Goal: Task Accomplishment & Management: Manage account settings

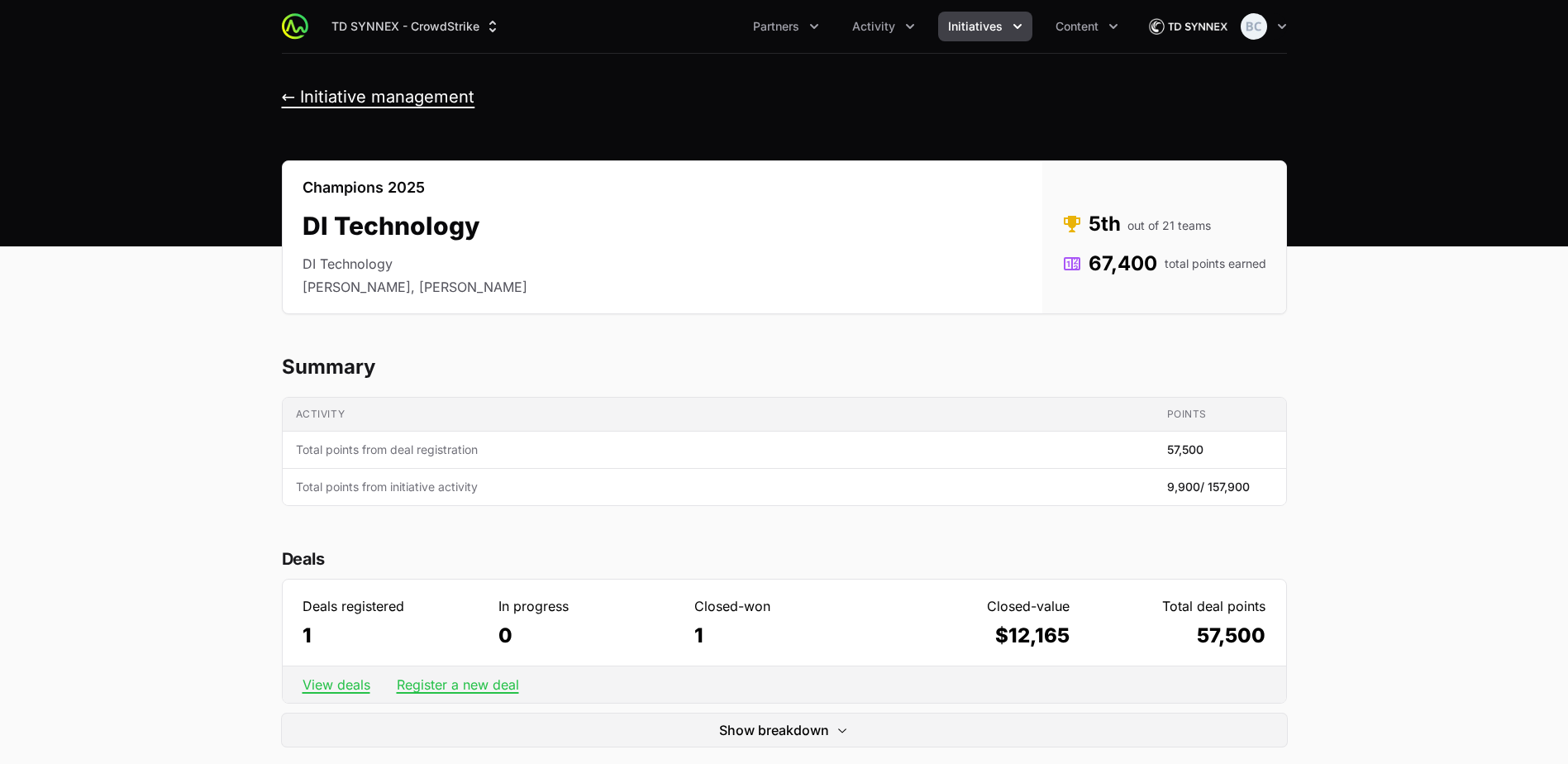
click at [456, 89] on button "← Initiative management" at bounding box center [379, 97] width 193 height 21
click at [787, 24] on span "Partners" at bounding box center [775, 26] width 46 height 17
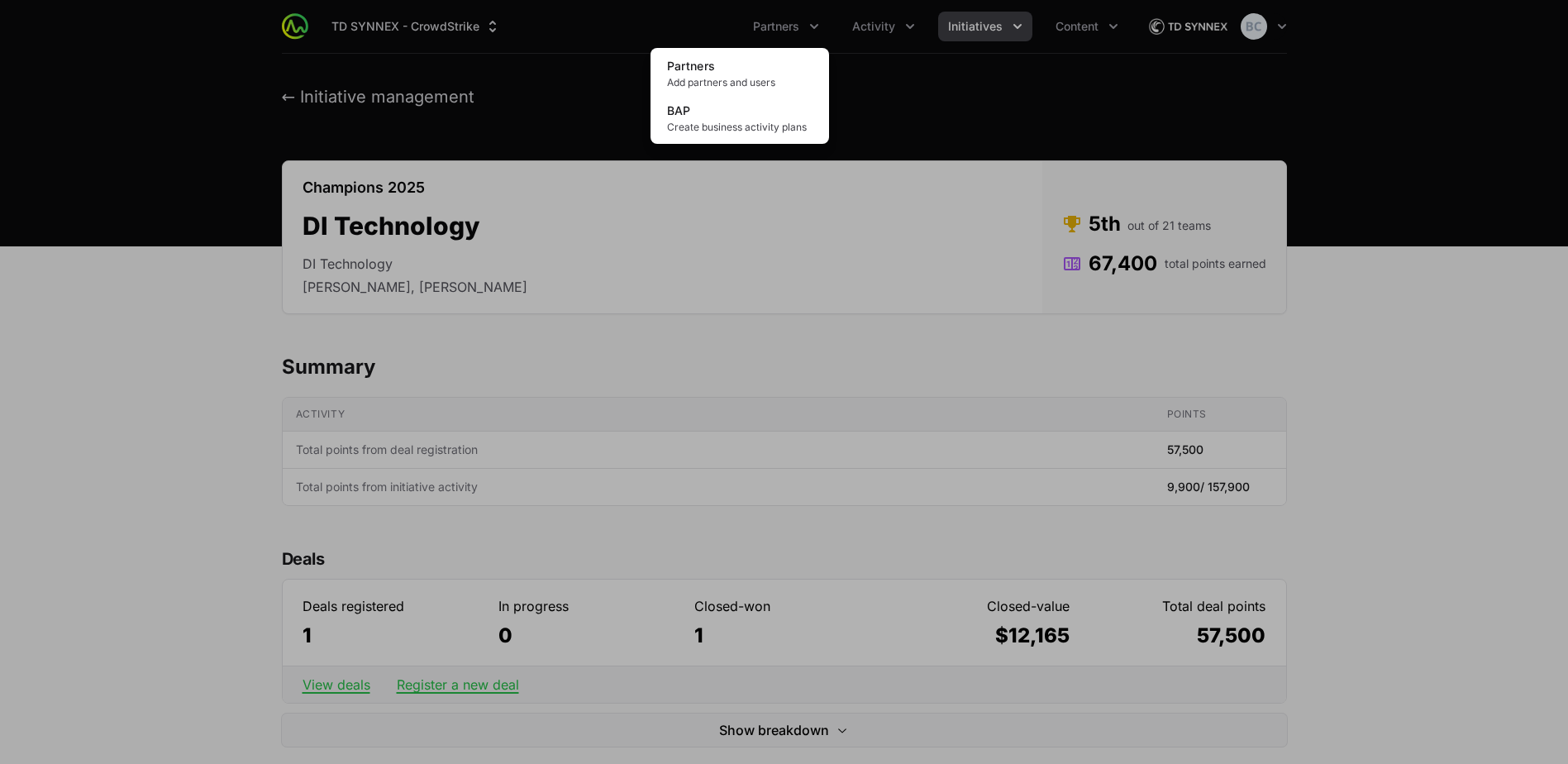
click at [904, 24] on div "Partners menu" at bounding box center [784, 382] width 1568 height 764
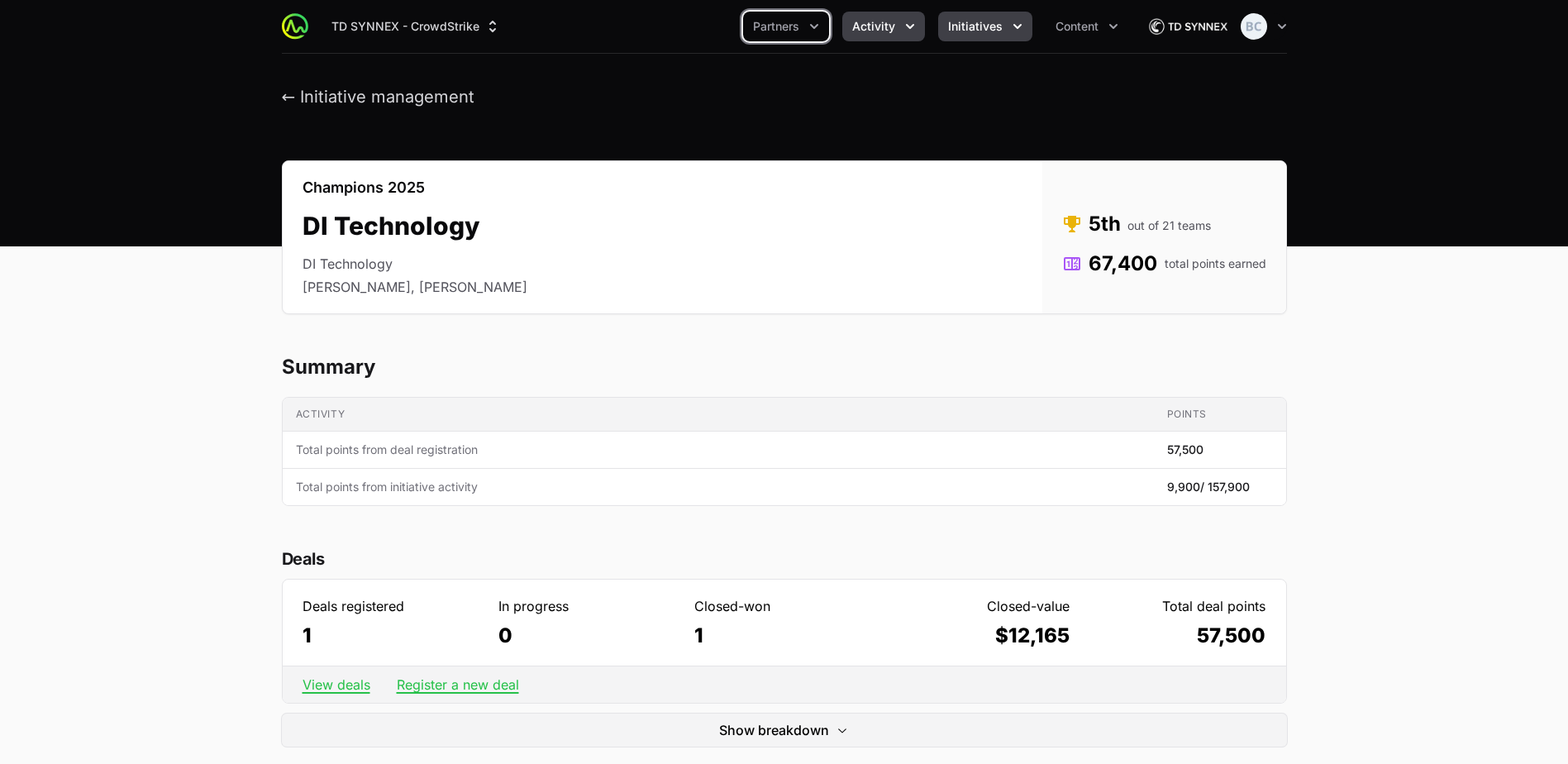
click at [907, 26] on icon "Activity menu" at bounding box center [909, 26] width 17 height 17
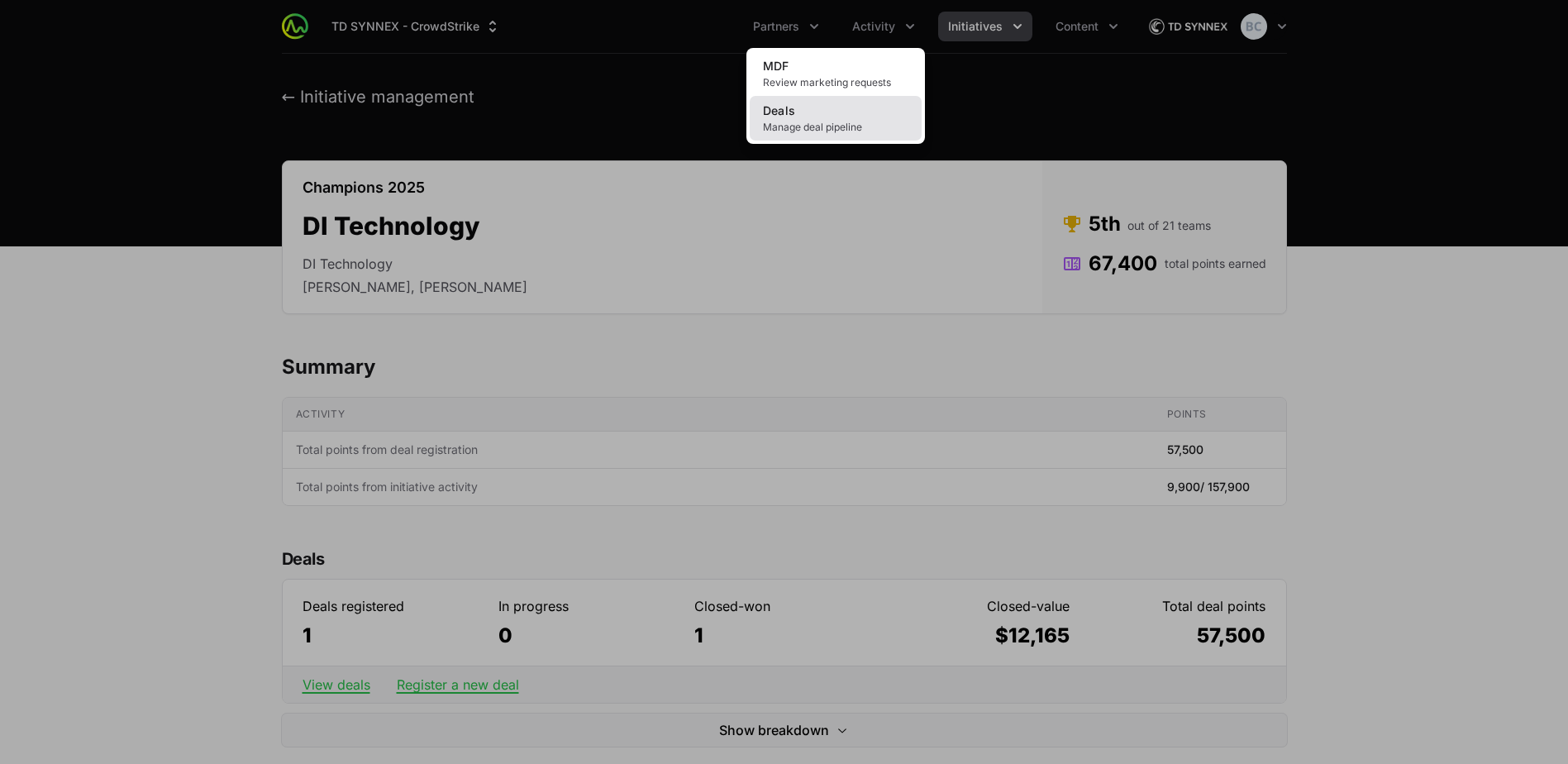
click at [878, 108] on link "Deals Manage deal pipeline" at bounding box center [835, 117] width 172 height 44
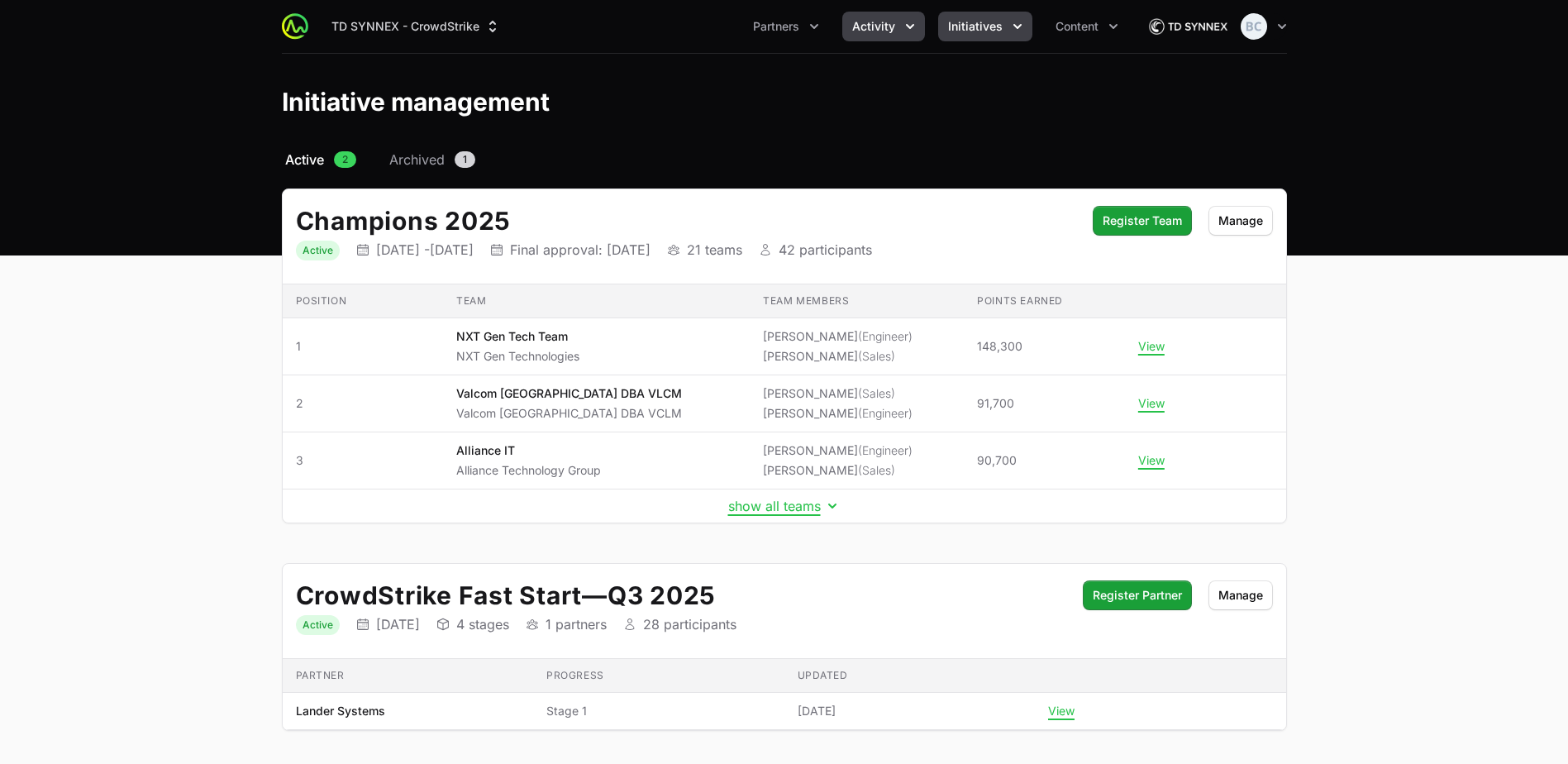
click at [867, 32] on span "Activity" at bounding box center [873, 26] width 43 height 17
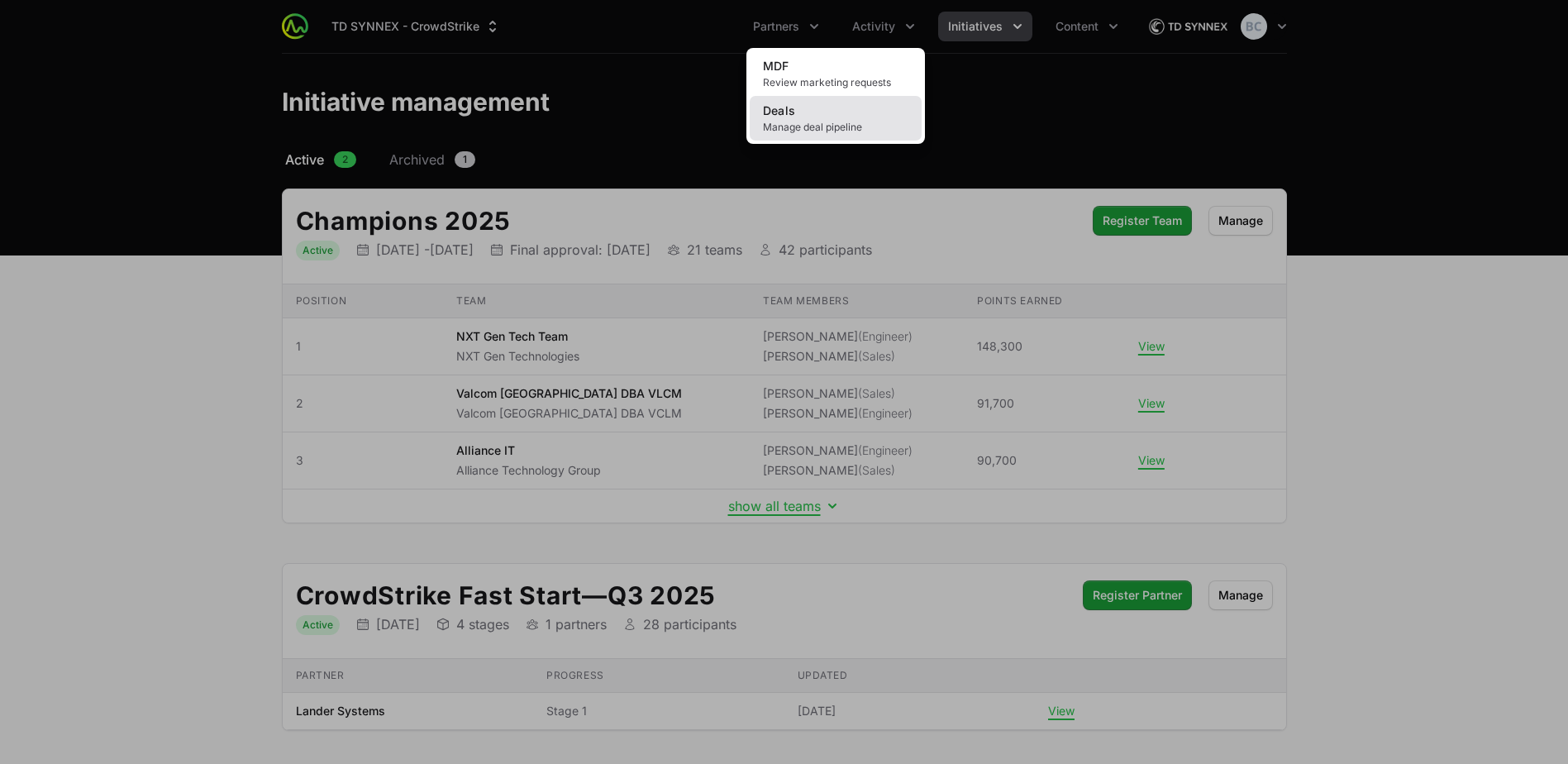
click at [848, 114] on link "Deals Manage deal pipeline" at bounding box center [835, 117] width 172 height 44
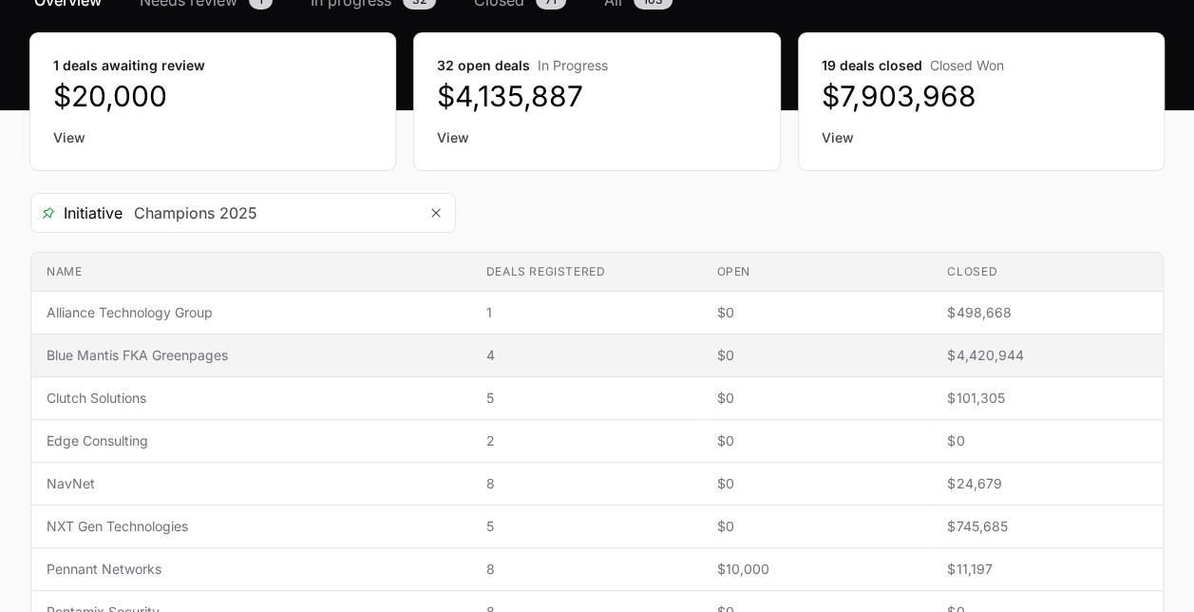
scroll to position [190, 0]
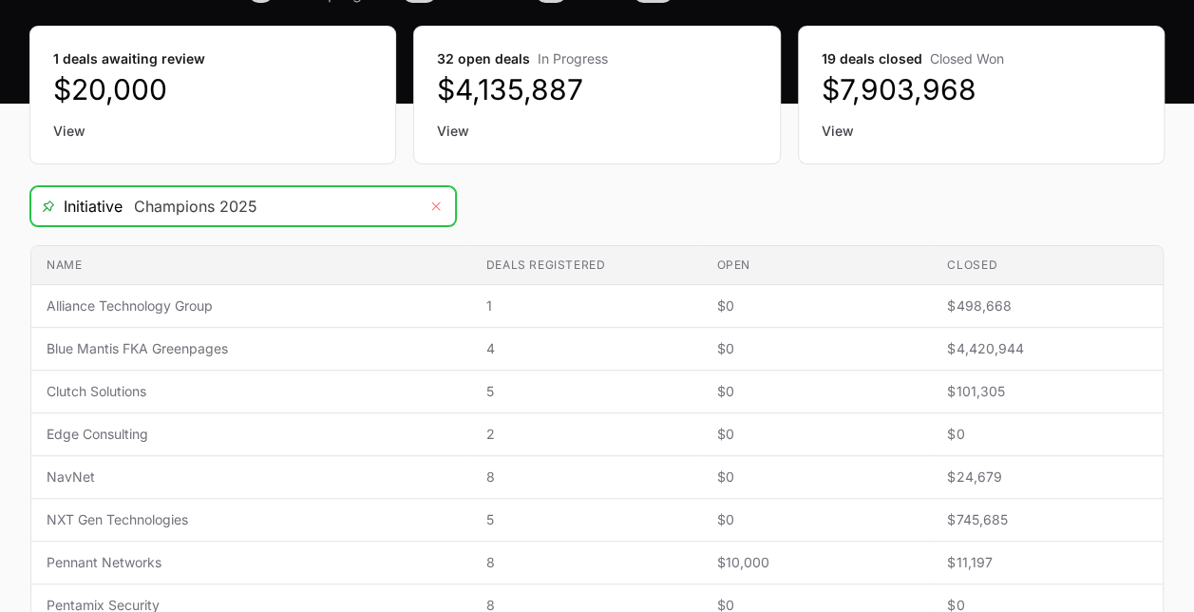
click at [426, 205] on button "Remove" at bounding box center [436, 206] width 38 height 38
click at [437, 199] on div "Open" at bounding box center [436, 206] width 38 height 38
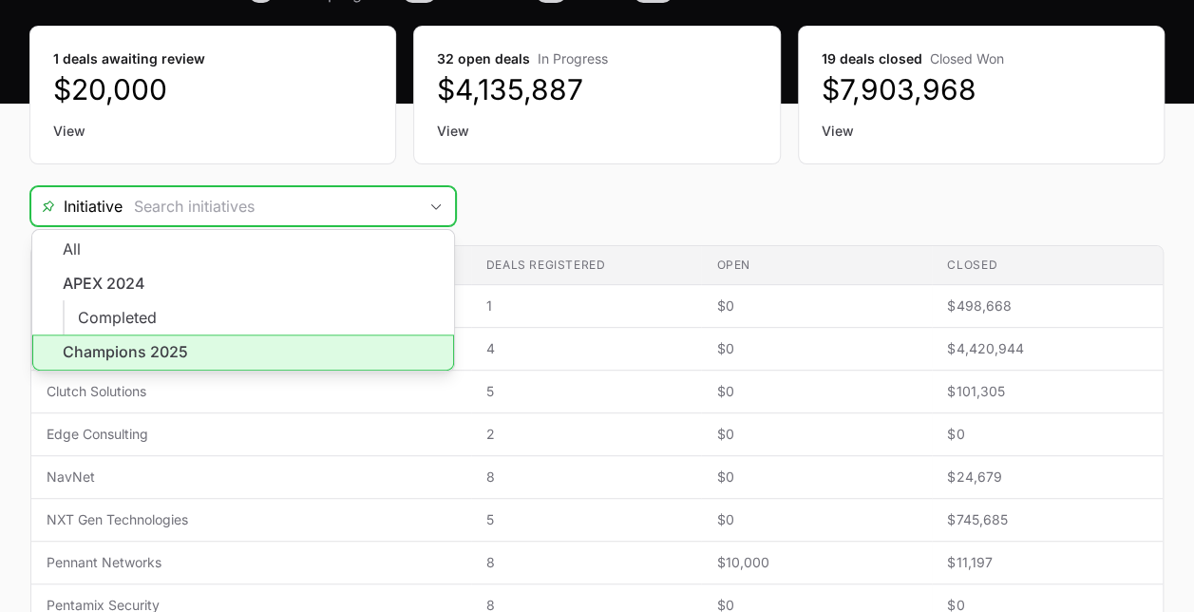
click at [350, 351] on li "Champions 2025" at bounding box center [243, 352] width 422 height 36
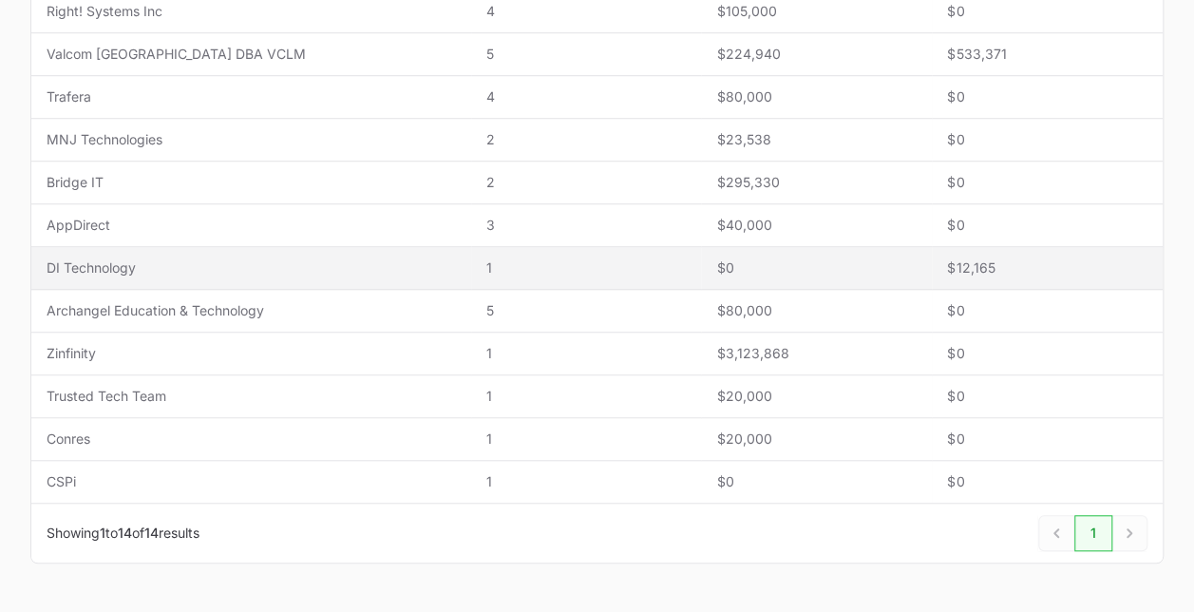
scroll to position [475, 0]
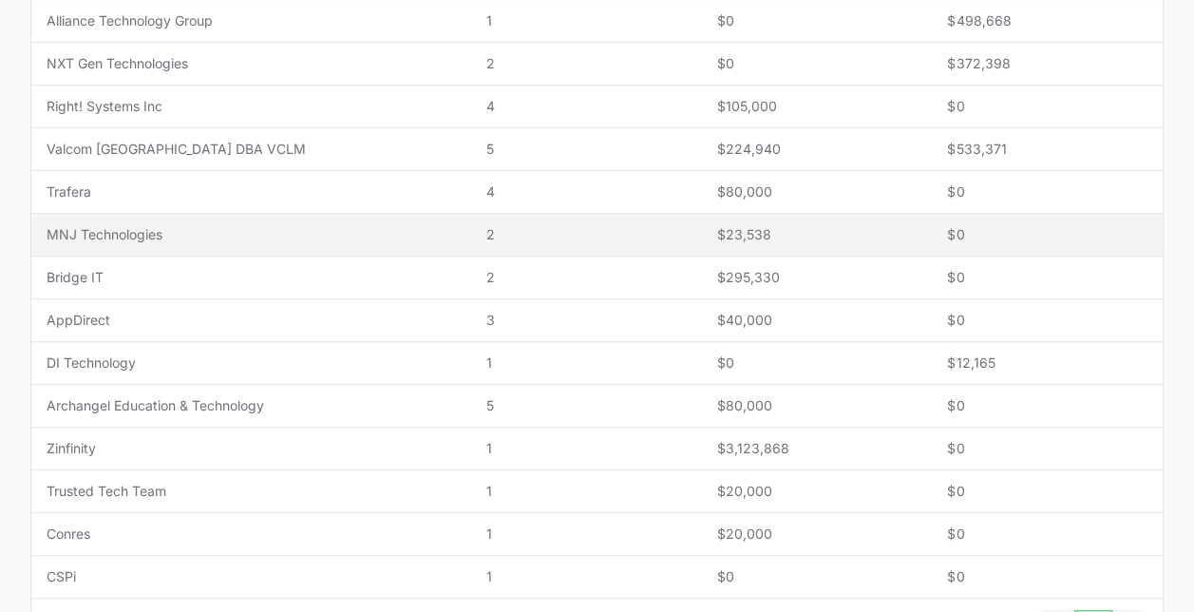
type input "Champions 2025"
click at [321, 236] on span "MNJ Technologies" at bounding box center [251, 234] width 409 height 19
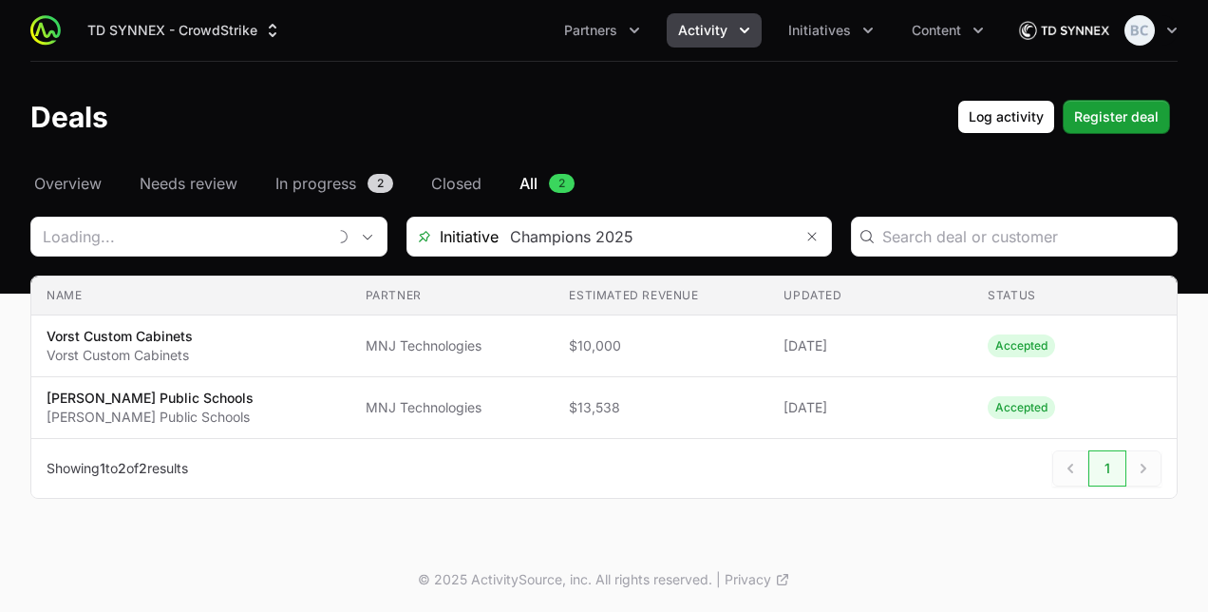
type input "MNJ Technologies"
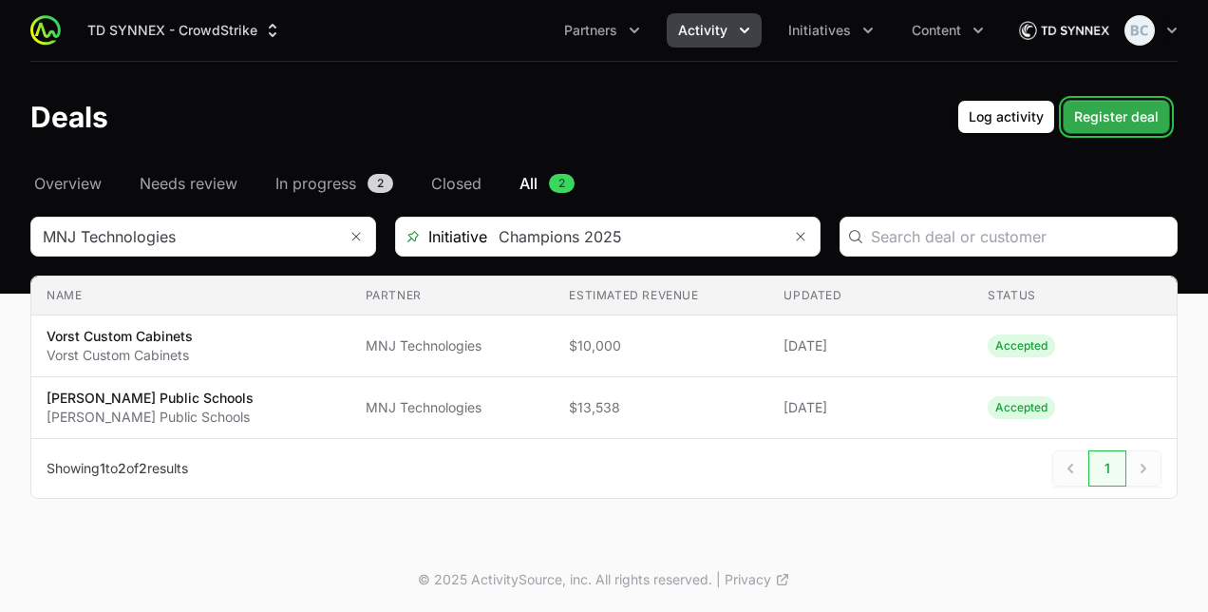
click at [1100, 122] on span "Register deal" at bounding box center [1116, 116] width 85 height 23
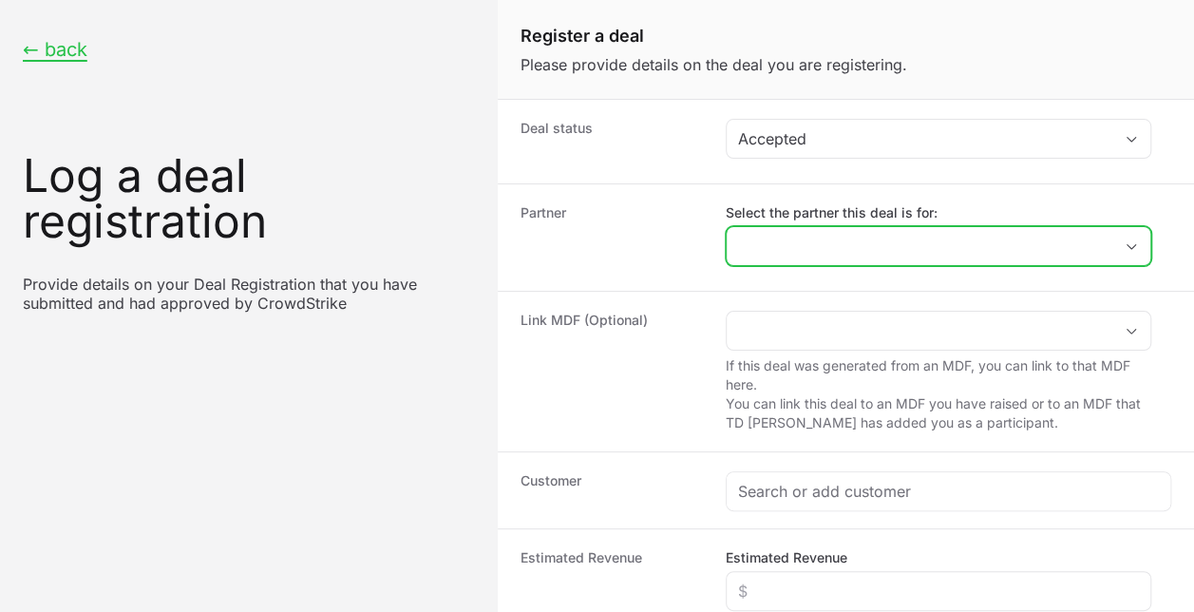
click at [823, 243] on input "Select the partner this deal is for:" at bounding box center [920, 246] width 386 height 38
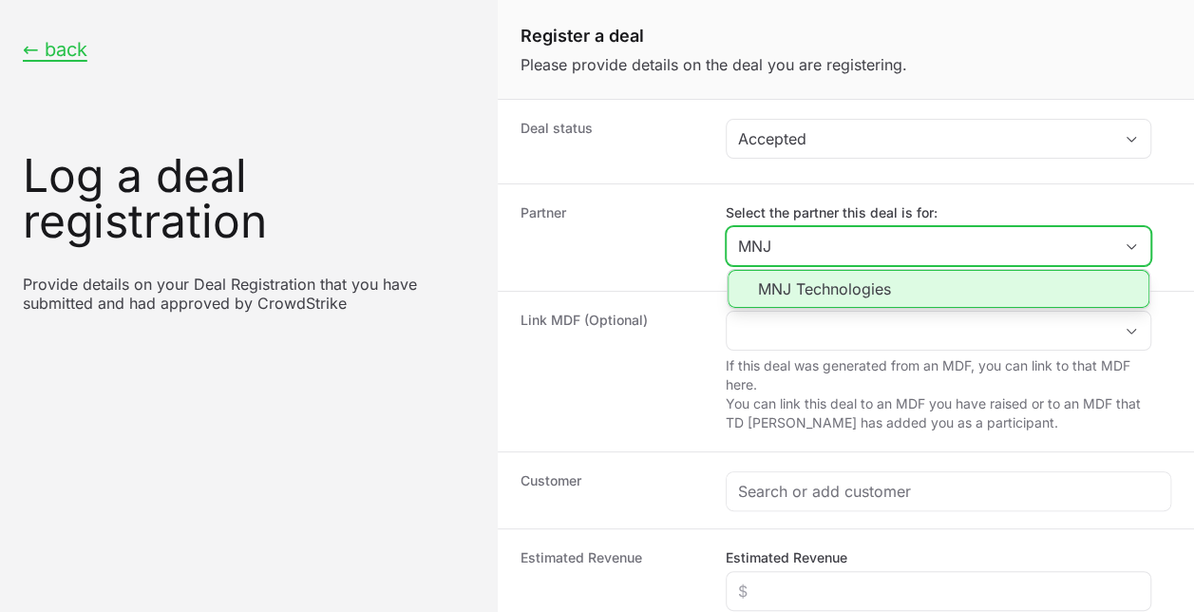
click at [838, 294] on li "MNJ Technologies" at bounding box center [939, 289] width 422 height 38
type input "MNJ Technologies"
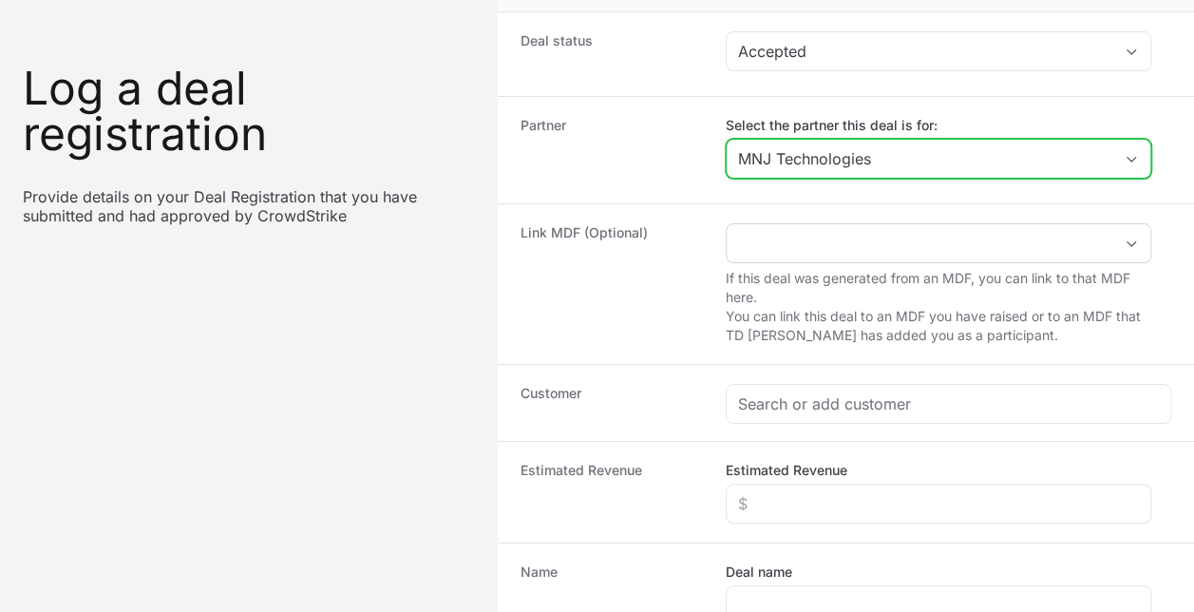
scroll to position [190, 0]
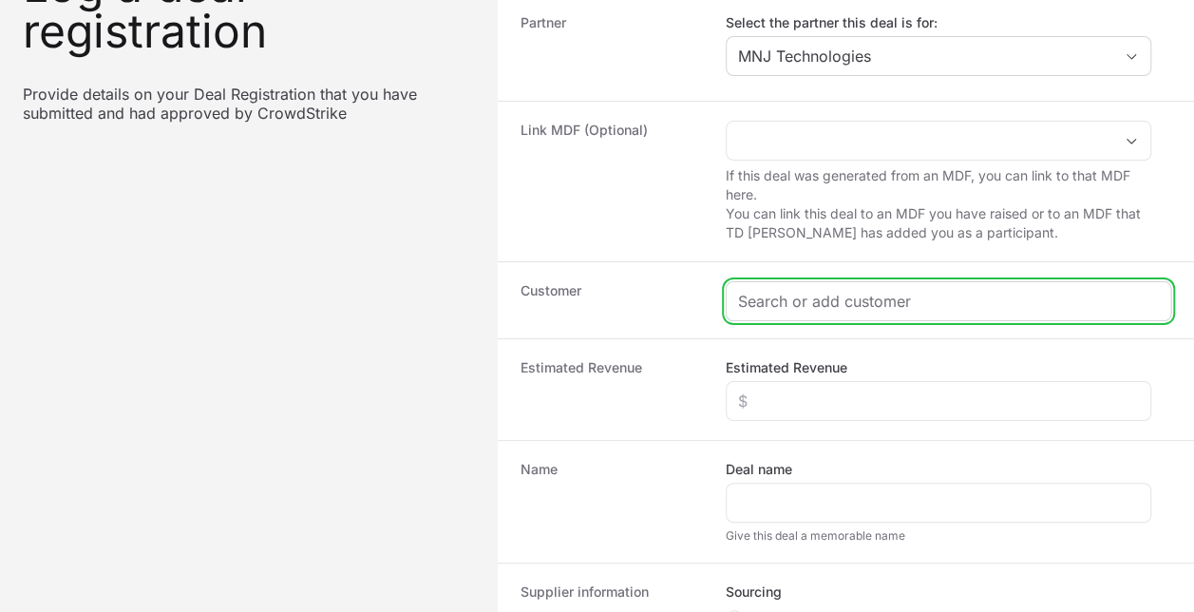
click at [829, 298] on input "Create activity form" at bounding box center [948, 301] width 421 height 23
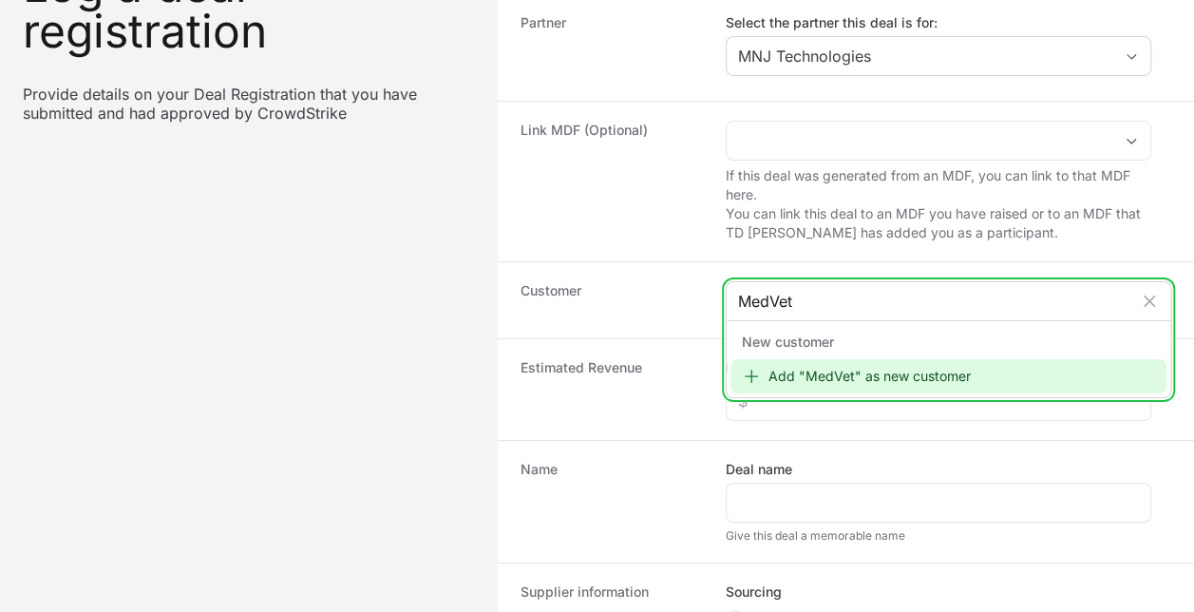
type input "MedVet"
click at [852, 375] on div "Add "MedVet" as new customer" at bounding box center [948, 376] width 436 height 34
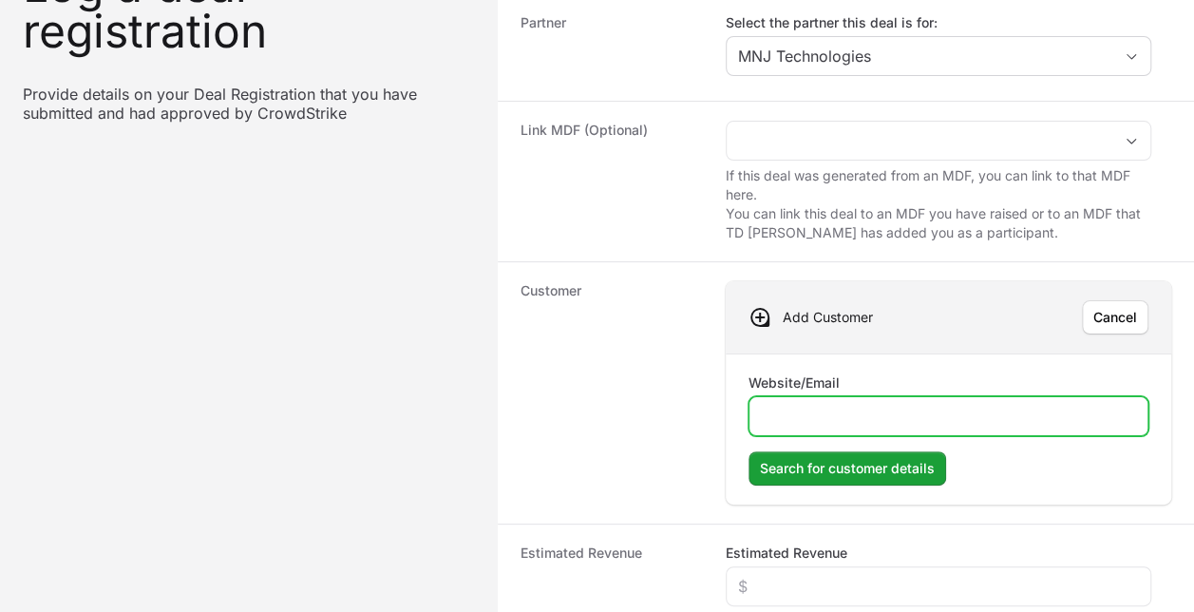
click at [820, 408] on input "Website/Email" at bounding box center [948, 416] width 375 height 23
paste input "[DOMAIN_NAME]"
type input "[DOMAIN_NAME]"
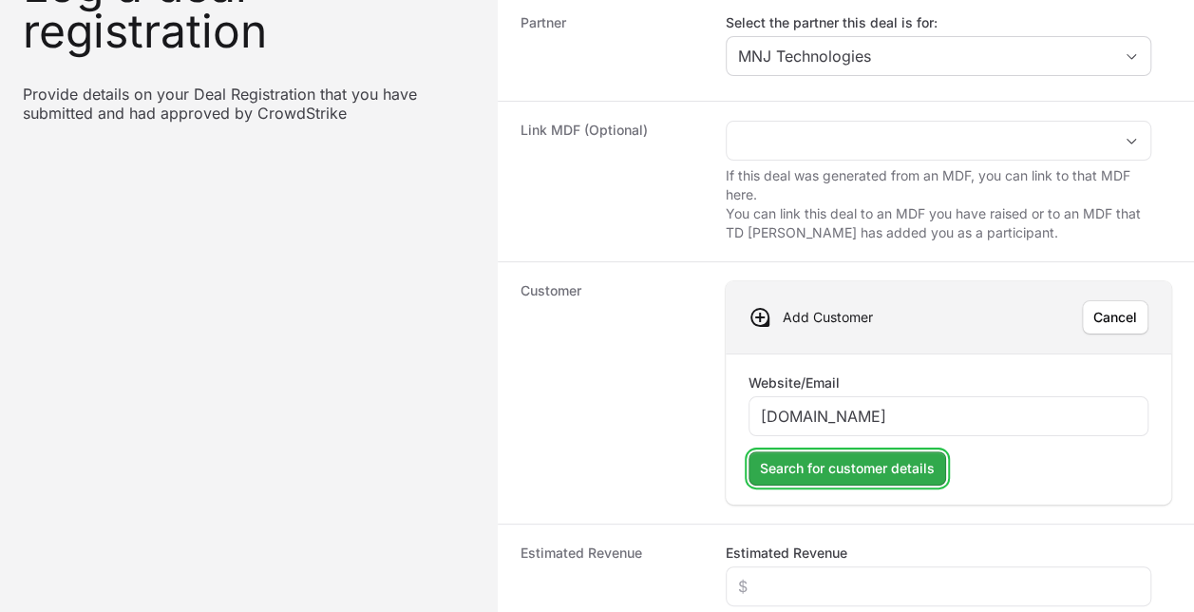
click at [857, 457] on span "Search for customer details" at bounding box center [847, 468] width 175 height 23
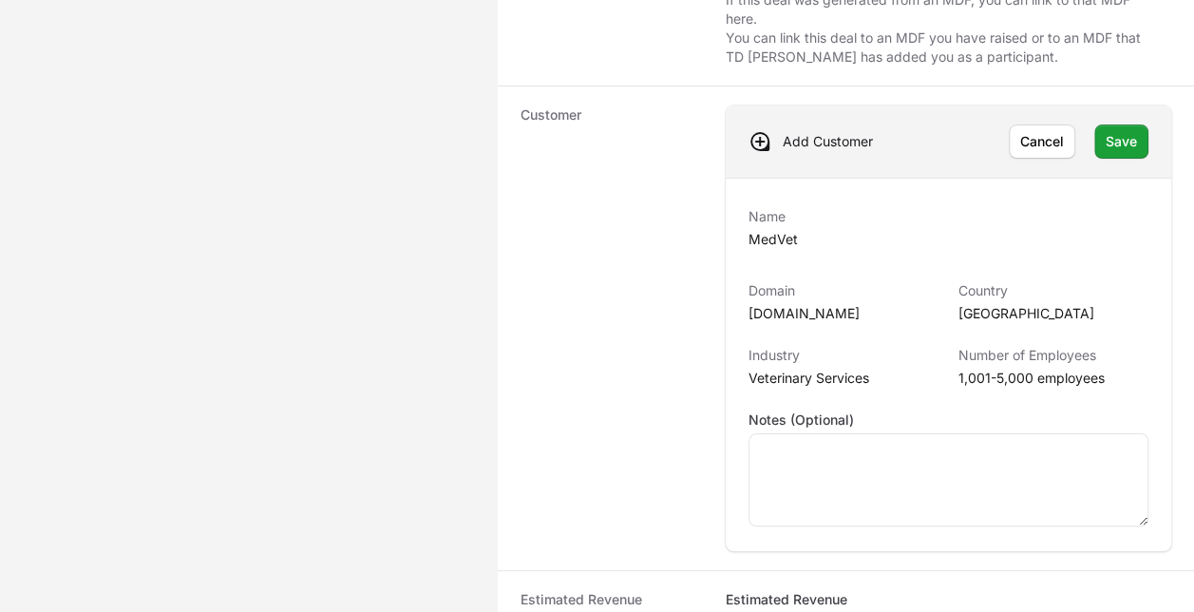
scroll to position [285, 0]
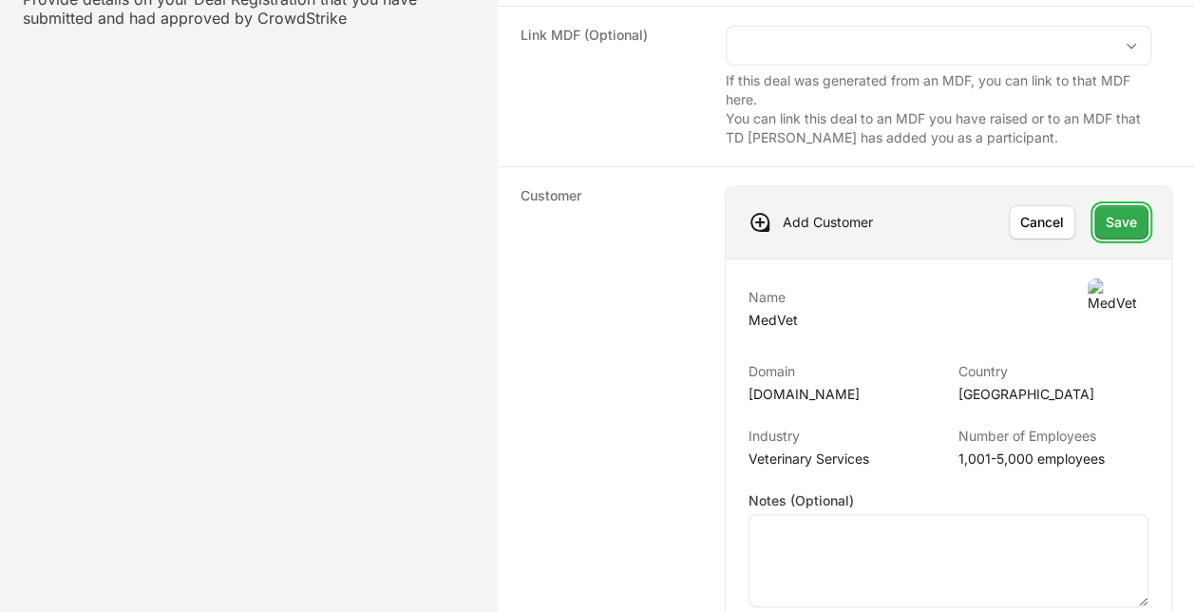
click at [1129, 224] on span "Save" at bounding box center [1121, 222] width 31 height 23
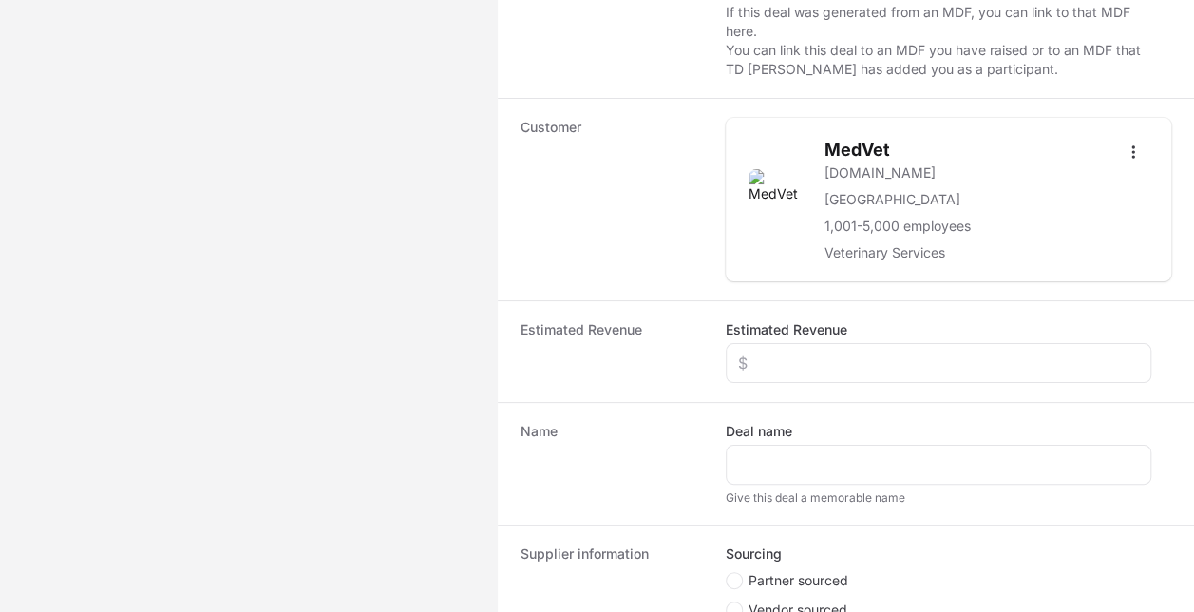
scroll to position [380, 0]
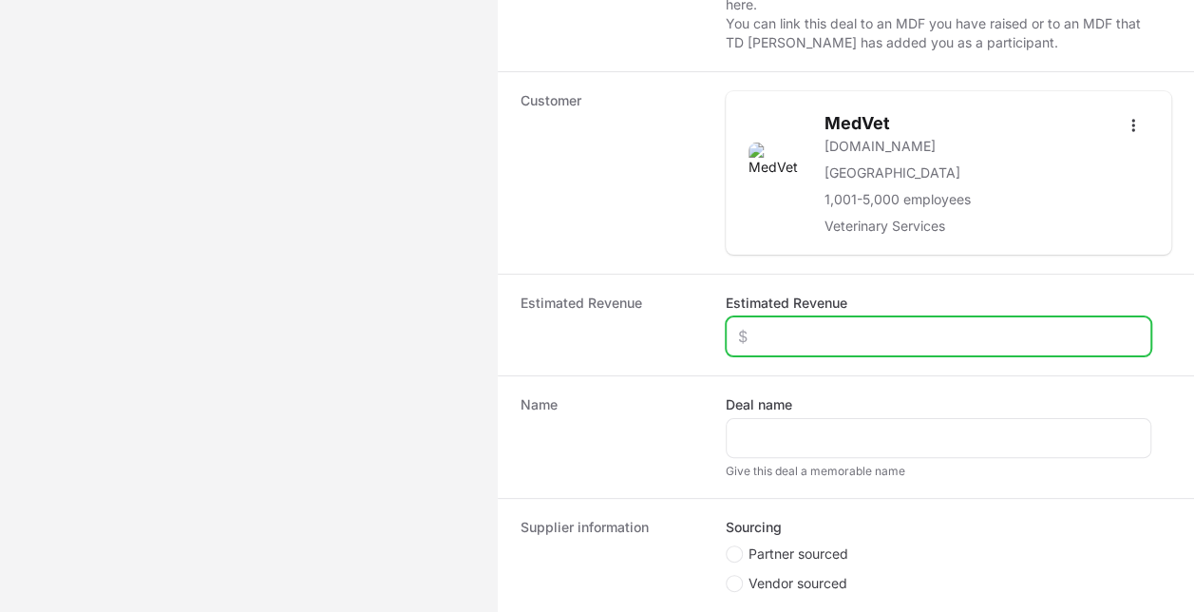
click at [857, 334] on input "Estimated Revenue" at bounding box center [938, 336] width 401 height 23
type input "$596,755"
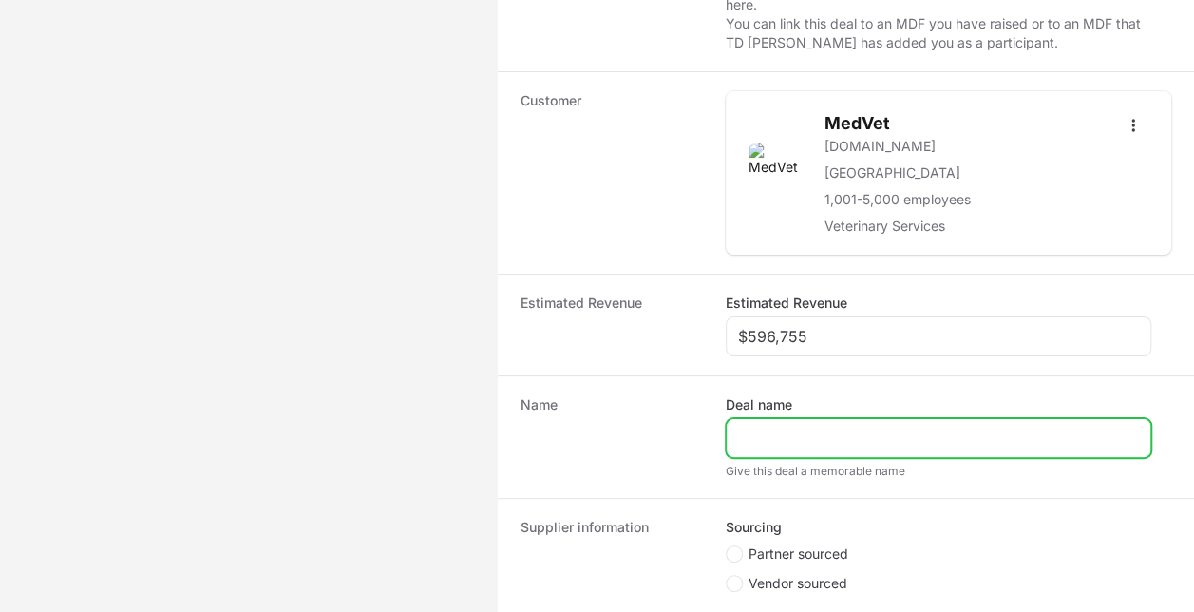
click at [842, 435] on input "Deal name" at bounding box center [938, 437] width 401 height 23
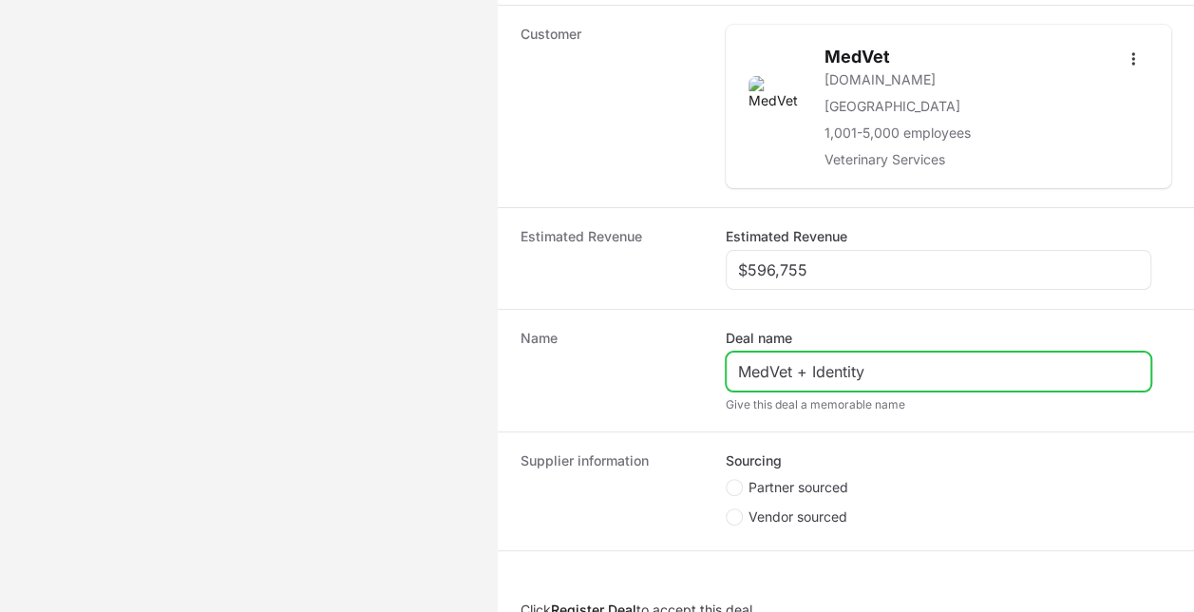
scroll to position [475, 0]
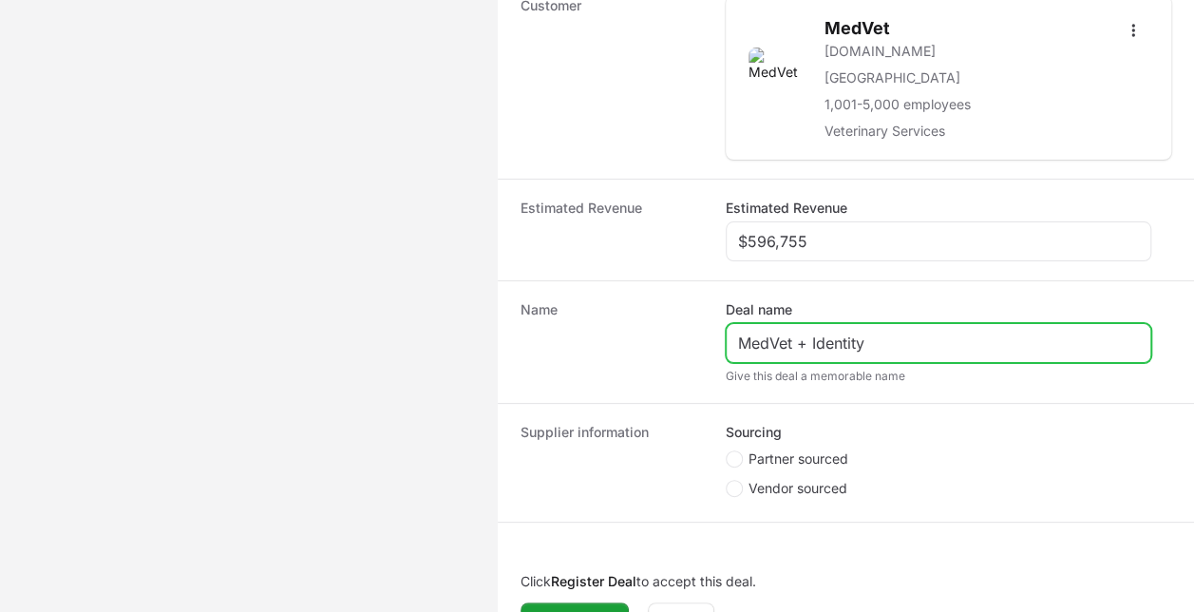
type input "MedVet + Identity"
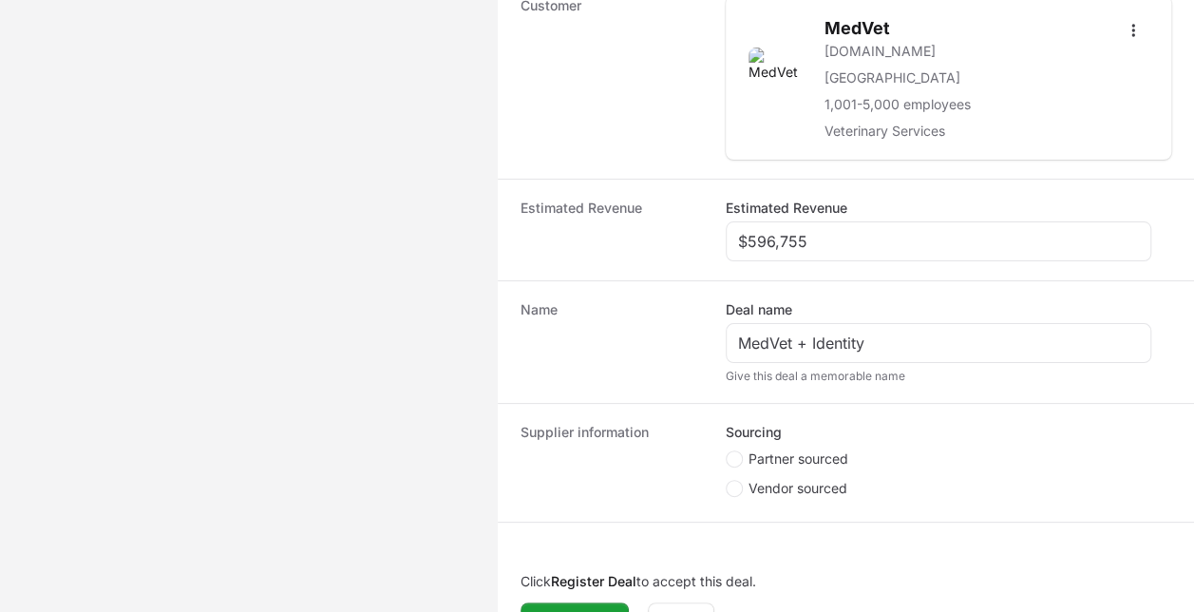
click at [812, 463] on li "Partner sourced" at bounding box center [939, 461] width 426 height 24
click at [818, 450] on span "Partner sourced" at bounding box center [798, 458] width 100 height 19
click at [728, 450] on input "Partner sourced" at bounding box center [727, 451] width 2 height 2
radio input "true"
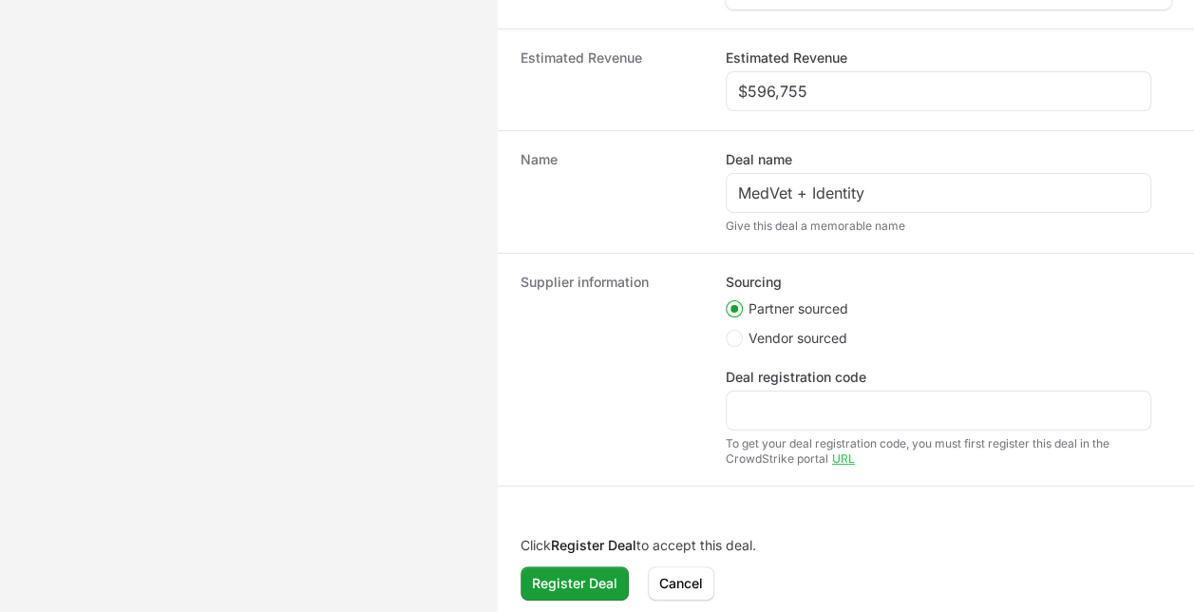
scroll to position [627, 0]
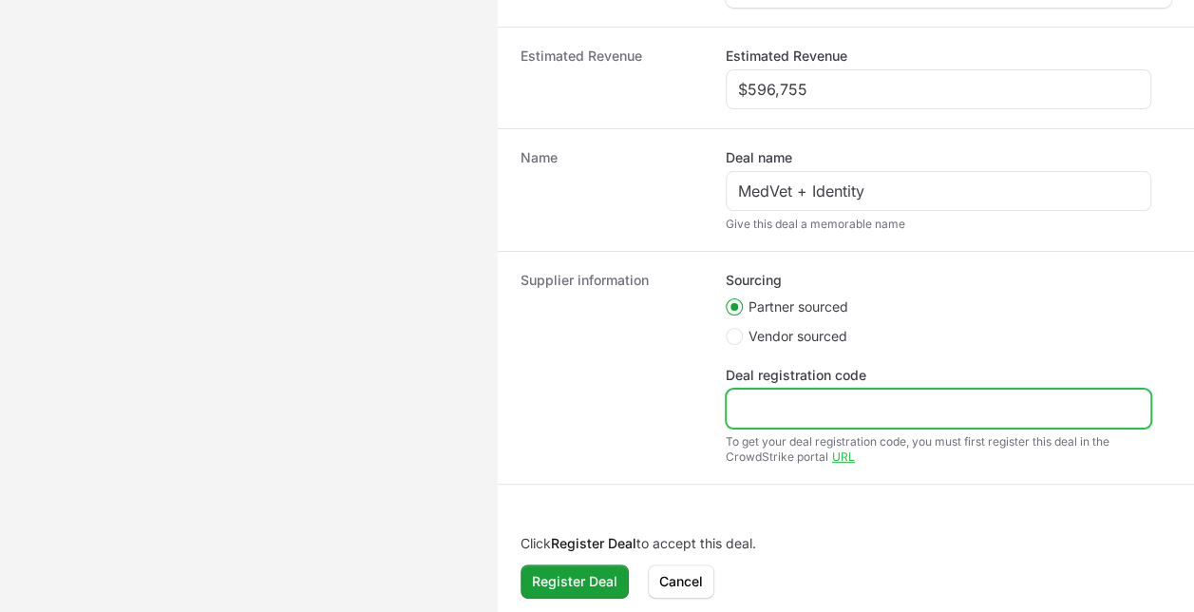
click at [765, 405] on input "Deal registration code" at bounding box center [938, 408] width 401 height 23
paste input "DR-40a527b1"
type input "DR-40a527b1"
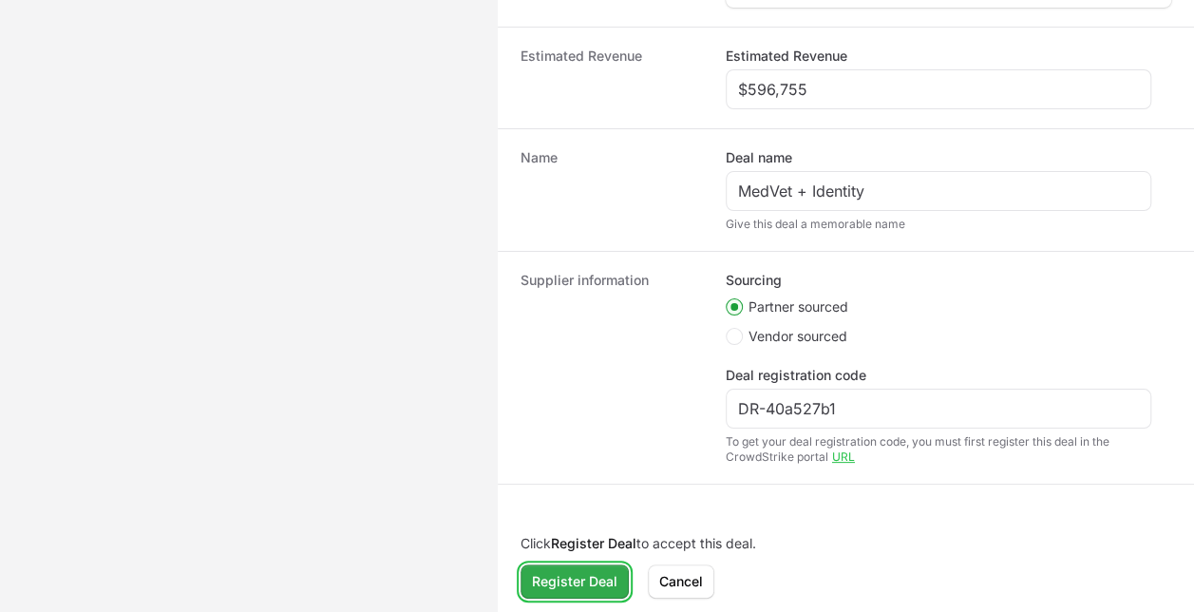
click at [594, 579] on span "Register Deal" at bounding box center [574, 581] width 85 height 23
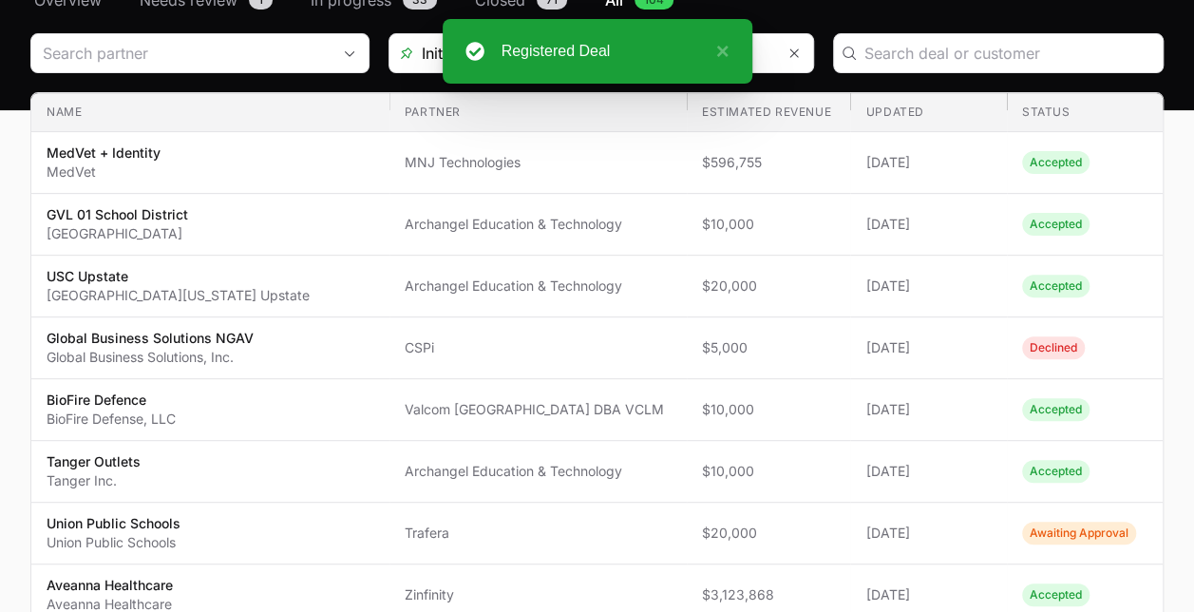
scroll to position [152, 0]
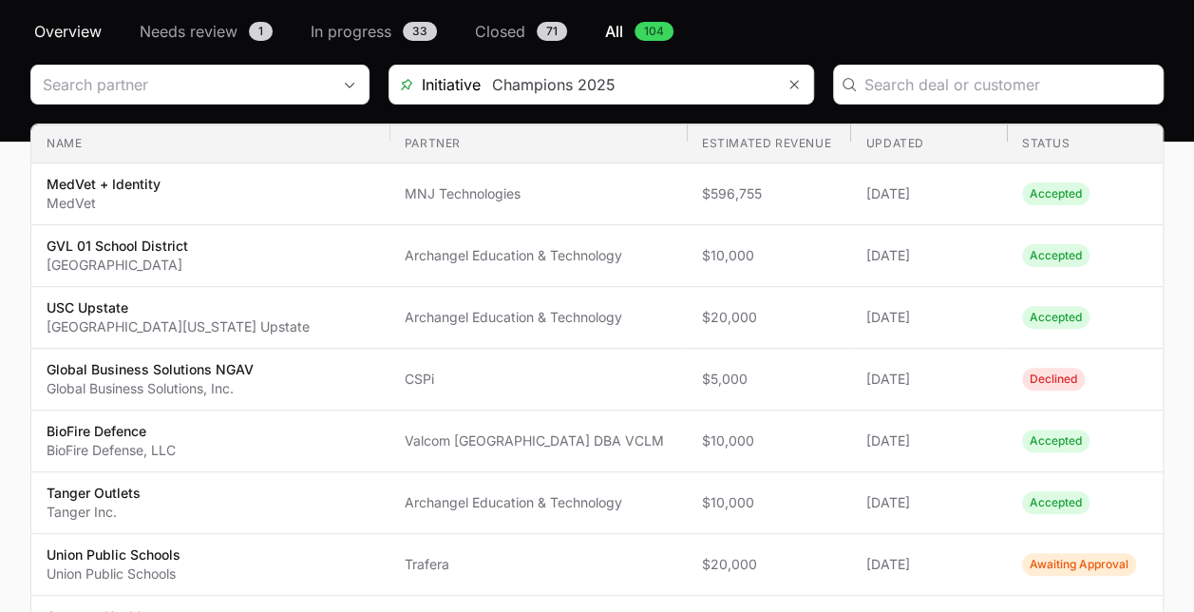
click at [88, 28] on span "Overview" at bounding box center [67, 31] width 67 height 23
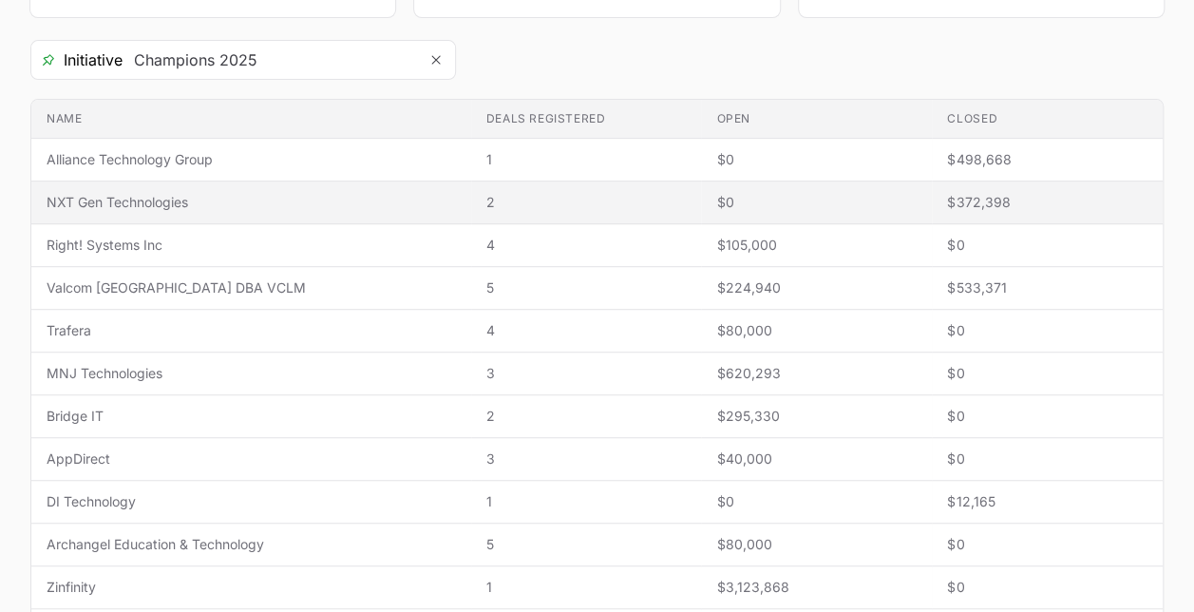
scroll to position [380, 0]
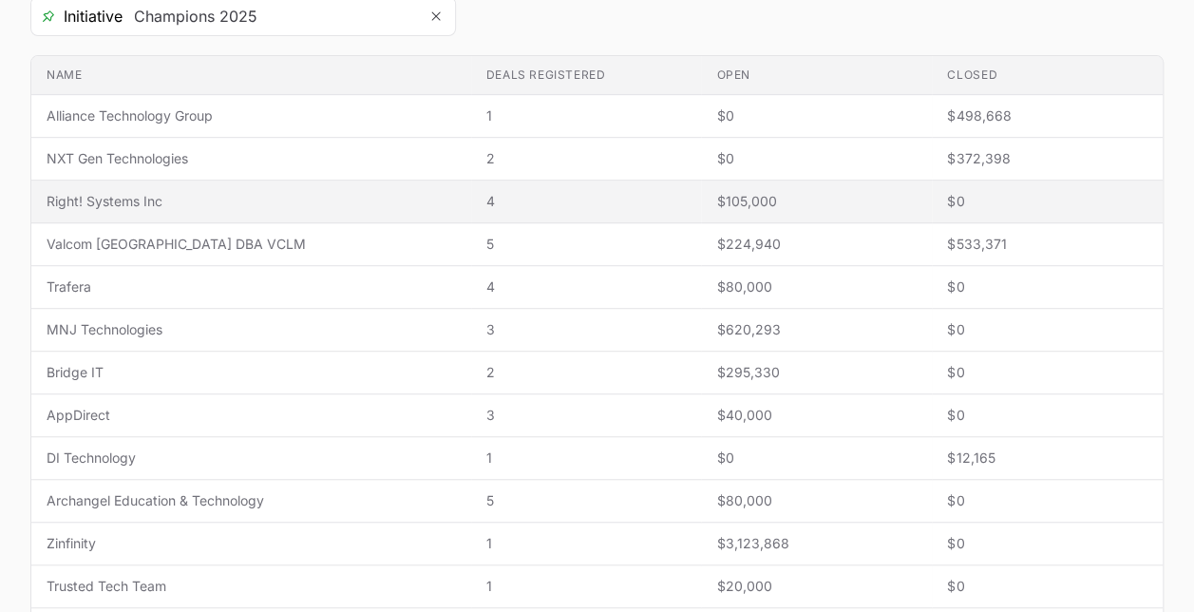
click at [515, 207] on span "4" at bounding box center [586, 201] width 200 height 19
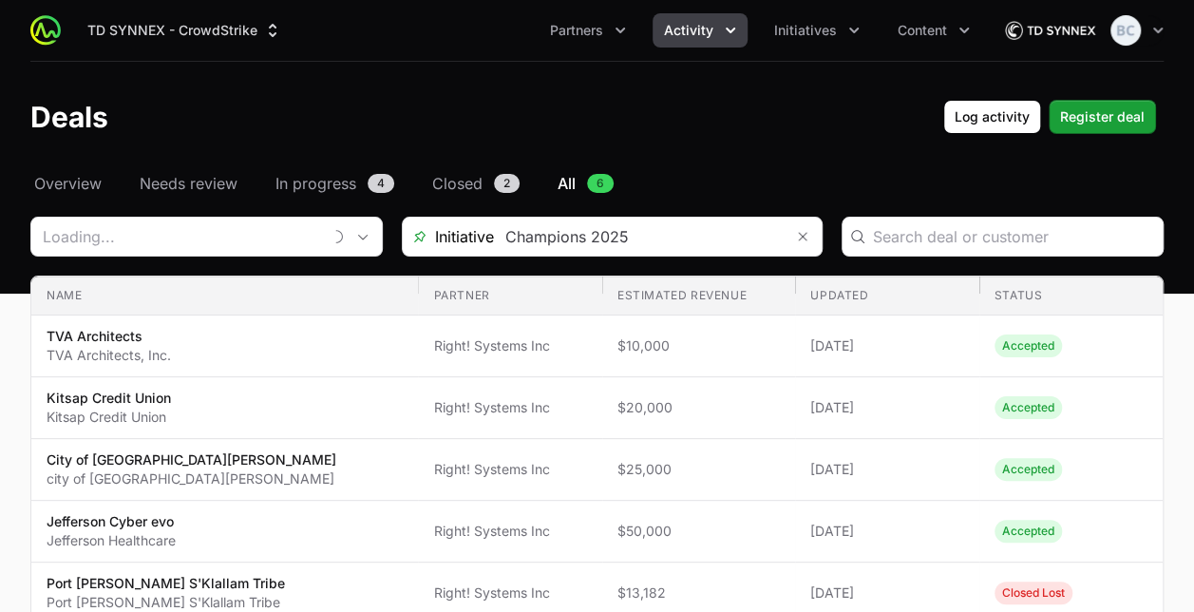
type input "Right! Systems Inc"
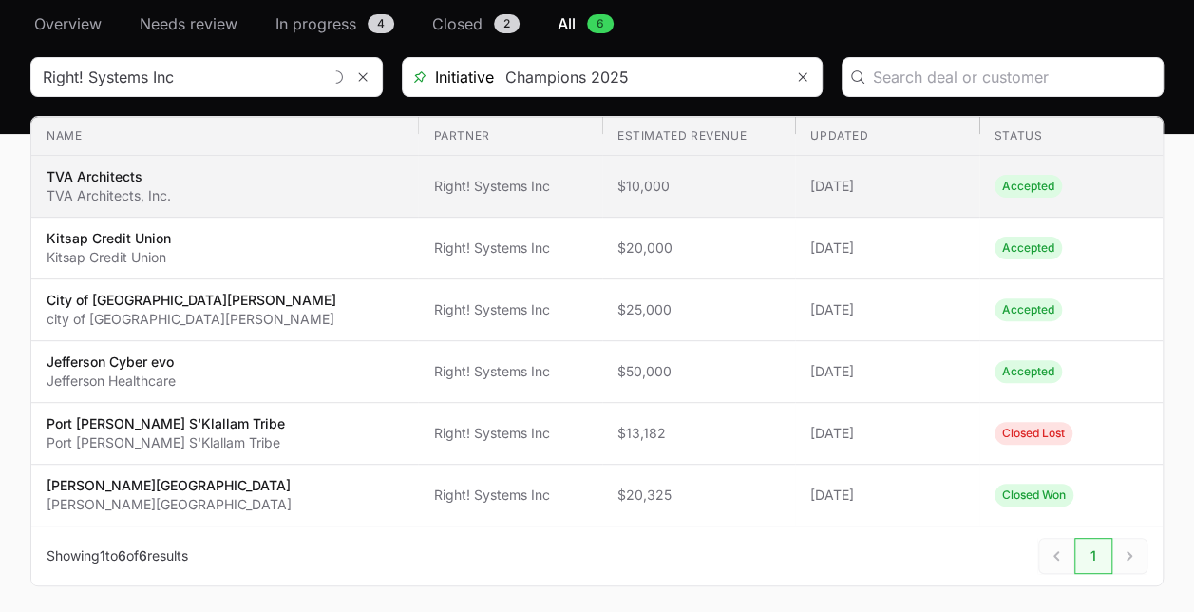
scroll to position [190, 0]
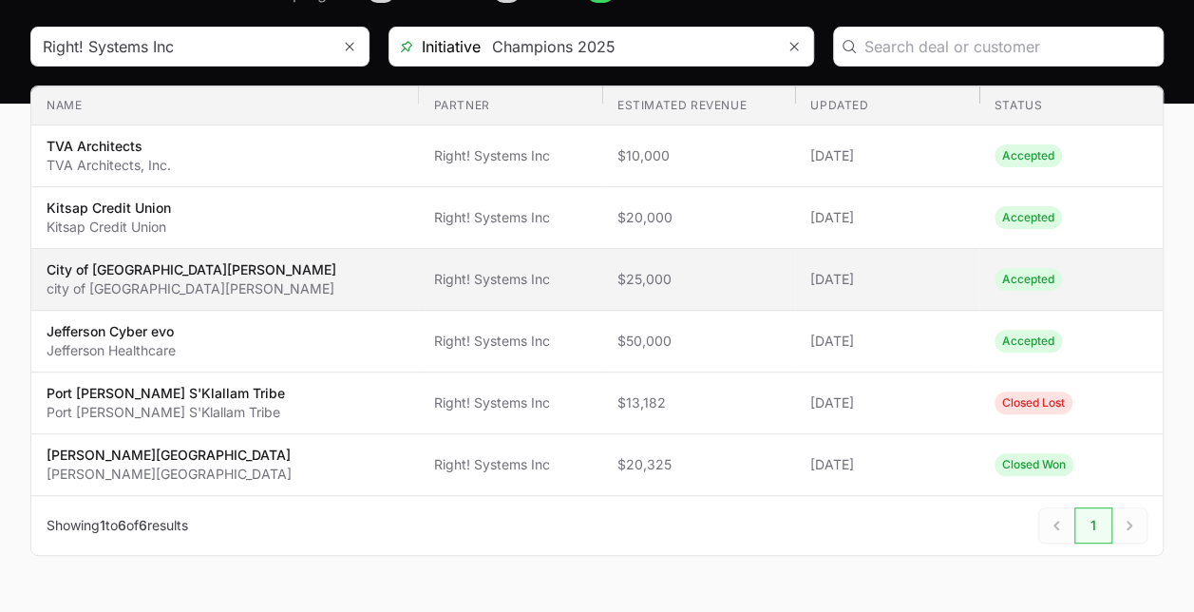
click at [512, 282] on td "Partner Right! Systems Inc" at bounding box center [509, 280] width 183 height 62
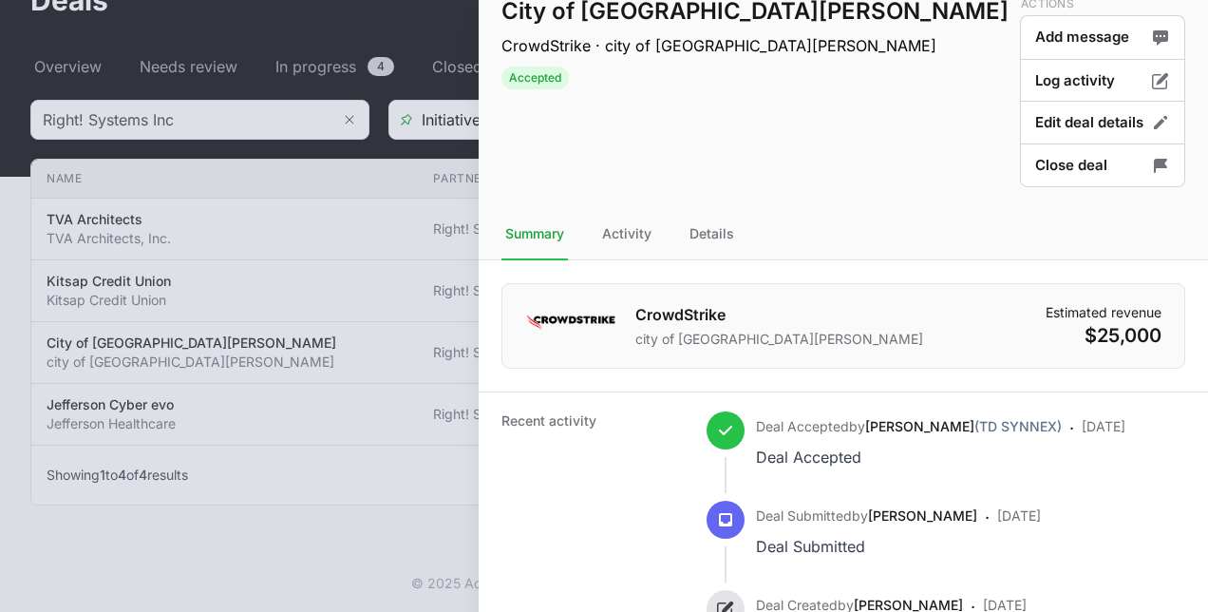
scroll to position [95, 0]
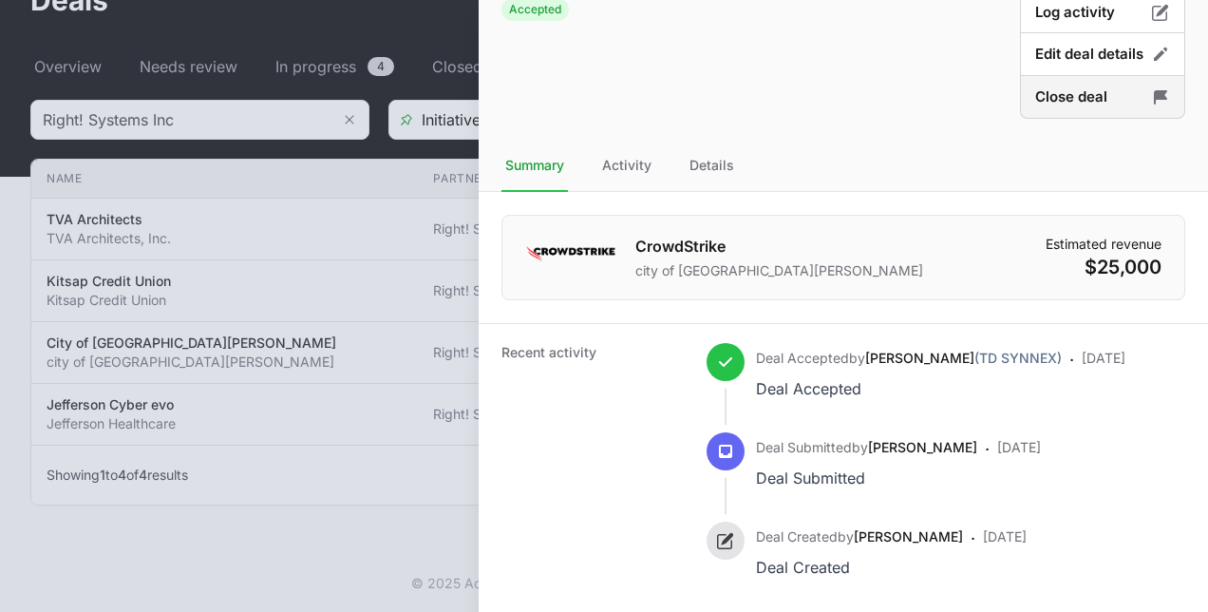
click at [1085, 106] on button "Close deal" at bounding box center [1102, 97] width 165 height 45
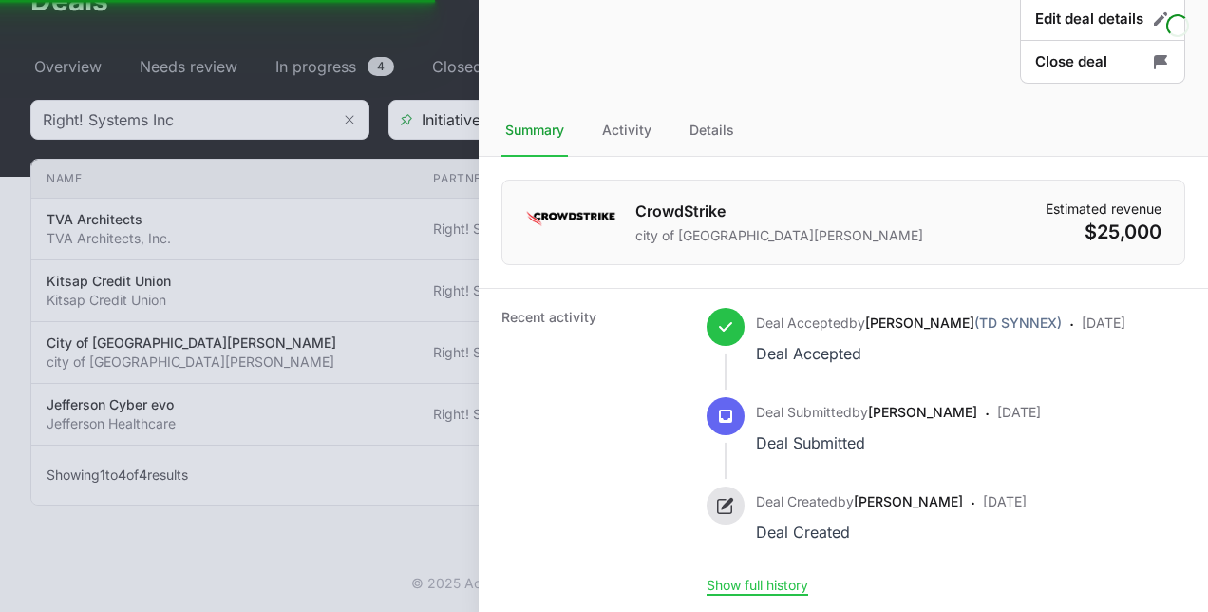
scroll to position [150, 0]
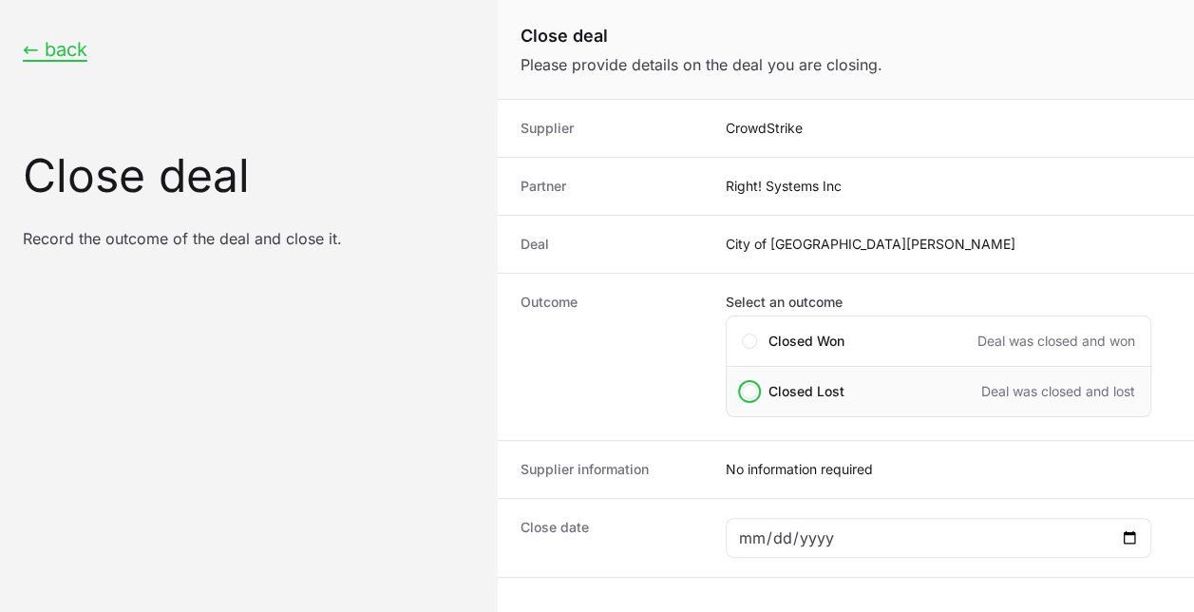
click at [805, 386] on span "Closed Lost" at bounding box center [806, 391] width 76 height 19
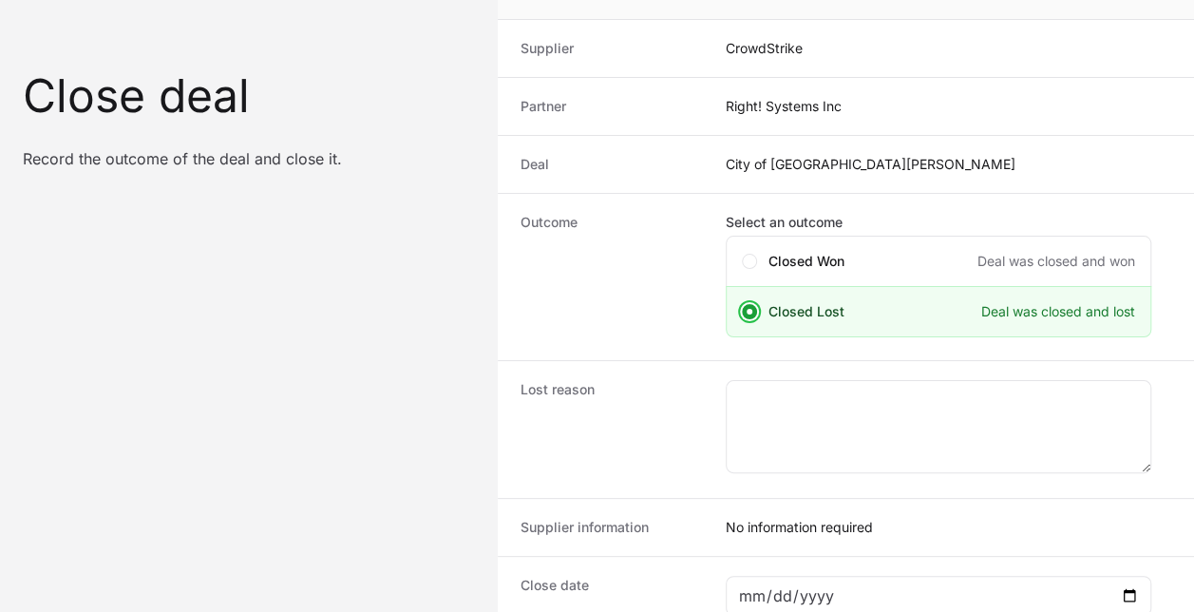
scroll to position [190, 0]
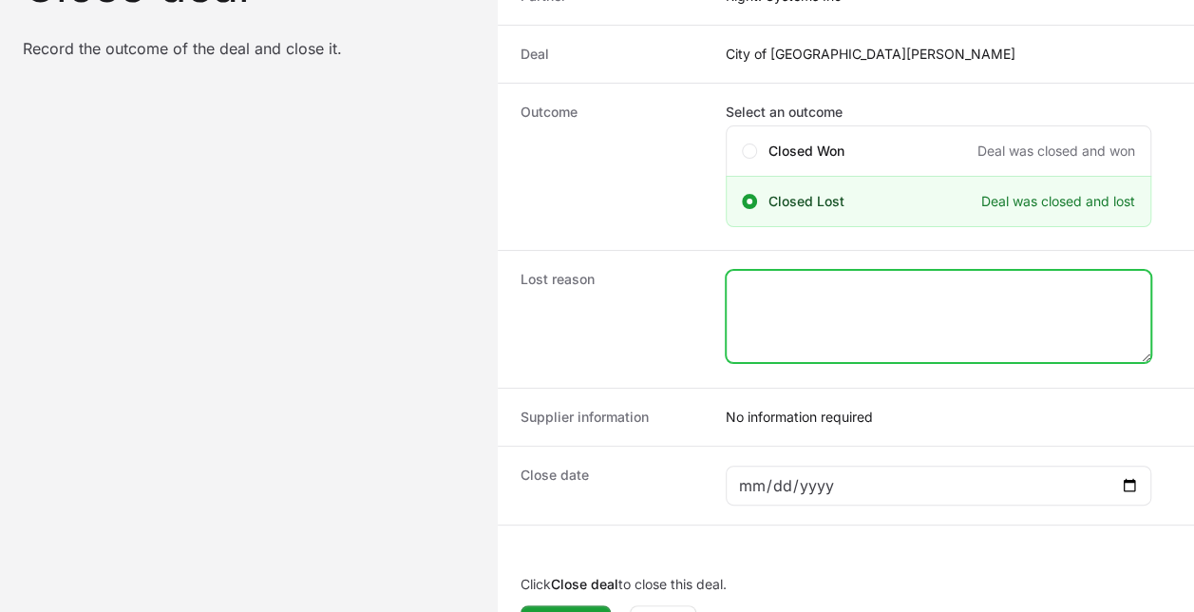
click at [864, 290] on textarea "Close deal form" at bounding box center [939, 316] width 424 height 91
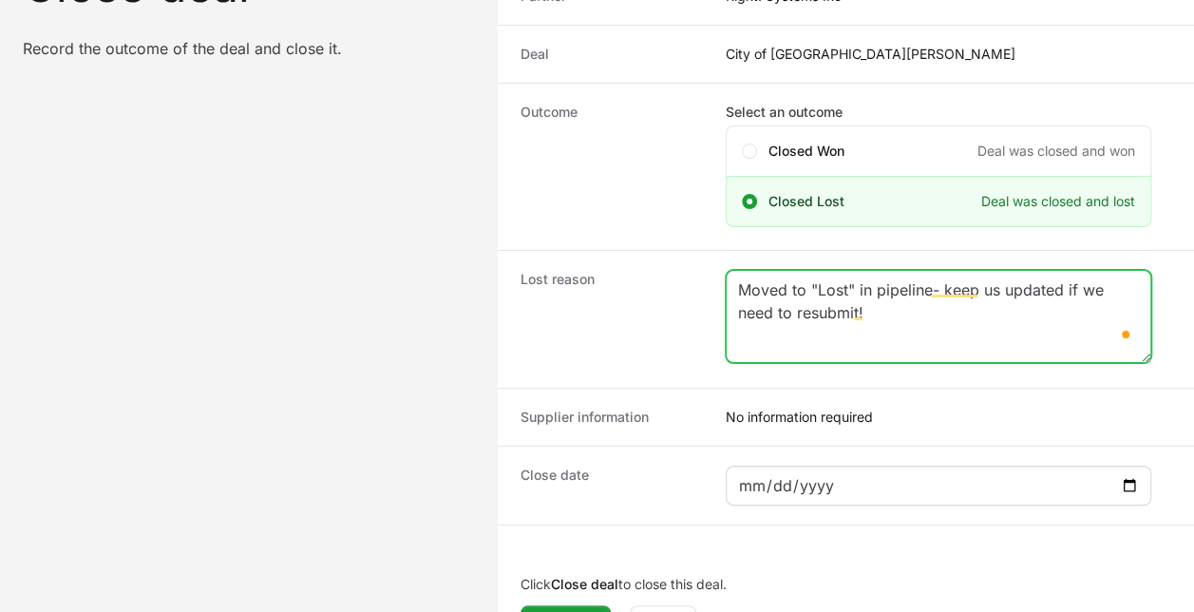
type textarea "Moved to "Lost" in pipeline- keep us updated if we need to resubmit!"
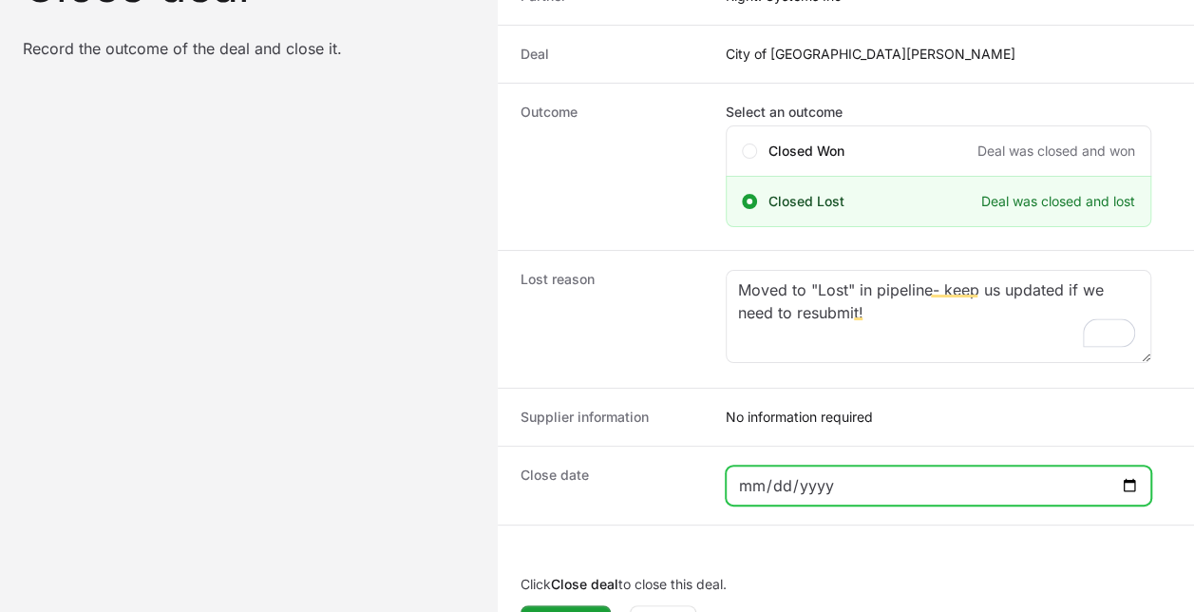
click at [893, 485] on input "Close deal form" at bounding box center [938, 485] width 401 height 23
click at [968, 481] on input "Close deal form" at bounding box center [938, 485] width 401 height 23
click at [1137, 488] on input "Close deal form" at bounding box center [938, 485] width 401 height 23
type input "[DATE]"
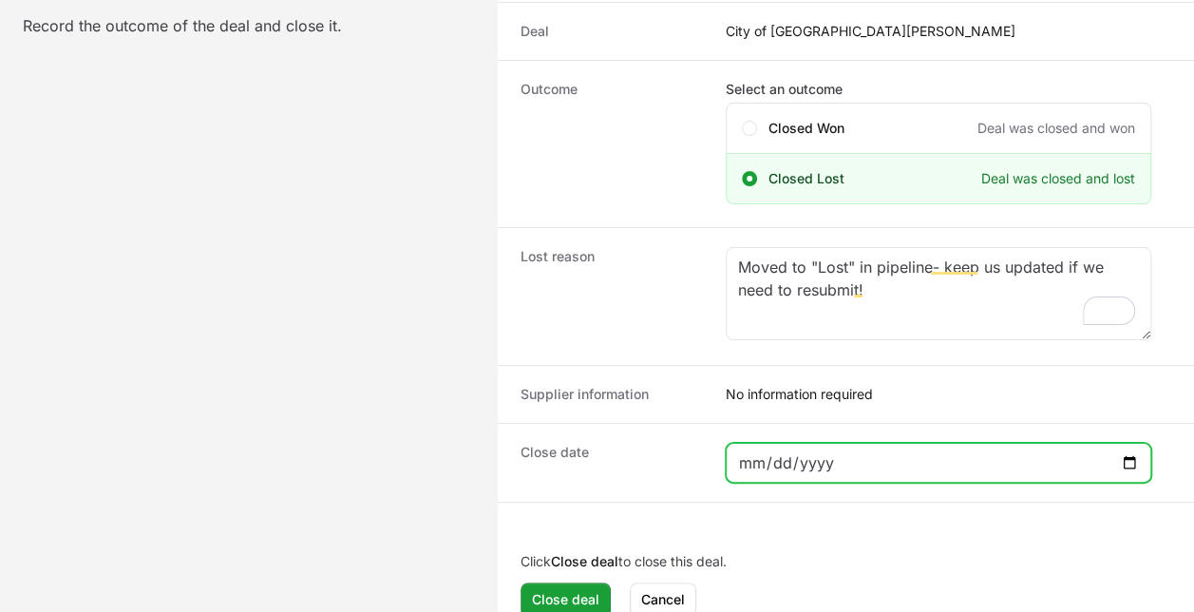
scroll to position [231, 0]
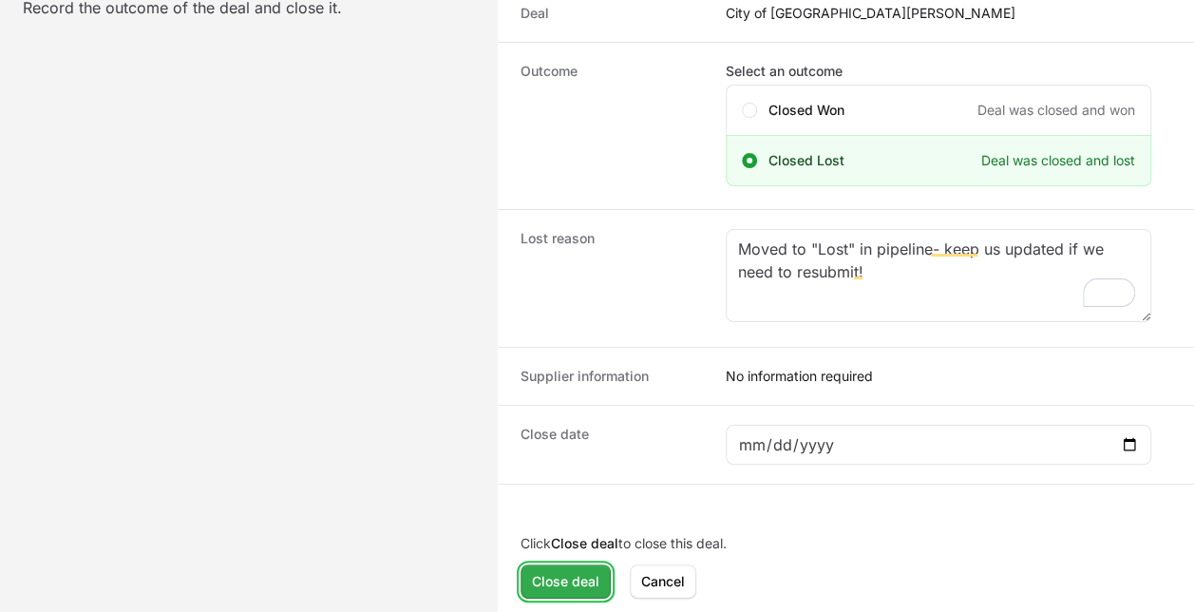
click at [560, 585] on span "Close deal" at bounding box center [565, 581] width 67 height 23
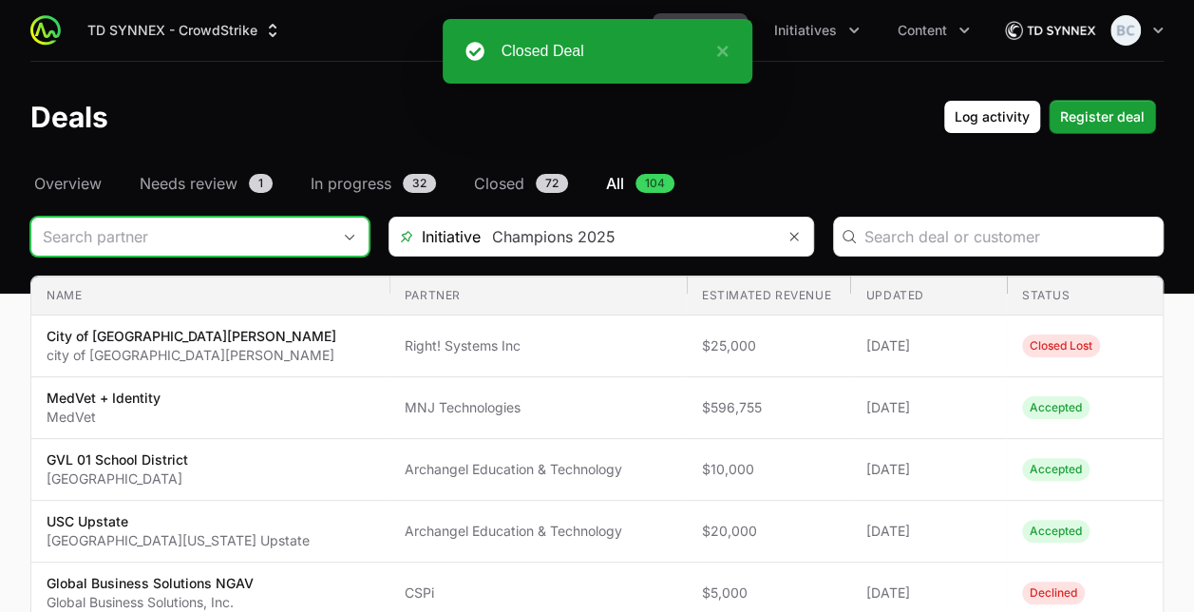
click at [331, 236] on span "Open" at bounding box center [350, 237] width 38 height 7
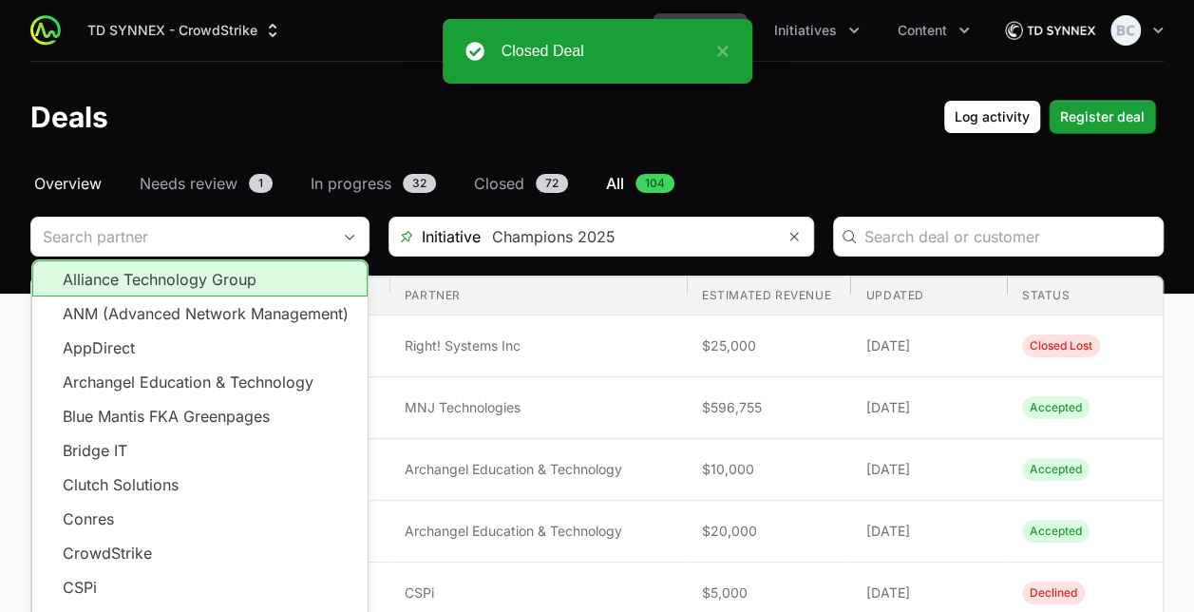
click at [85, 177] on span "Overview" at bounding box center [67, 183] width 67 height 23
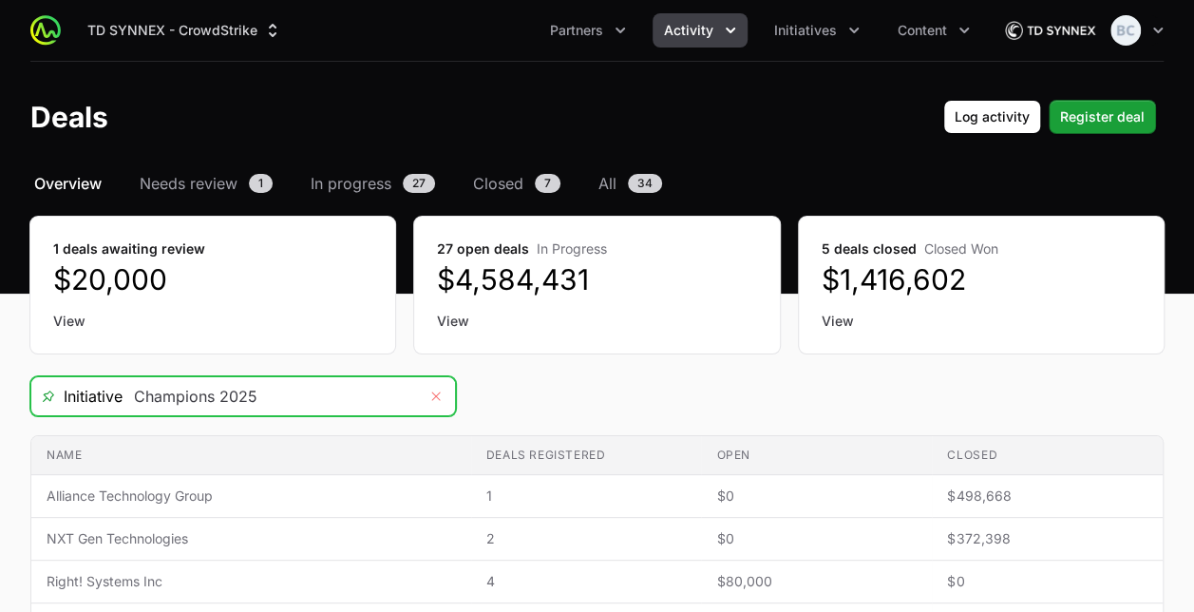
click at [443, 398] on button "Remove" at bounding box center [436, 396] width 38 height 38
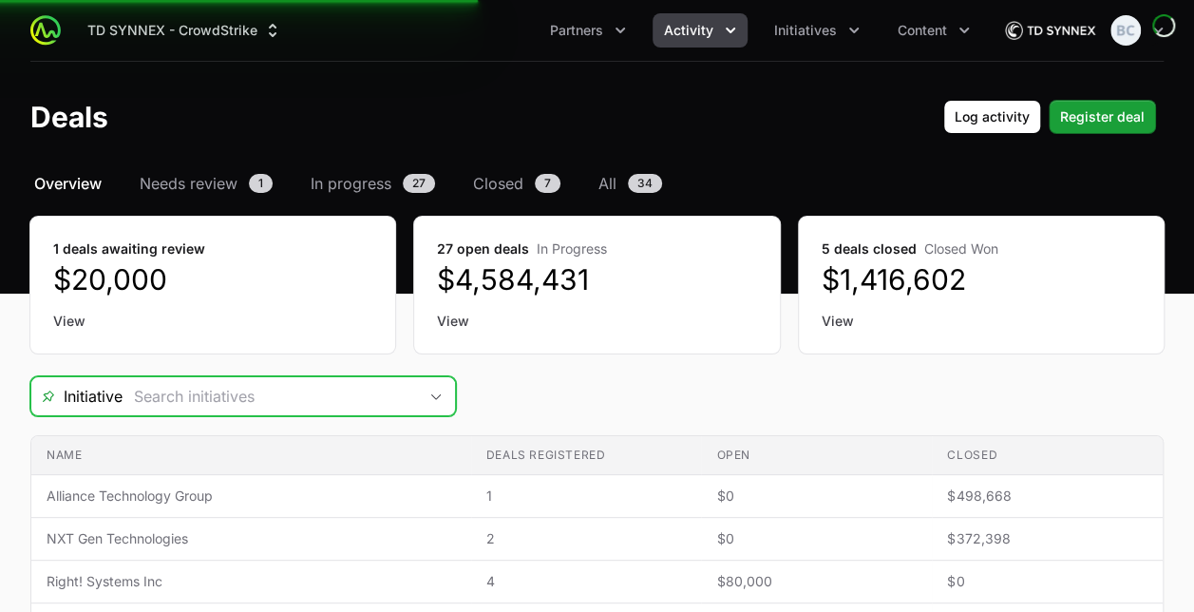
click at [433, 393] on icon "Open" at bounding box center [435, 396] width 15 height 7
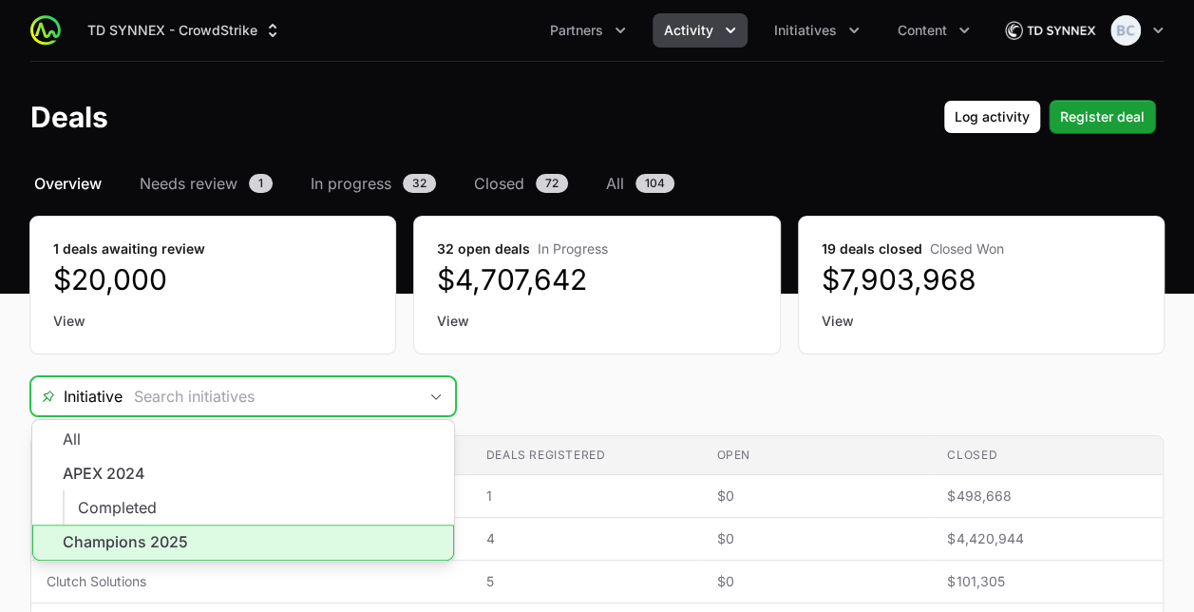
click at [369, 524] on li "Champions 2025" at bounding box center [243, 542] width 422 height 36
type input "Champions 2025"
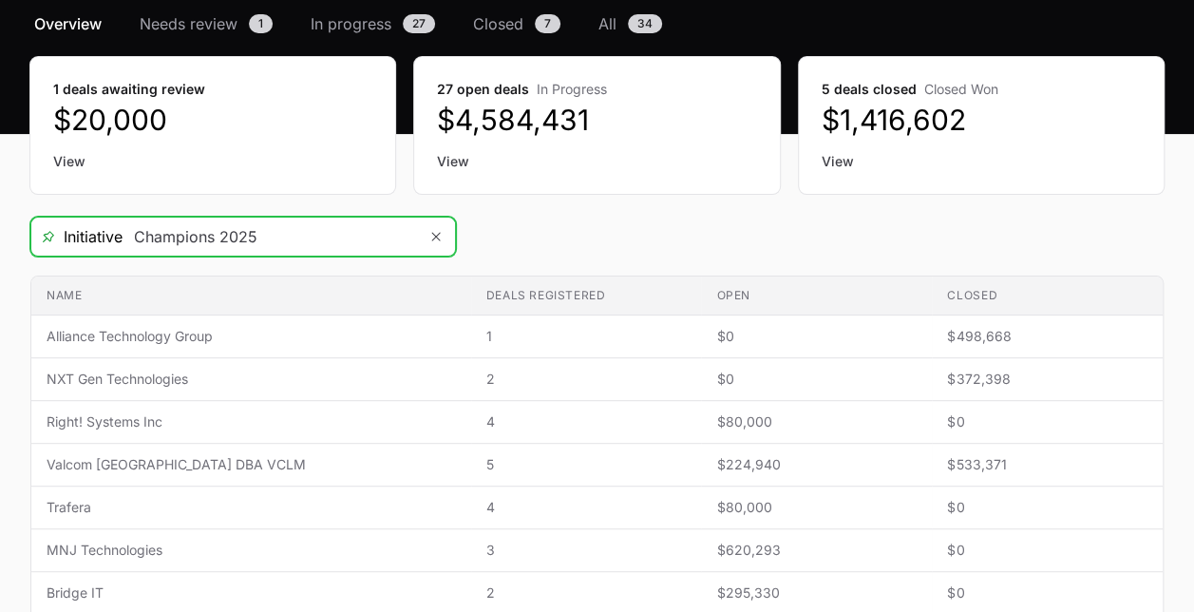
scroll to position [190, 0]
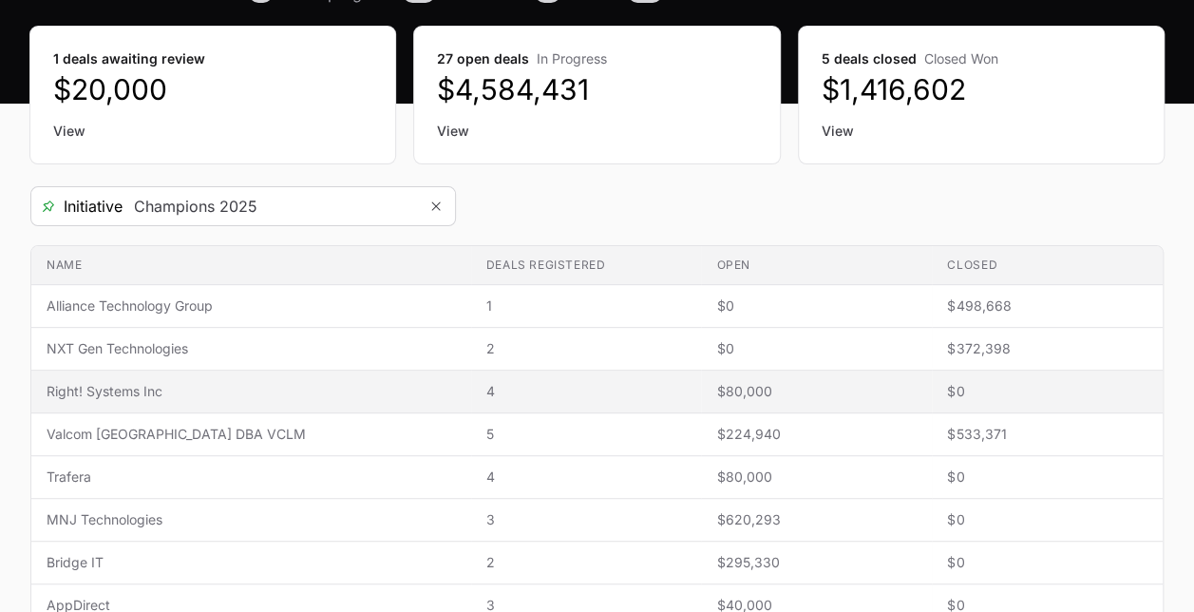
click at [538, 394] on span "4" at bounding box center [586, 391] width 200 height 19
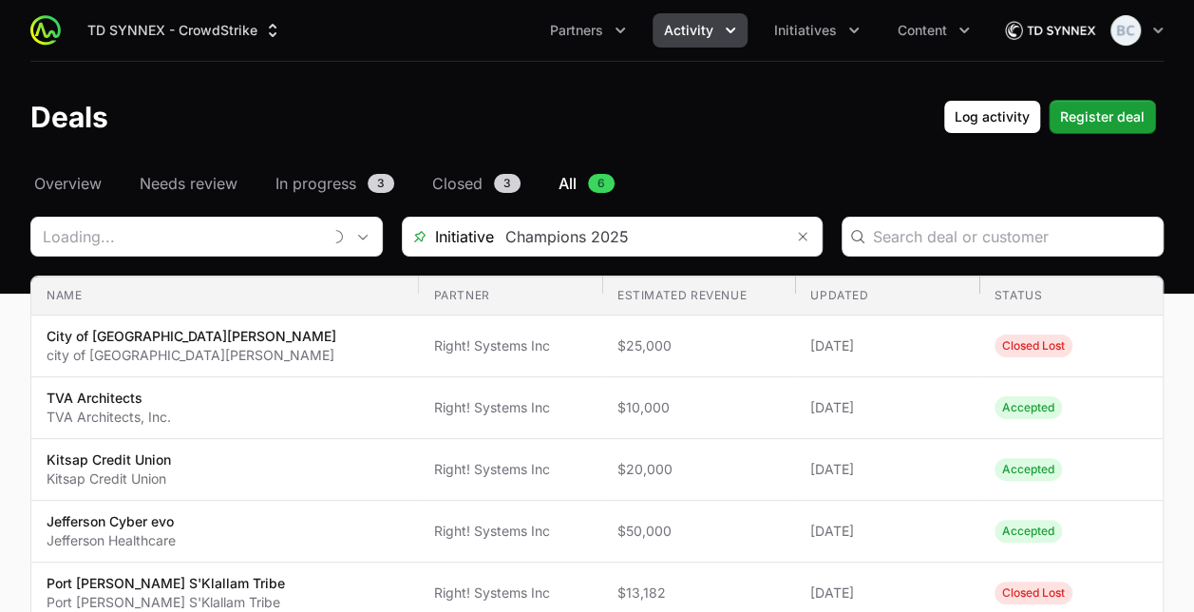
type input "Right! Systems Inc"
click at [93, 173] on span "Overview" at bounding box center [67, 183] width 67 height 23
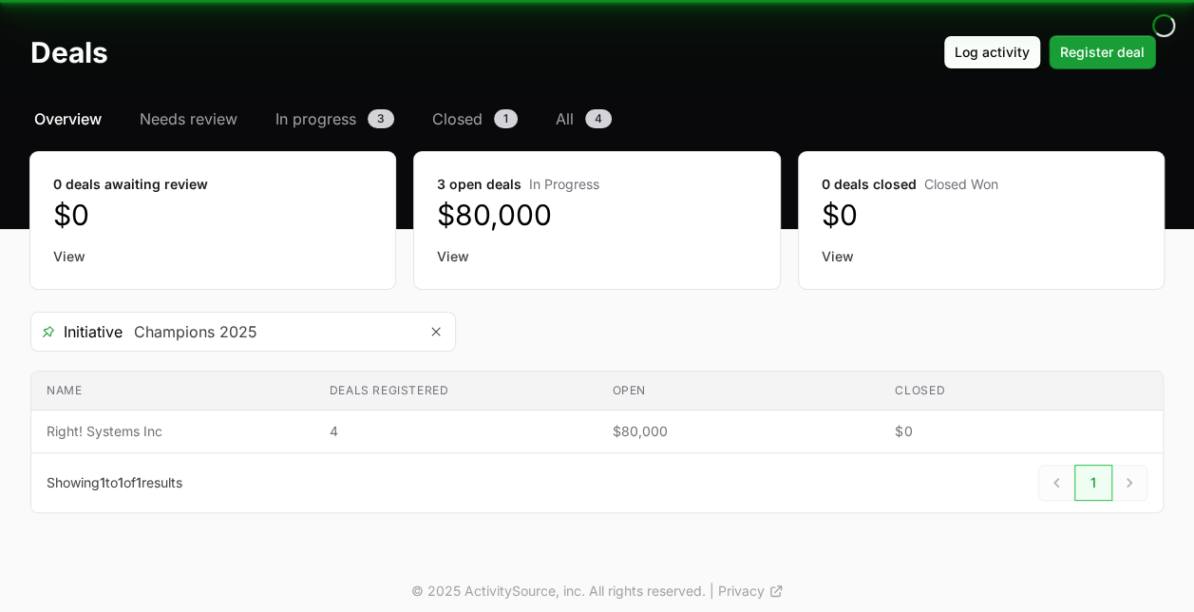
scroll to position [73, 0]
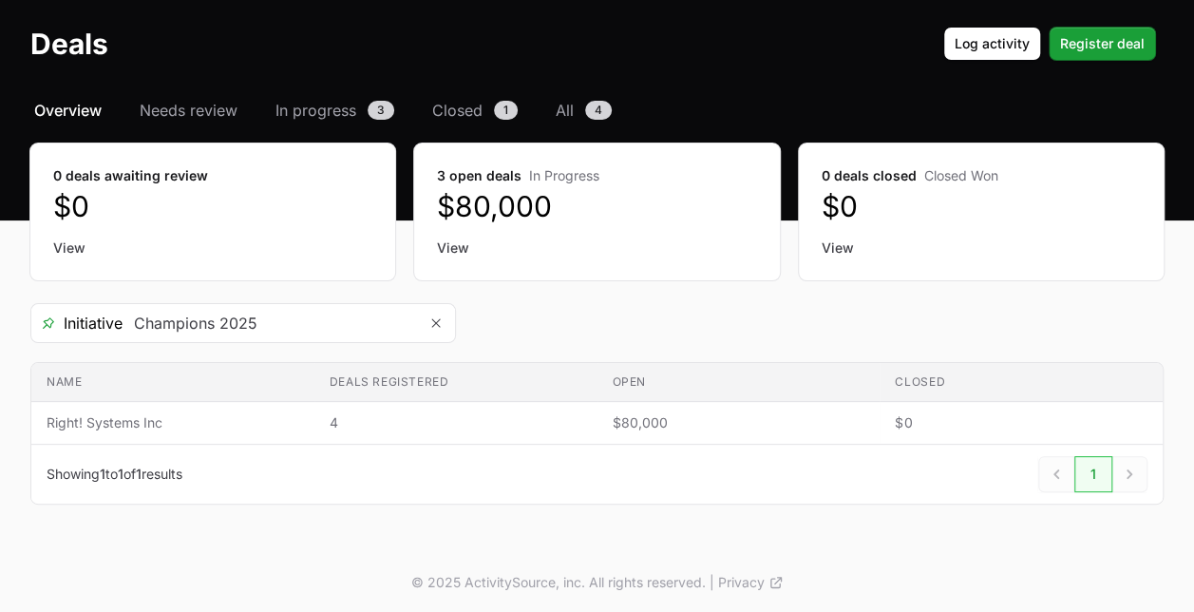
click at [86, 105] on span "Overview" at bounding box center [67, 110] width 67 height 23
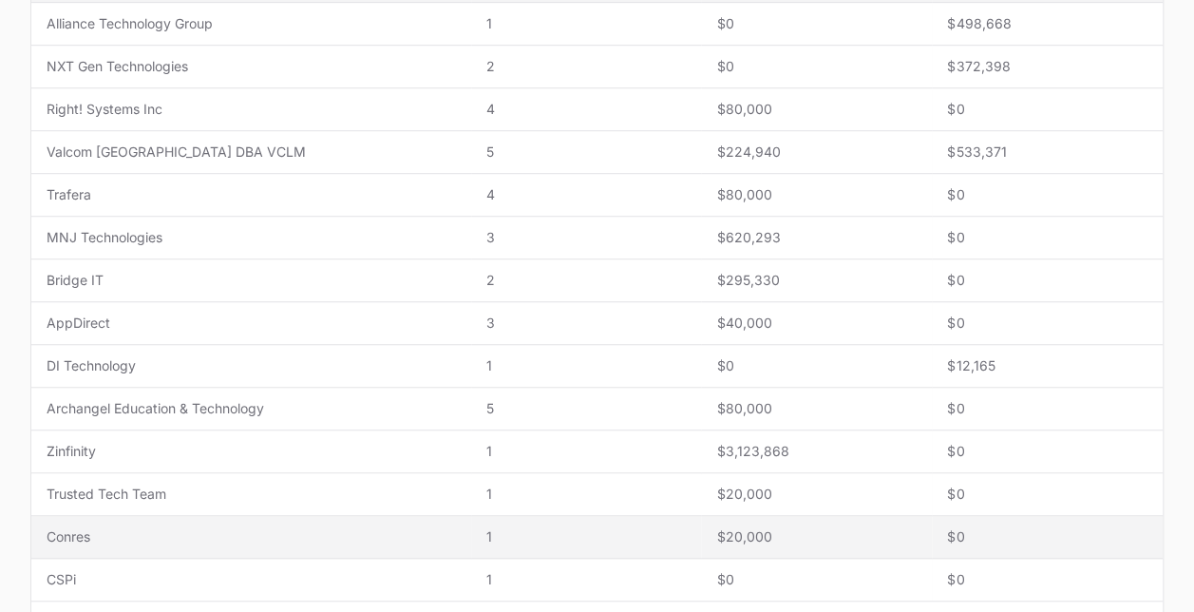
scroll to position [530, 0]
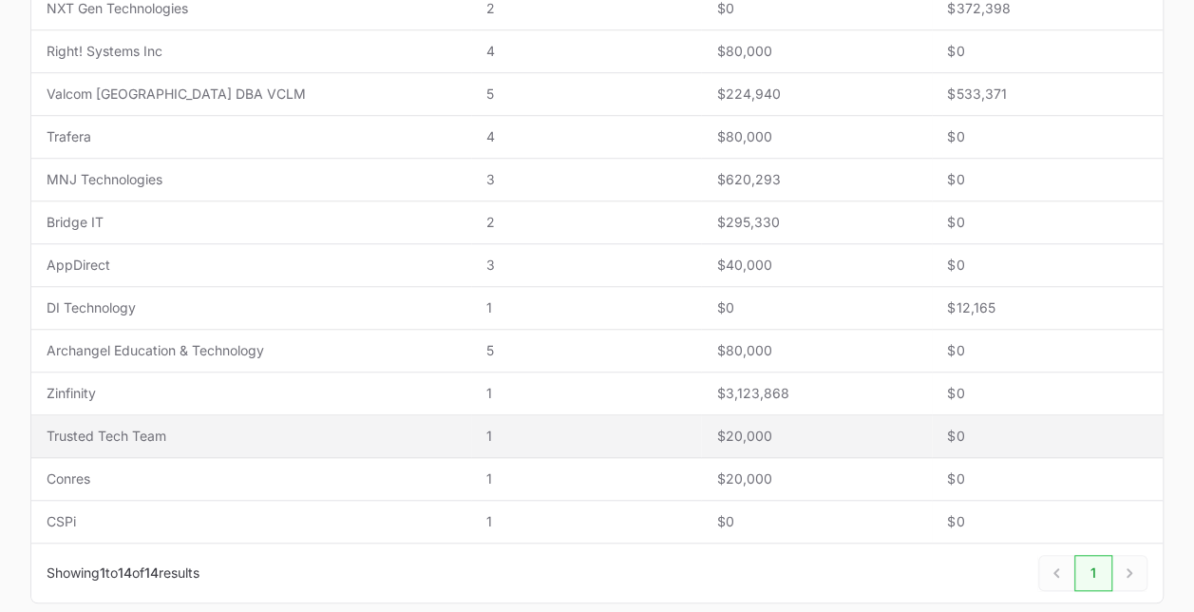
click at [313, 428] on span "Trusted Tech Team" at bounding box center [251, 435] width 409 height 19
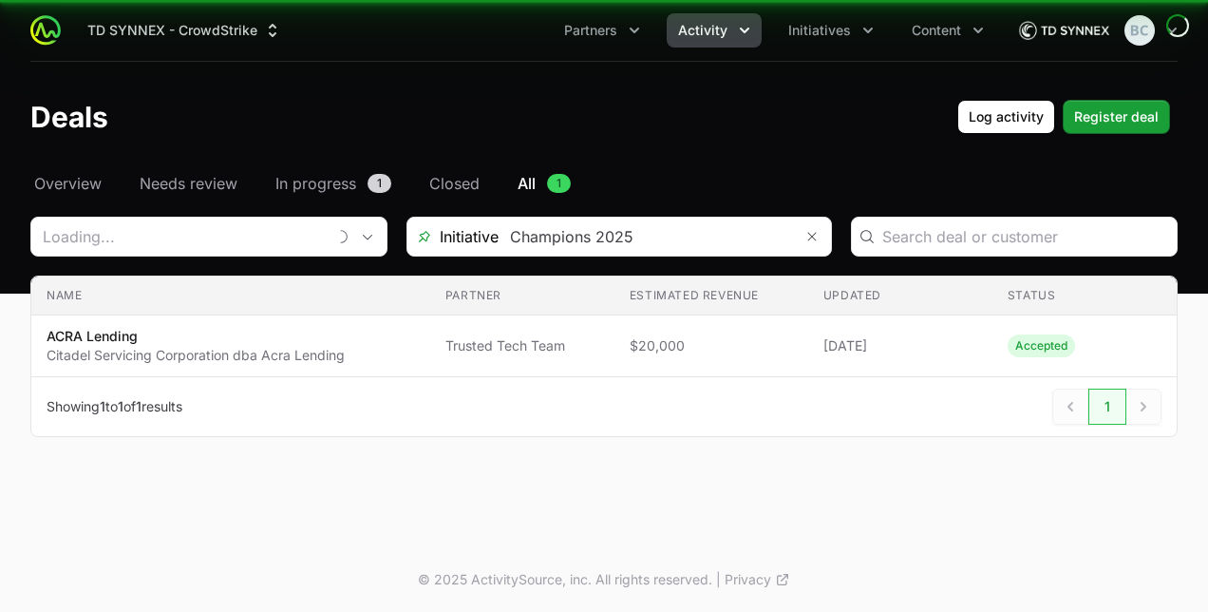
type input "Trusted Tech Team"
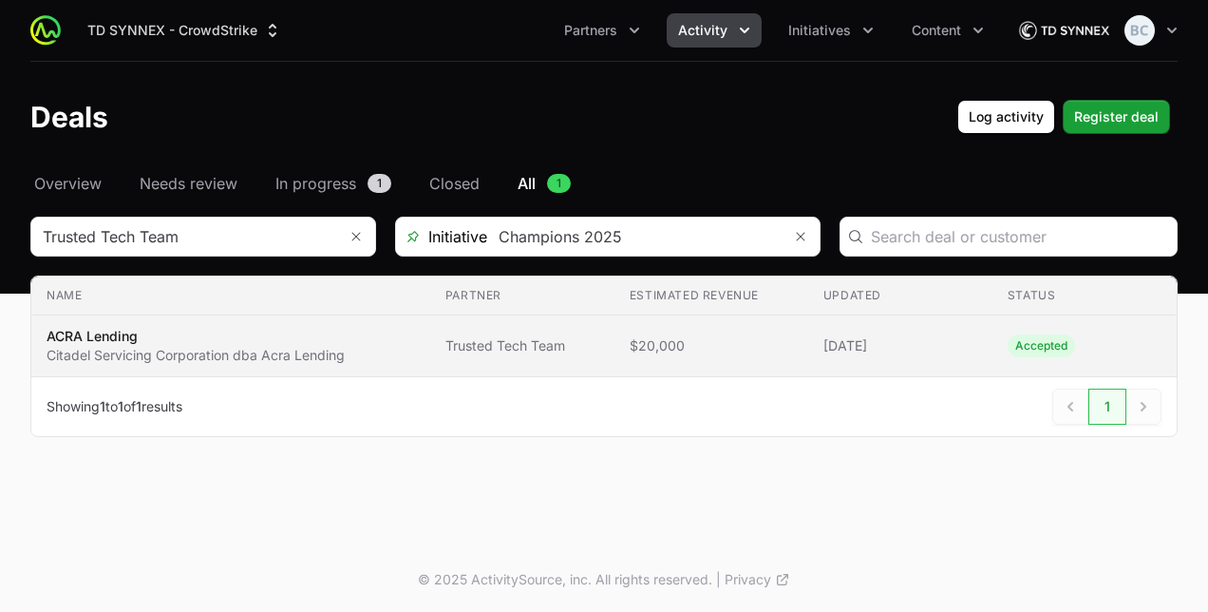
click at [709, 342] on span "$20,000" at bounding box center [711, 345] width 163 height 19
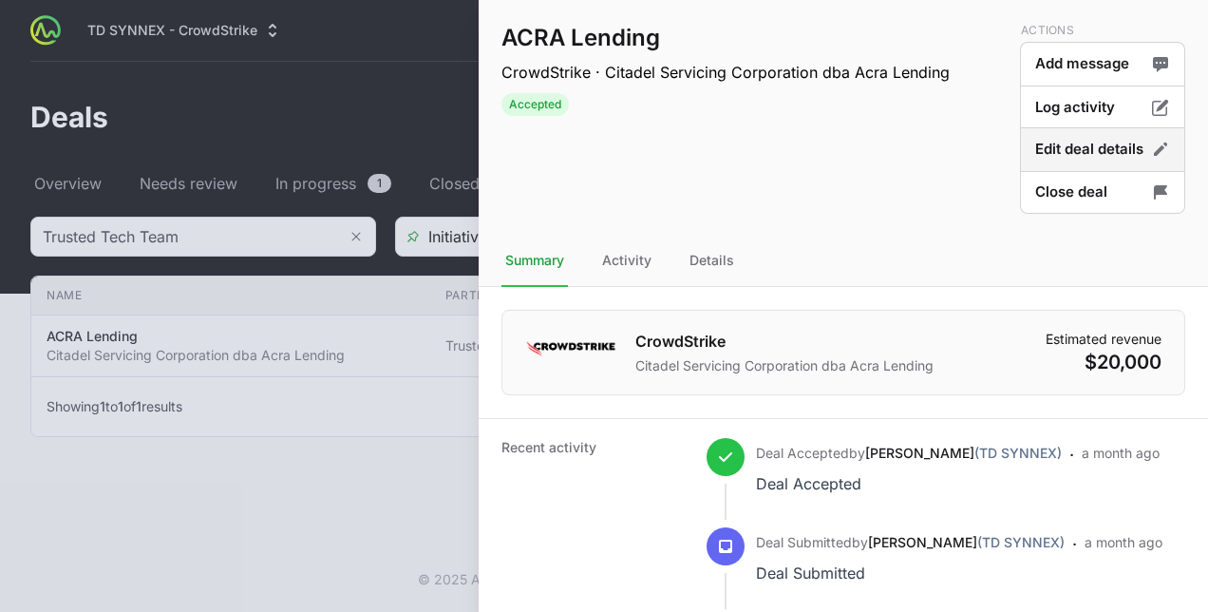
click at [1037, 170] on button "Edit deal details" at bounding box center [1102, 192] width 165 height 45
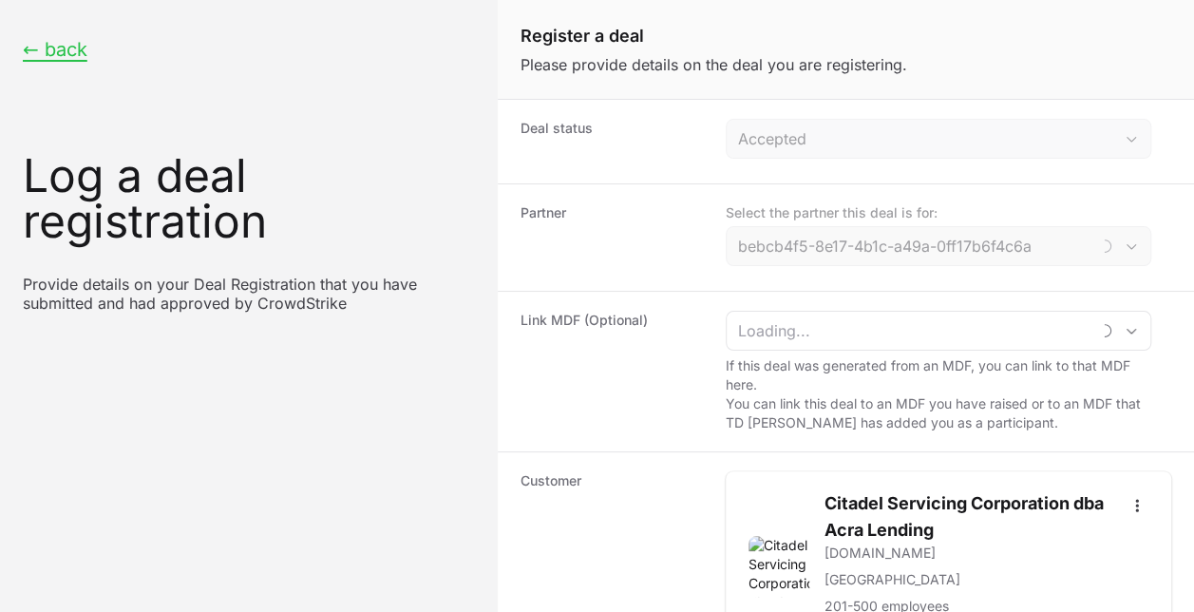
type input "Trusted Tech Team"
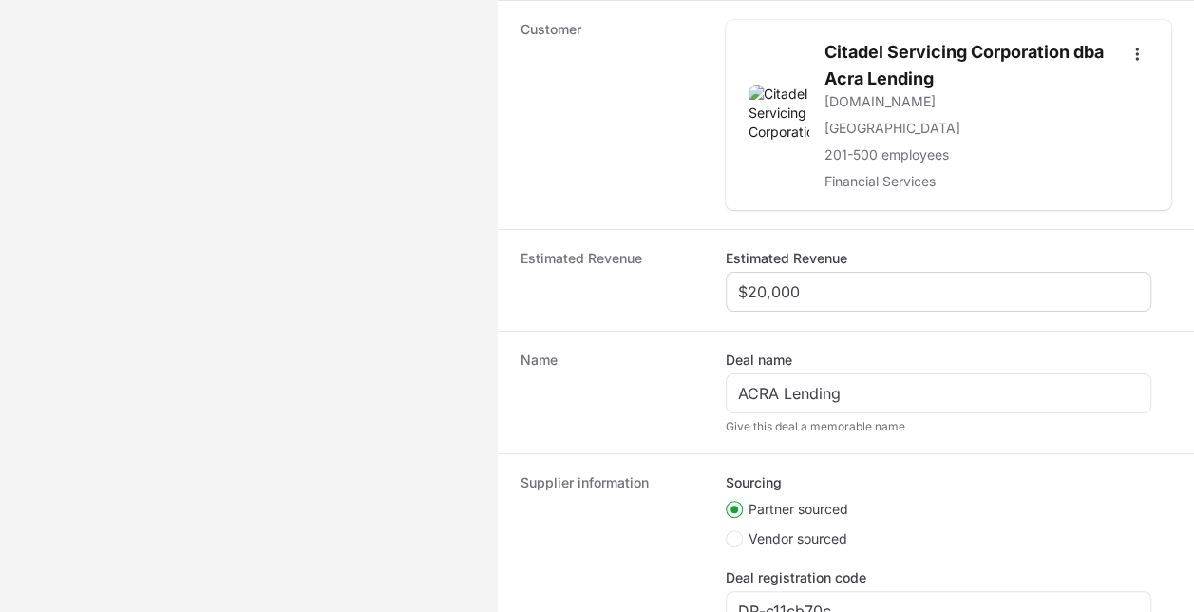
scroll to position [475, 0]
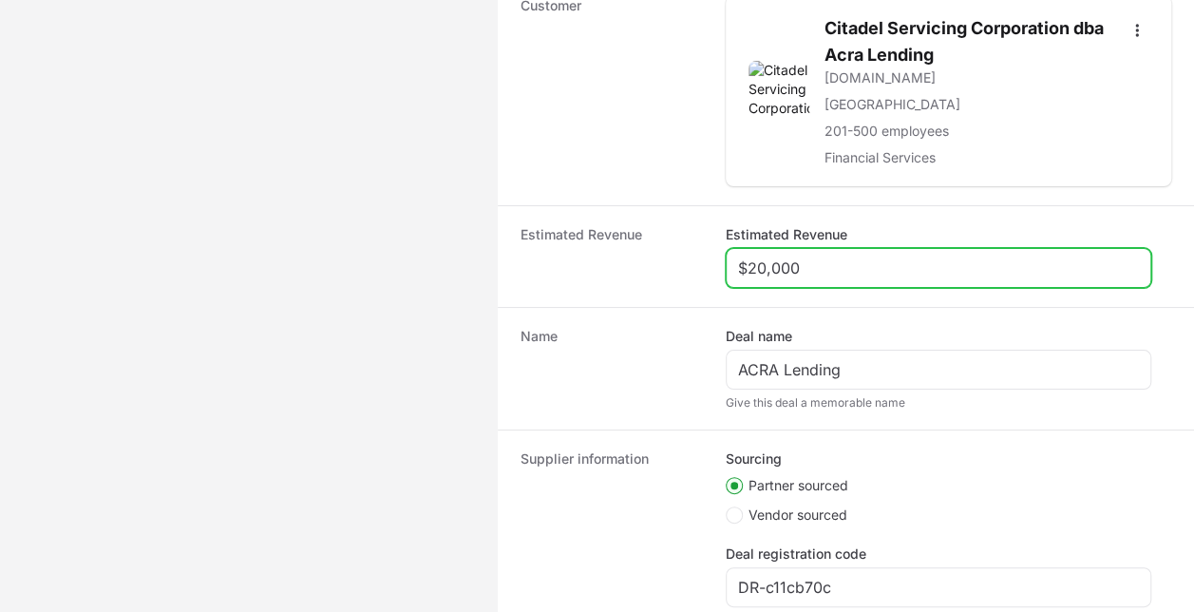
drag, startPoint x: 821, startPoint y: 258, endPoint x: 721, endPoint y: 260, distance: 99.7
click at [721, 260] on div "Estimated Revenue Estimated Revenue $20,000" at bounding box center [846, 256] width 696 height 102
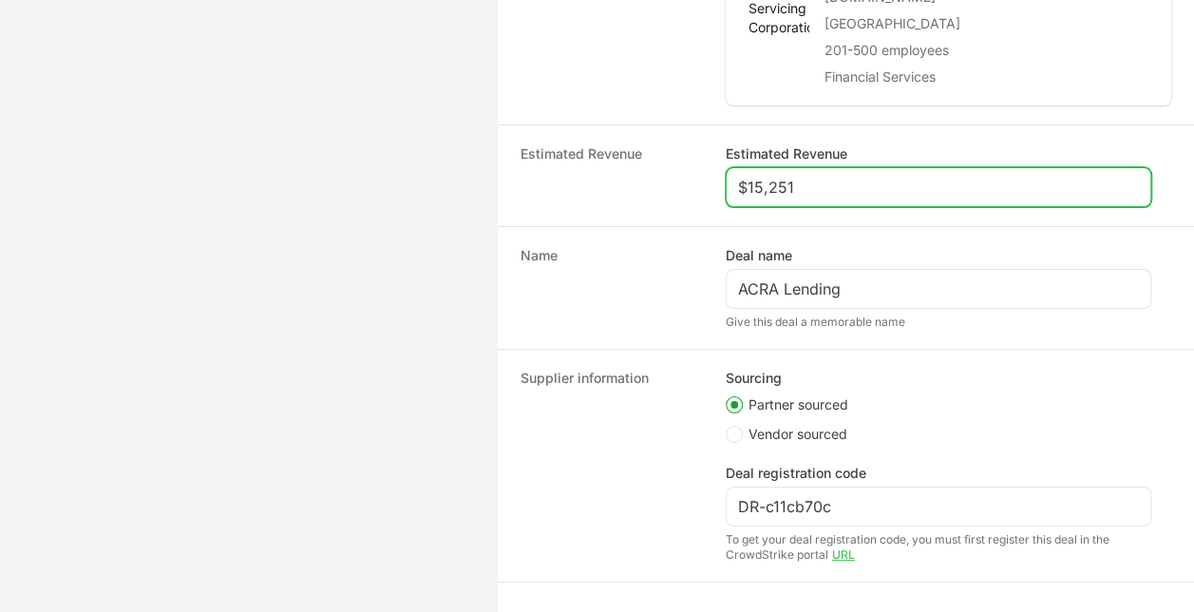
scroll to position [653, 0]
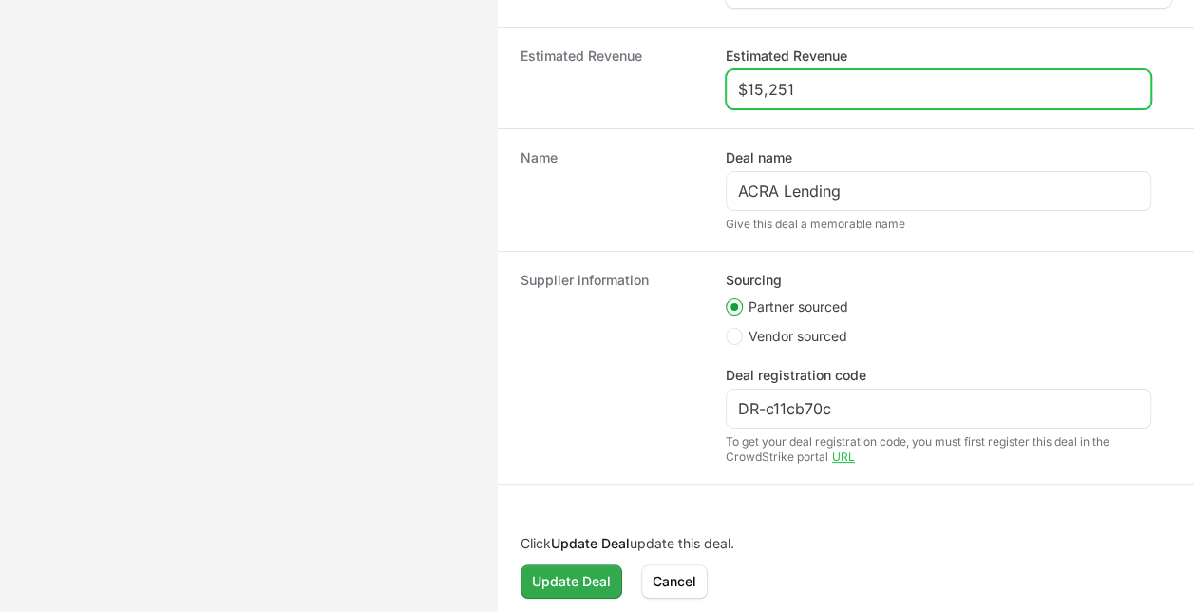
type input "$15,251"
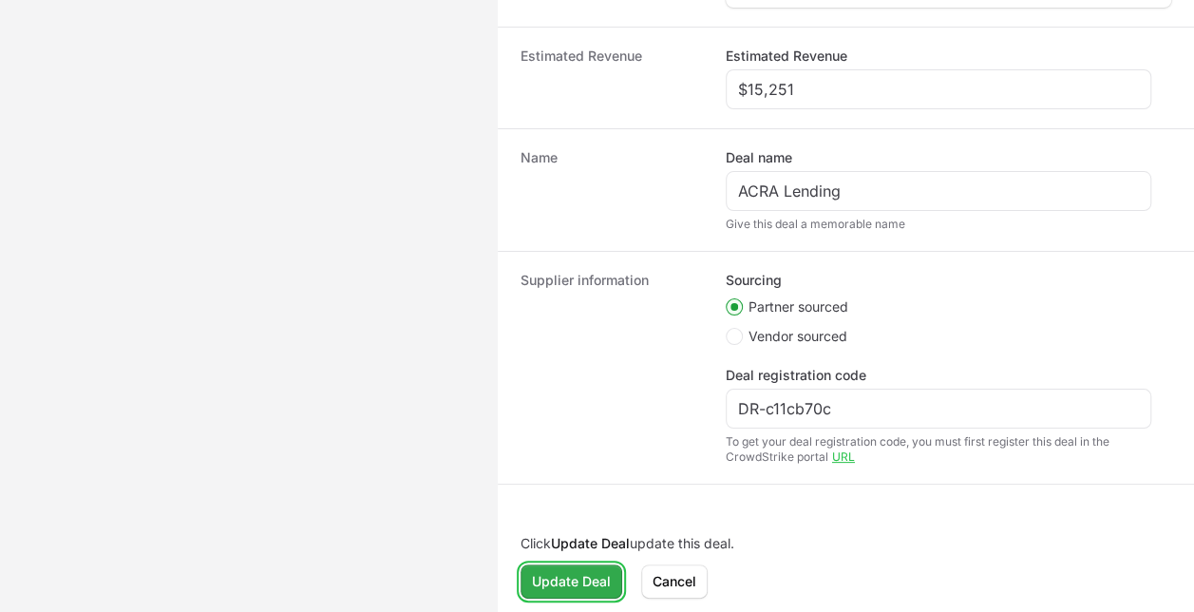
click at [589, 577] on span "Update Deal" at bounding box center [571, 581] width 79 height 23
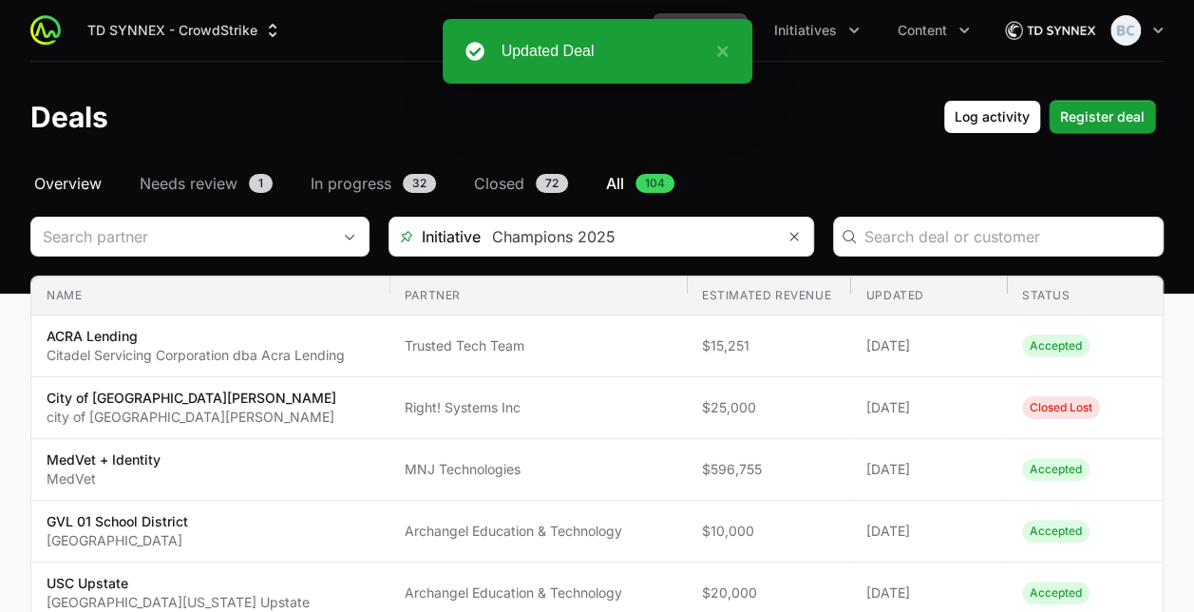
click at [88, 187] on span "Overview" at bounding box center [67, 183] width 67 height 23
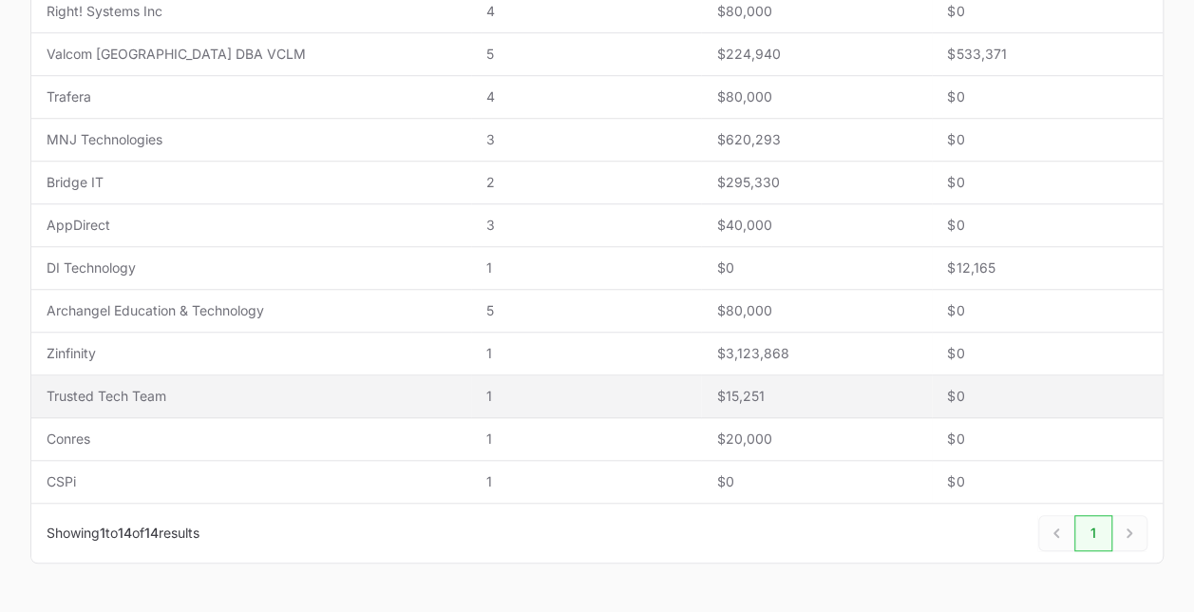
scroll to position [475, 0]
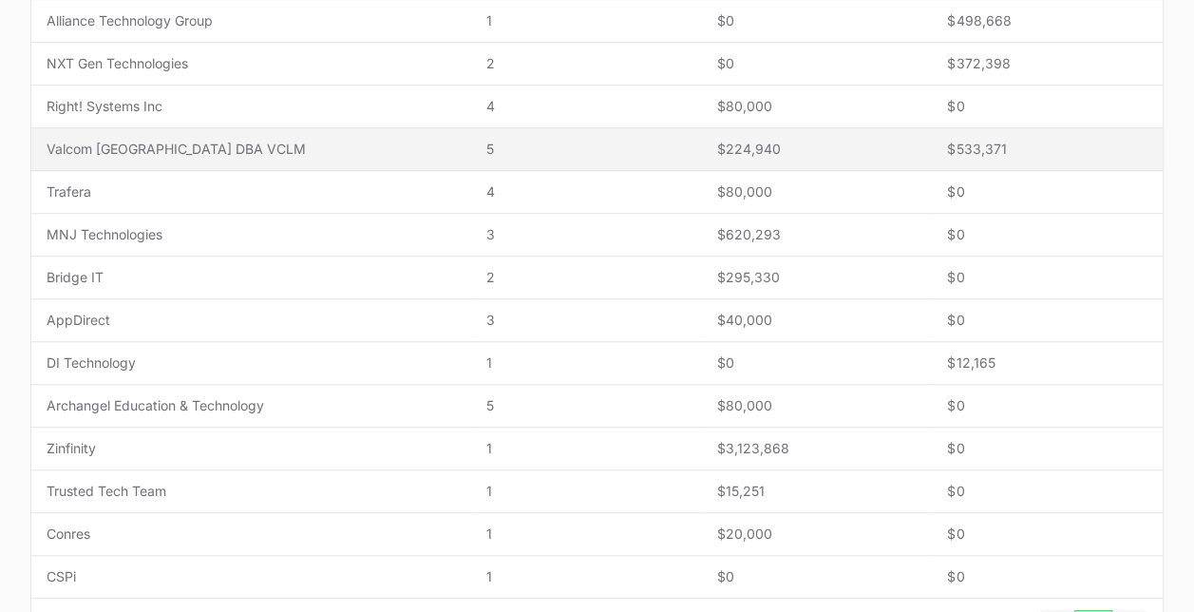
click at [227, 155] on span "Valcom [GEOGRAPHIC_DATA] DBA VCLM" at bounding box center [251, 149] width 409 height 19
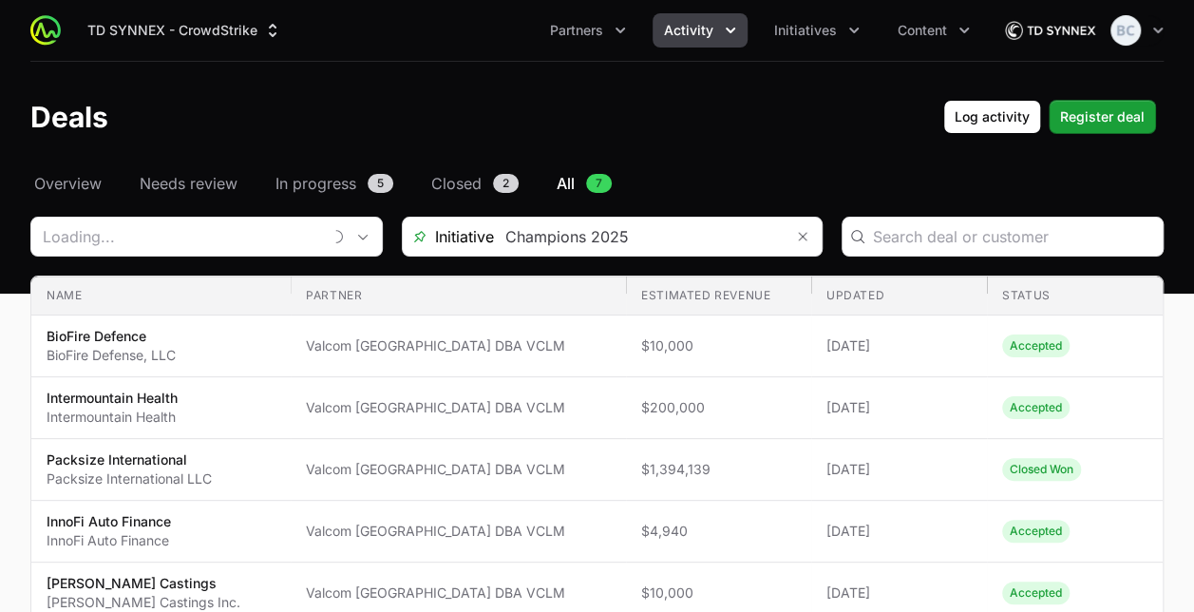
type input "Valcom [GEOGRAPHIC_DATA] DBA VCLM"
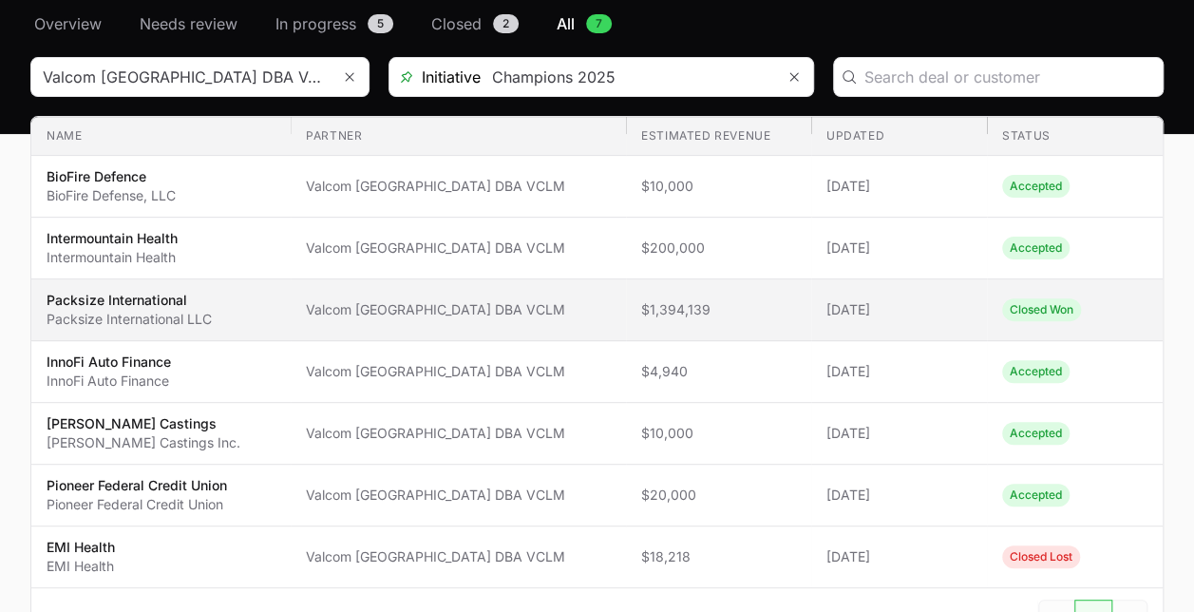
scroll to position [190, 0]
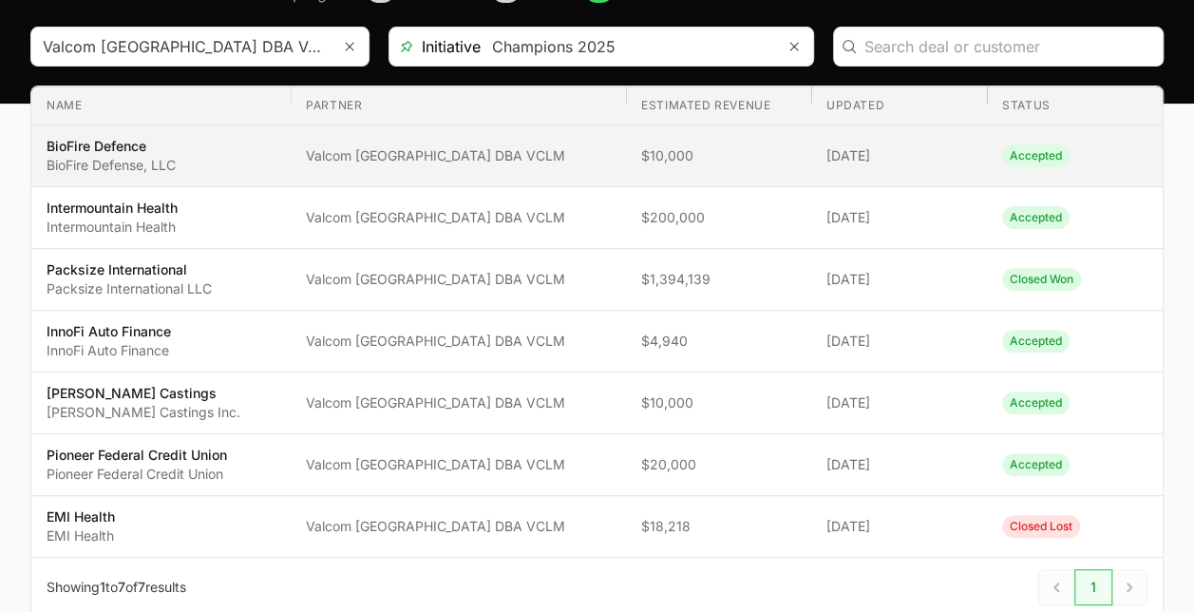
click at [541, 152] on span "Valcom [GEOGRAPHIC_DATA] DBA VCLM" at bounding box center [458, 155] width 305 height 19
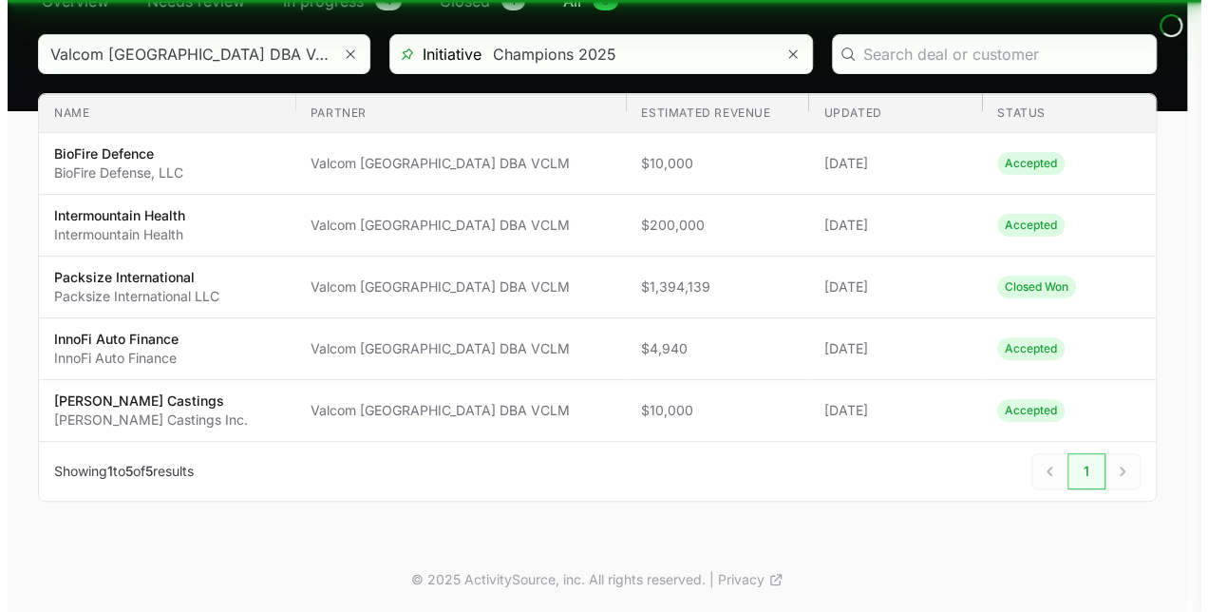
scroll to position [179, 0]
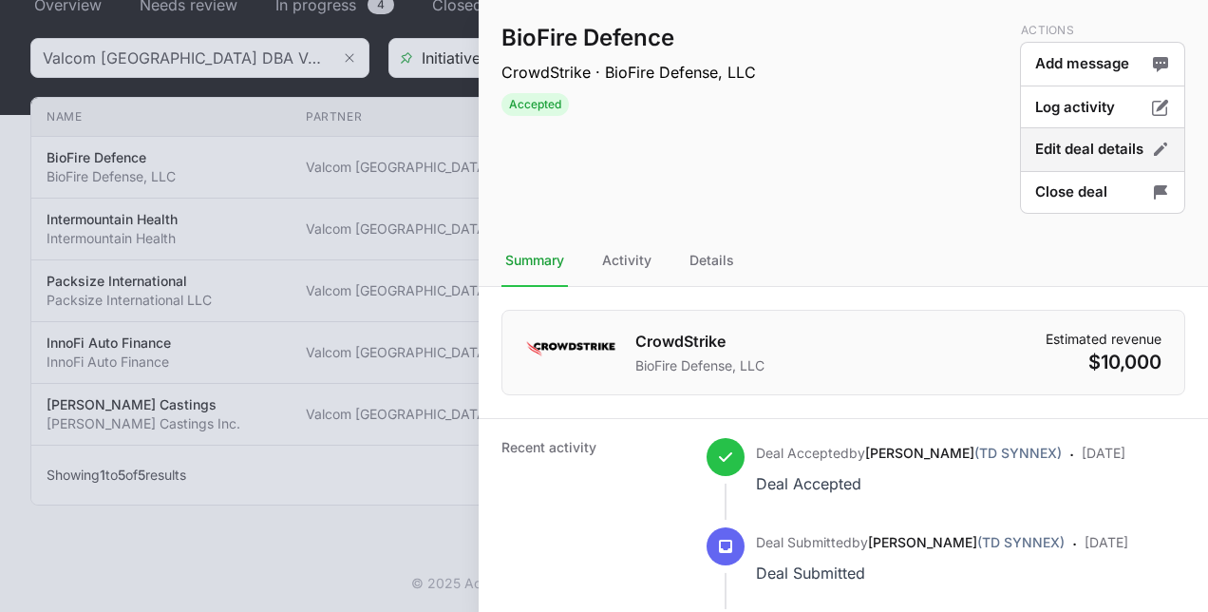
click at [1066, 170] on button "Edit deal details" at bounding box center [1102, 192] width 165 height 45
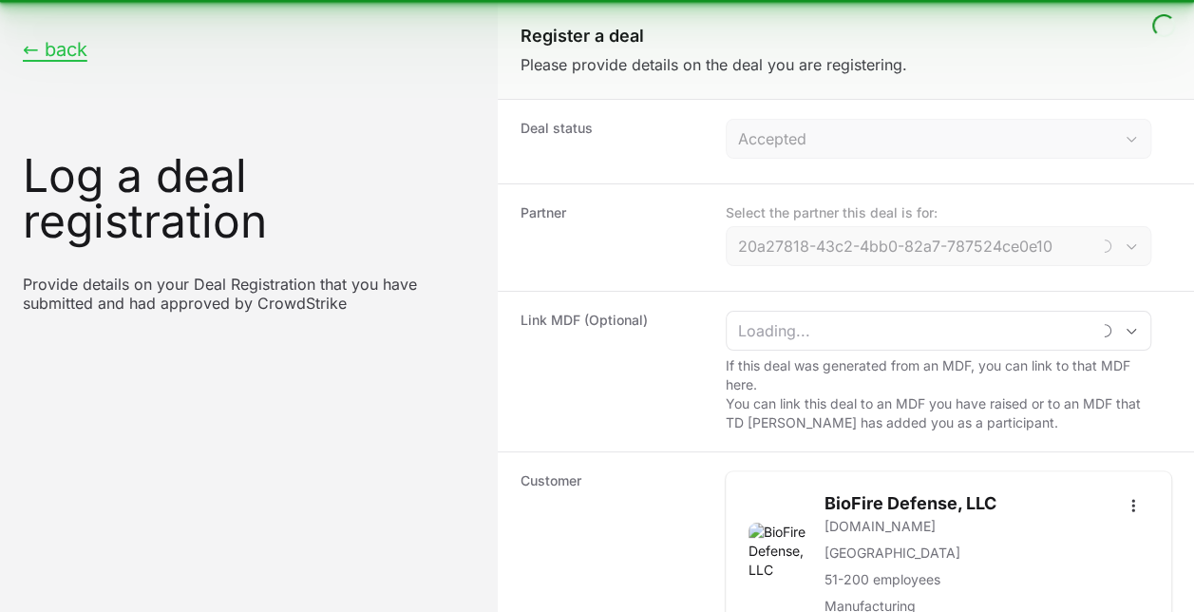
type input "Valcom [GEOGRAPHIC_DATA] DBA VCLM"
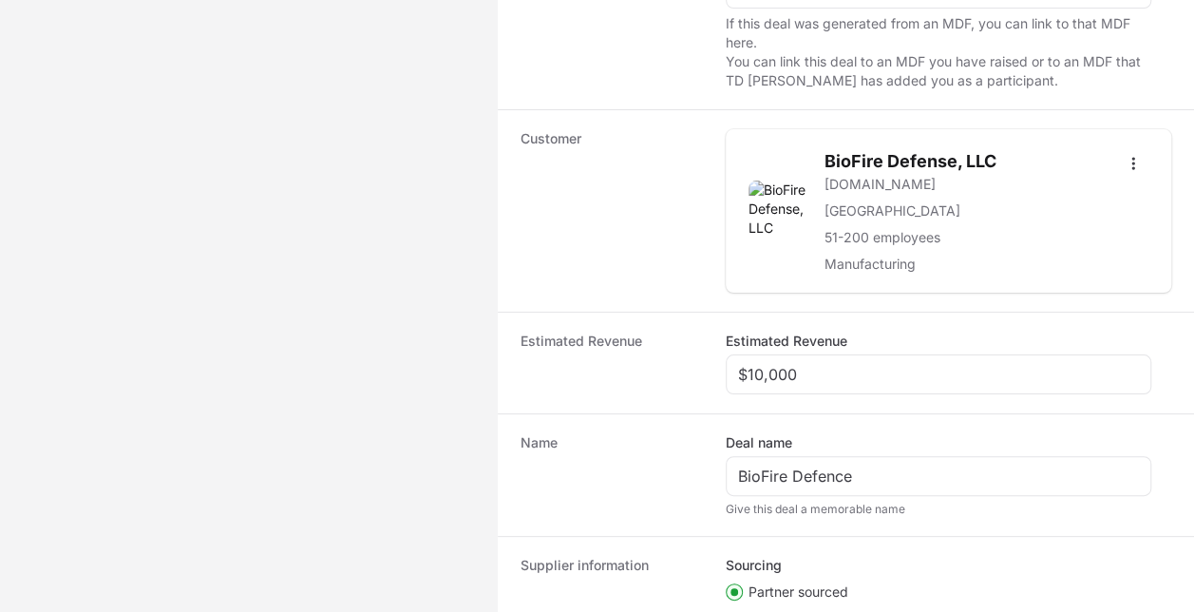
scroll to position [475, 0]
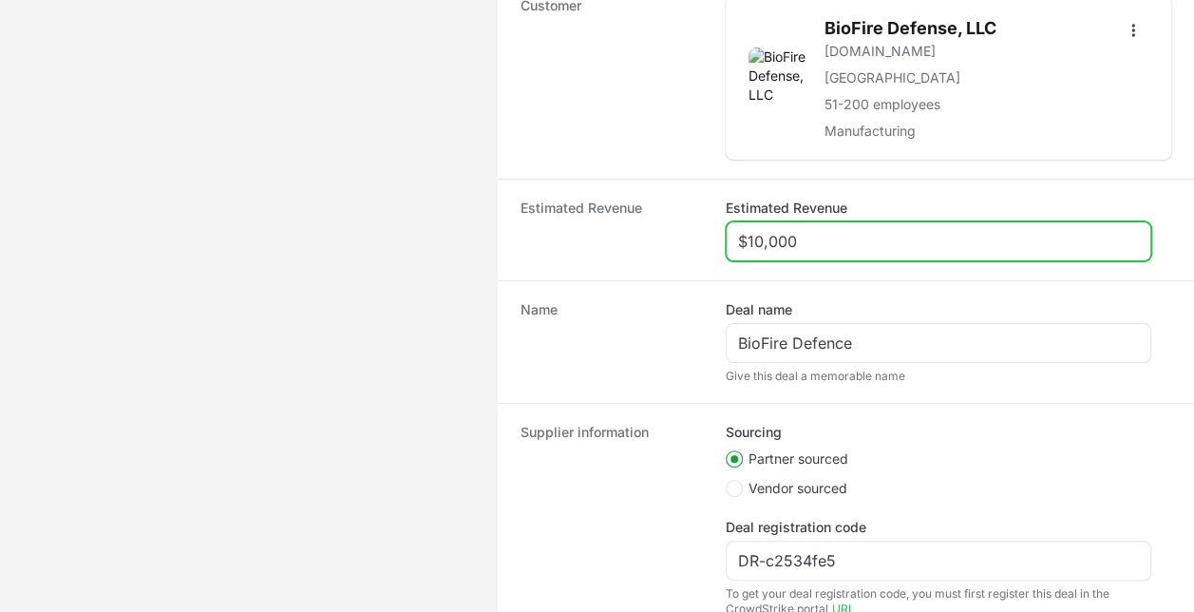
drag, startPoint x: 804, startPoint y: 236, endPoint x: 707, endPoint y: 236, distance: 96.9
click at [707, 236] on div "Estimated Revenue Estimated Revenue $10,000" at bounding box center [846, 230] width 696 height 102
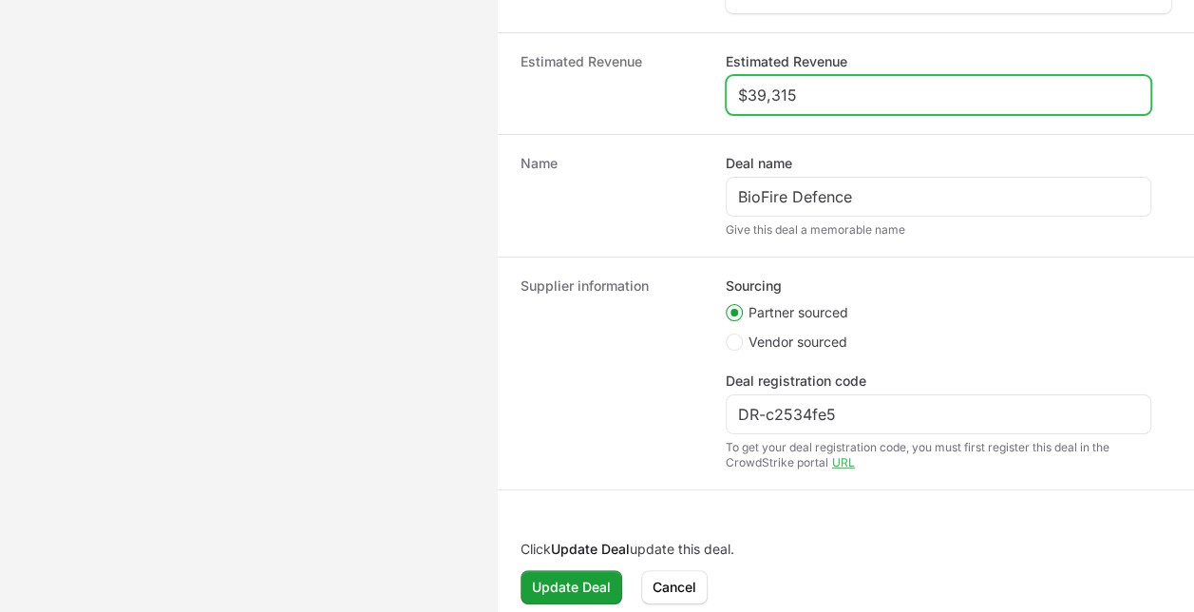
scroll to position [627, 0]
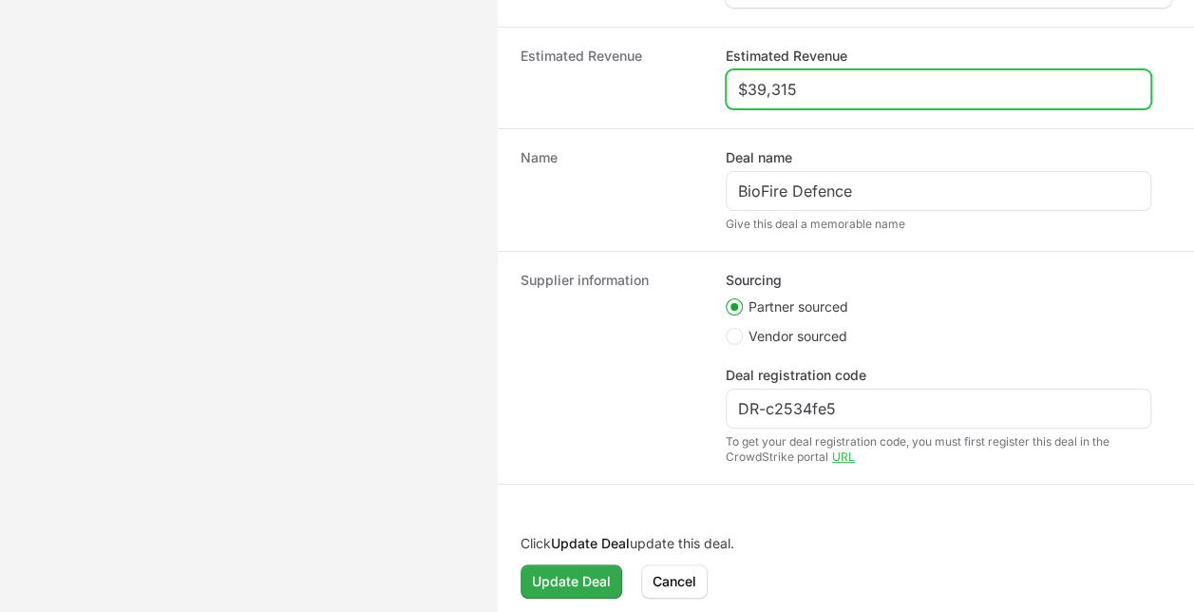
type input "$39,315"
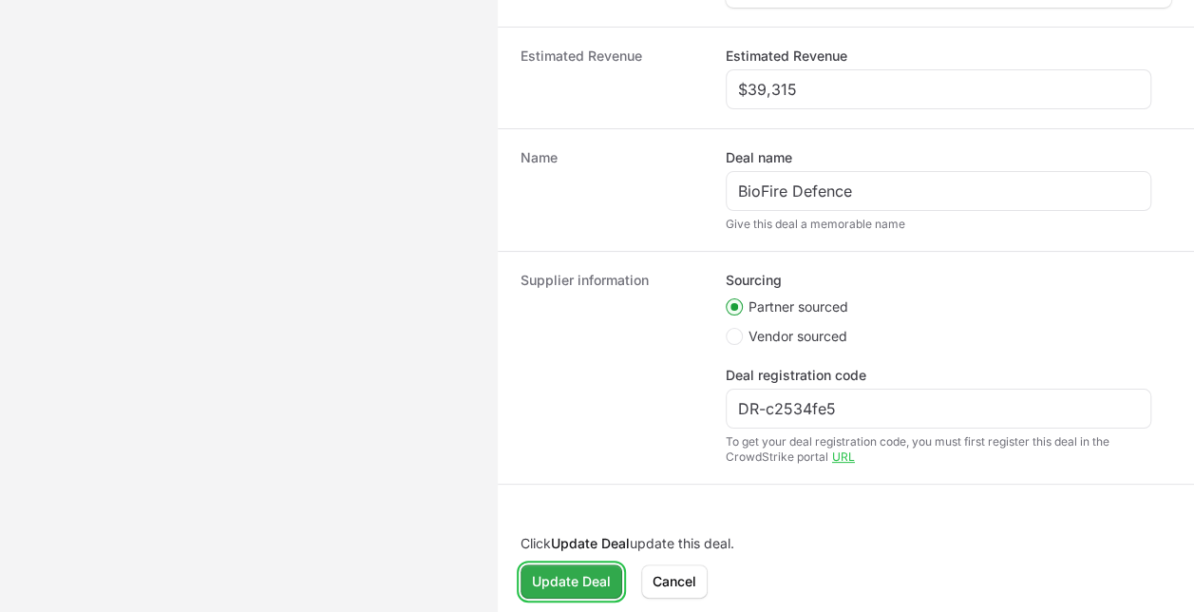
click at [591, 583] on span "Update Deal" at bounding box center [571, 581] width 79 height 23
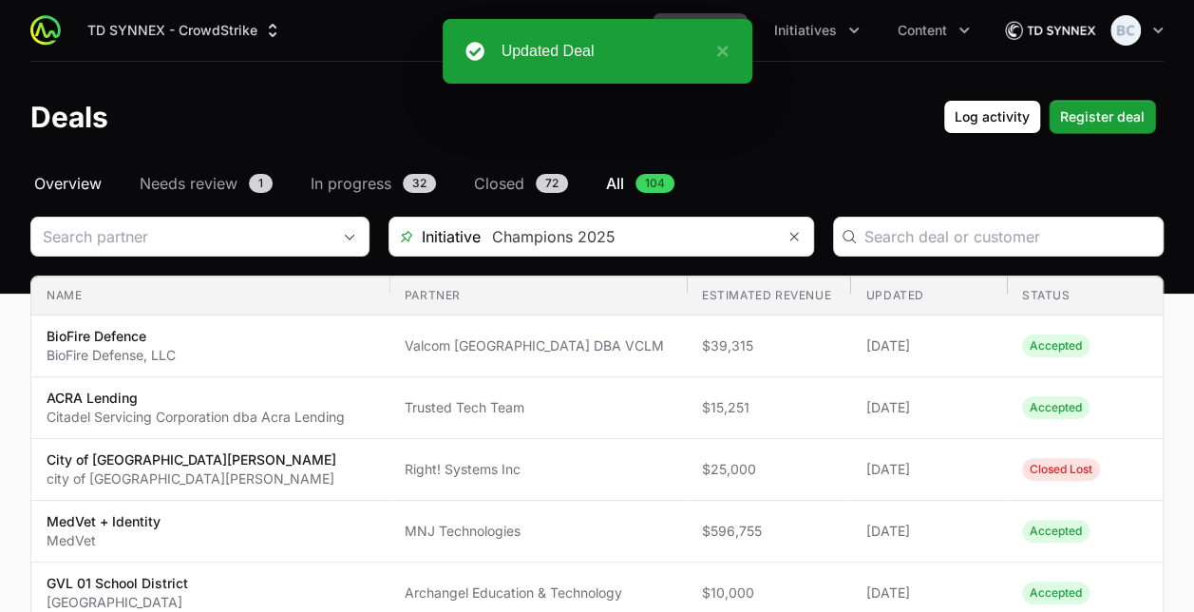
click at [65, 188] on span "Overview" at bounding box center [67, 183] width 67 height 23
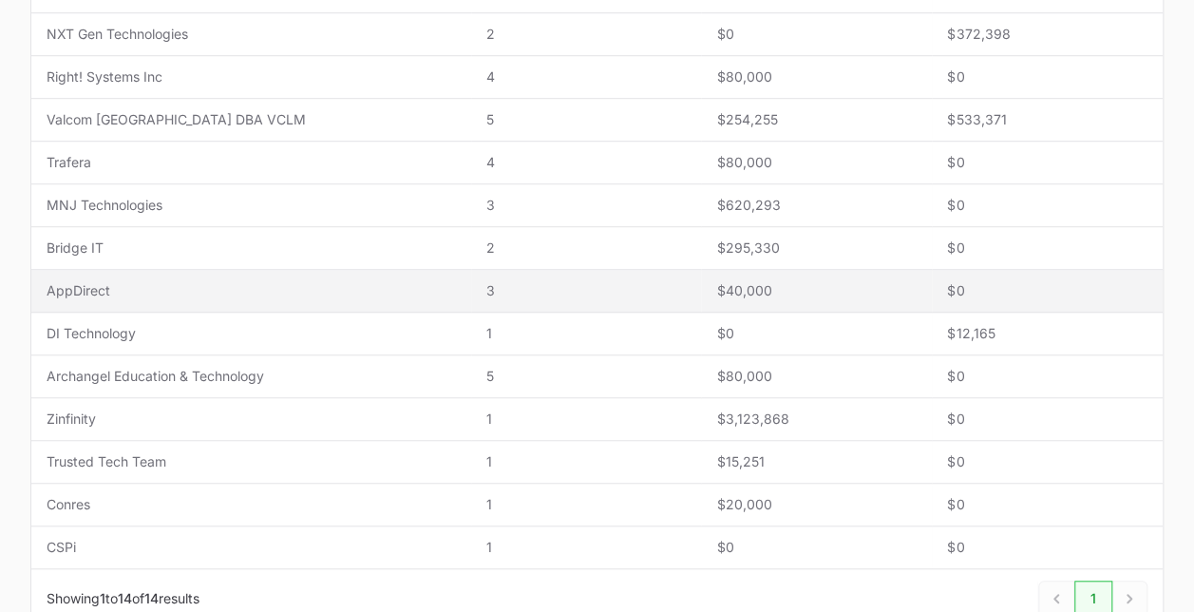
scroll to position [475, 0]
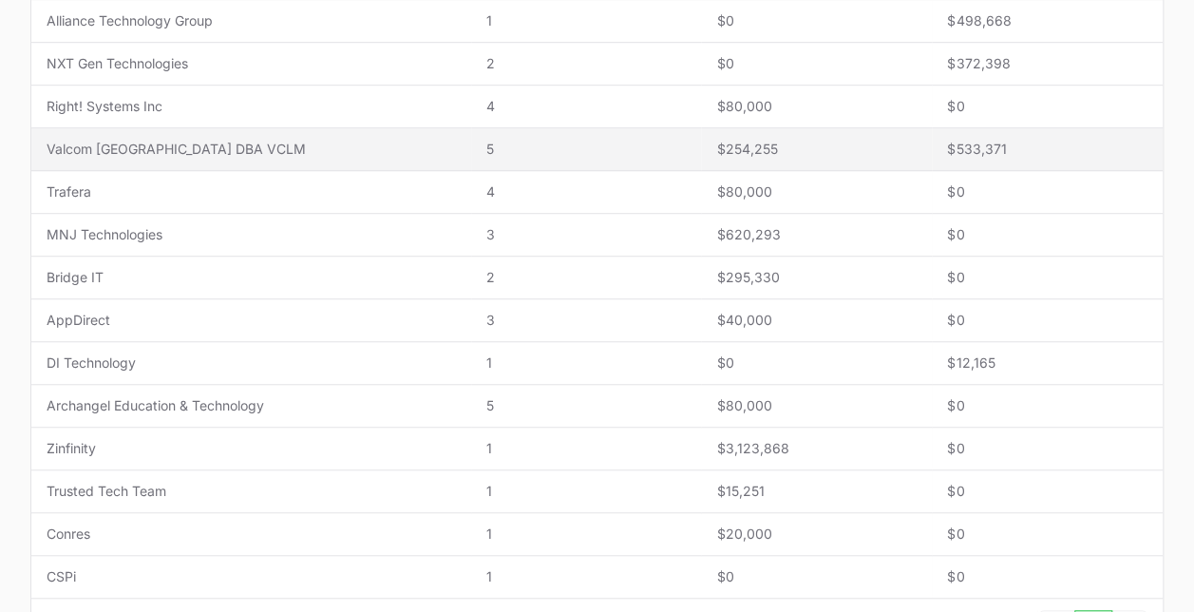
click at [236, 150] on span "Valcom [GEOGRAPHIC_DATA] DBA VCLM" at bounding box center [251, 149] width 409 height 19
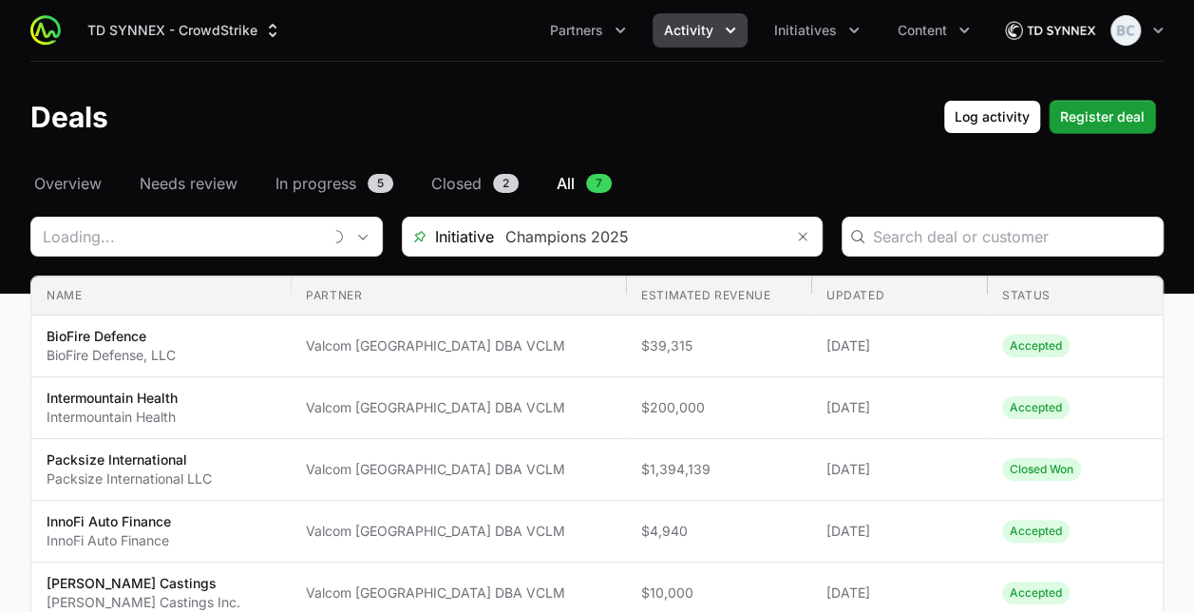
type input "Valcom [GEOGRAPHIC_DATA] DBA VCLM"
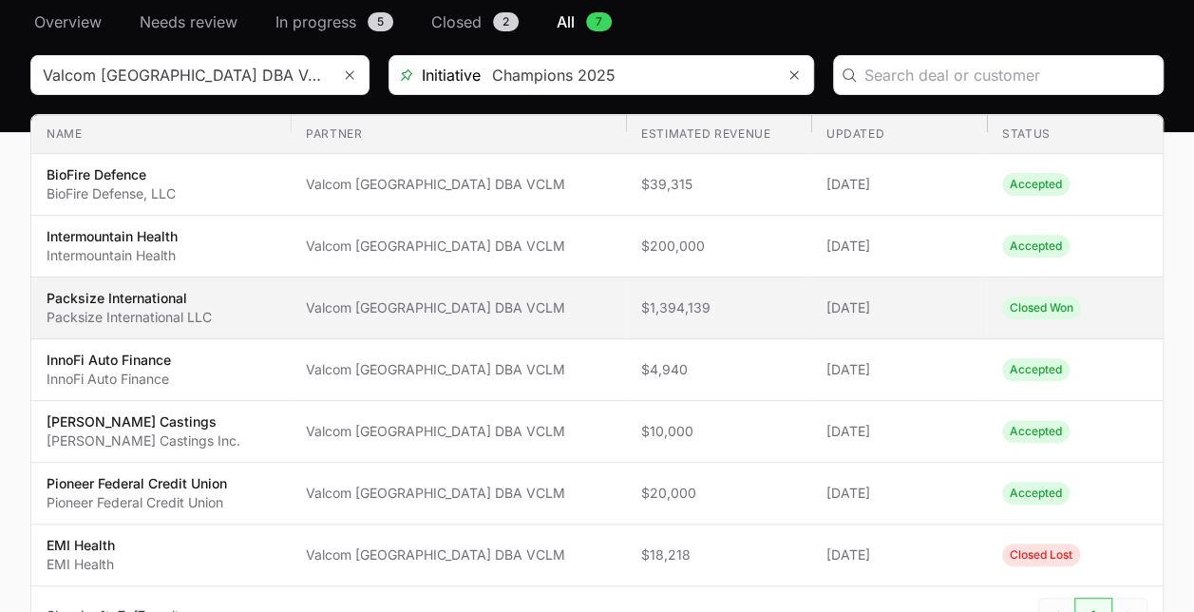
scroll to position [190, 0]
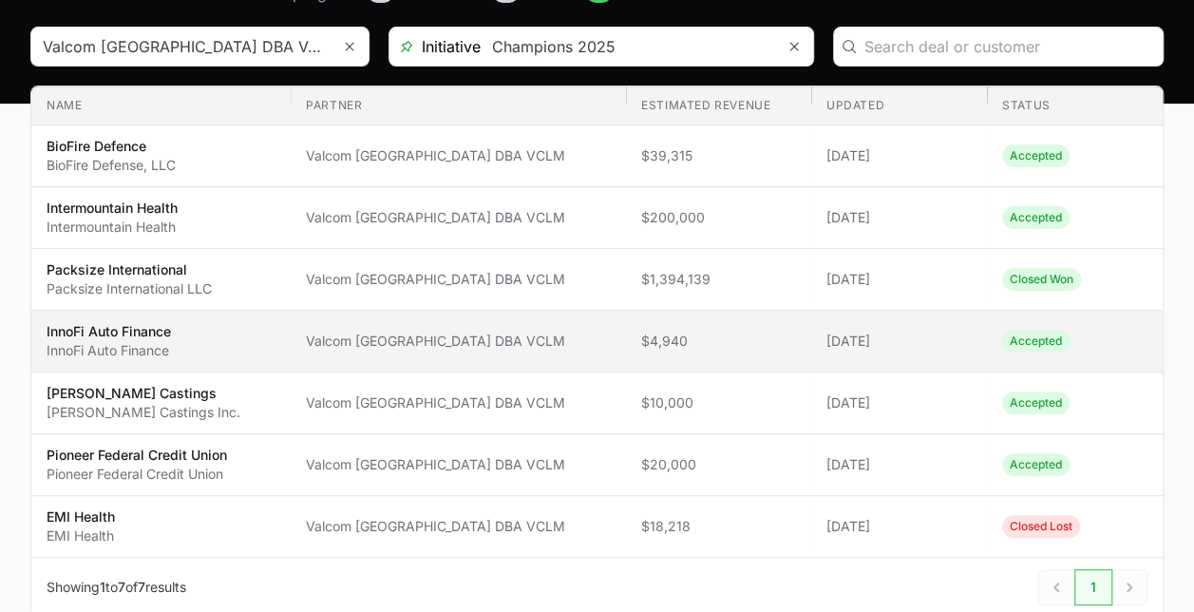
click at [560, 359] on td "Partner Valcom [GEOGRAPHIC_DATA] DBA VCLM" at bounding box center [458, 342] width 335 height 62
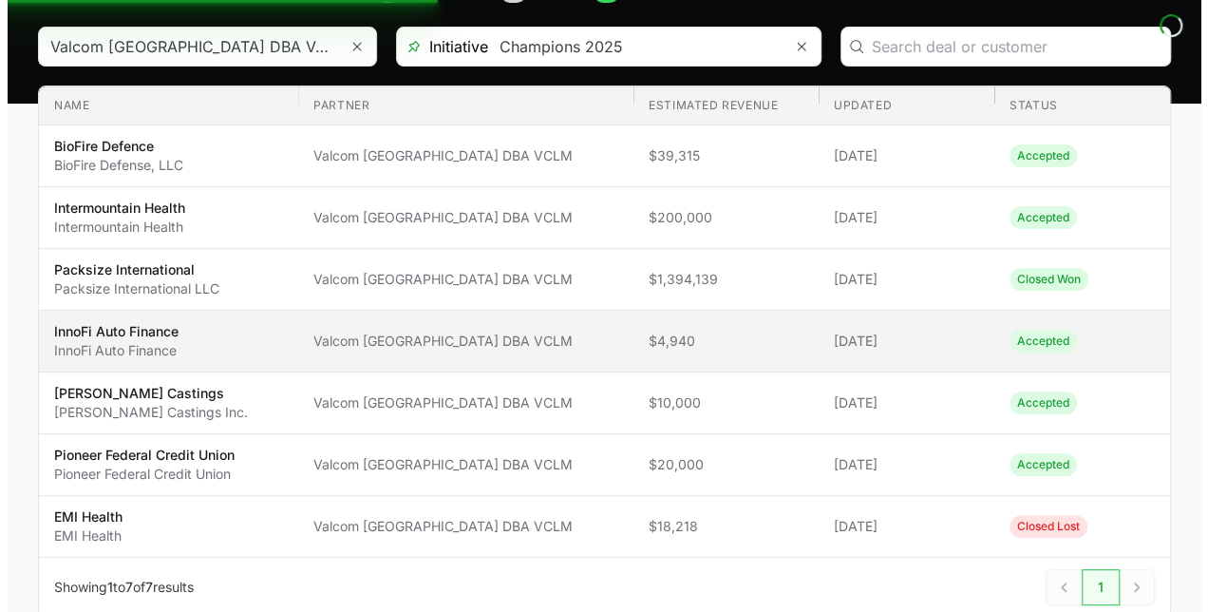
scroll to position [179, 0]
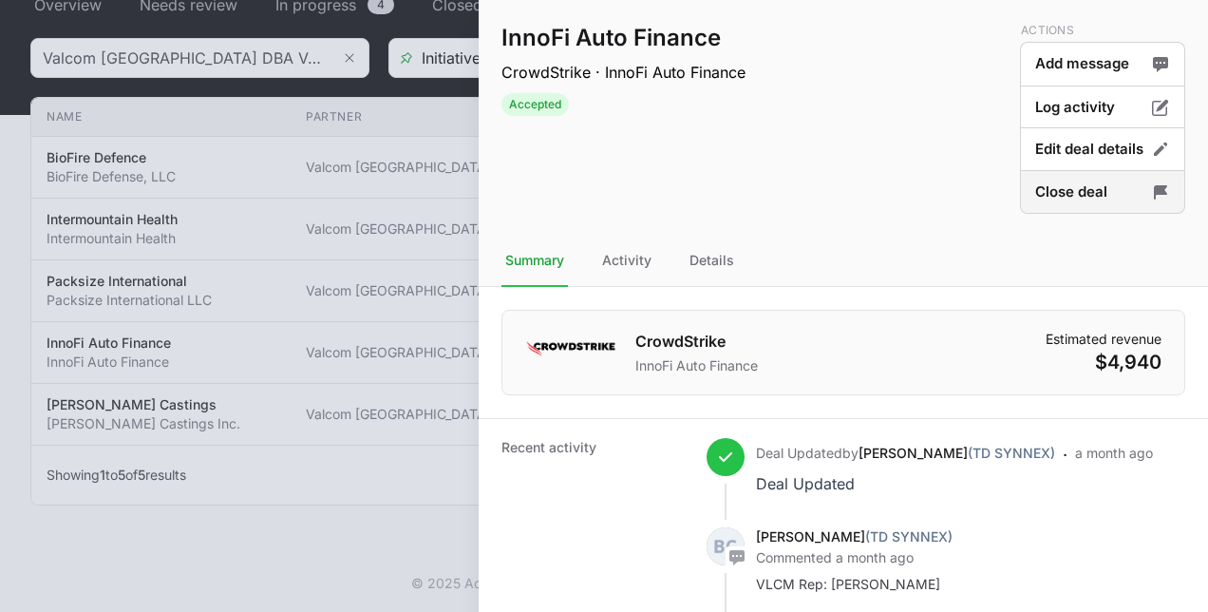
click at [1022, 190] on button "Close deal" at bounding box center [1102, 192] width 165 height 45
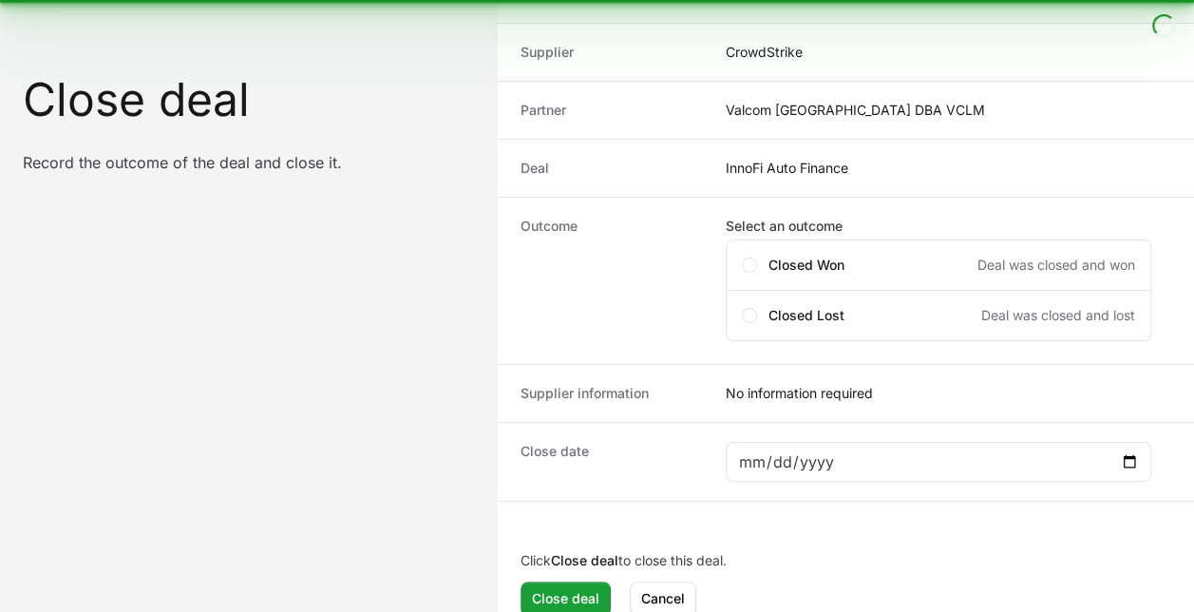
scroll to position [94, 0]
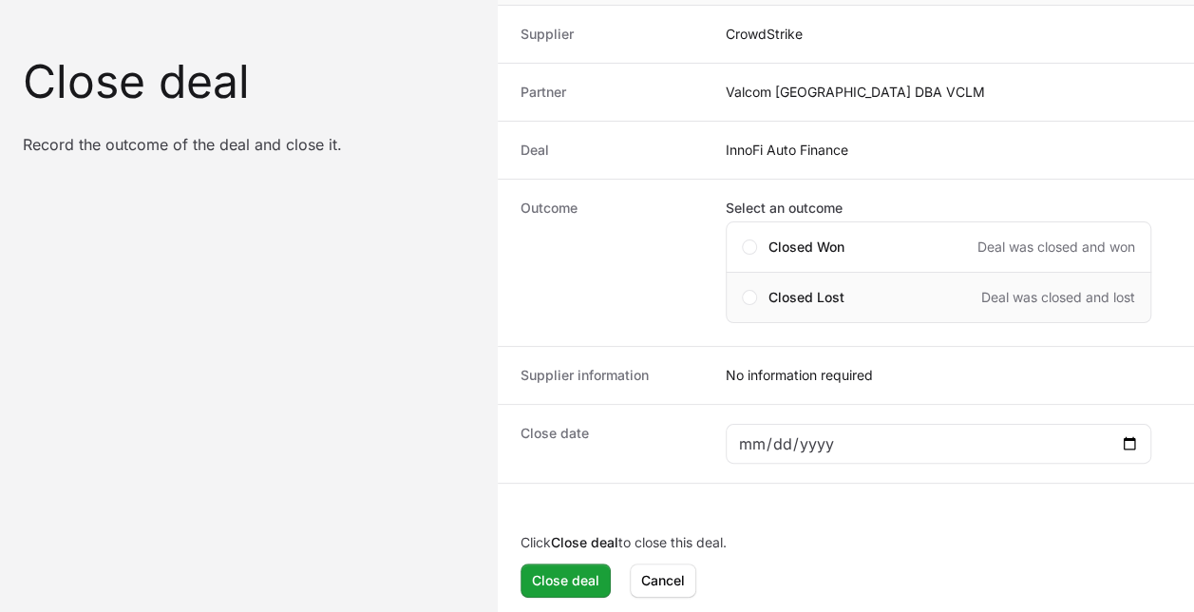
click at [838, 289] on span "Closed Lost" at bounding box center [806, 297] width 76 height 19
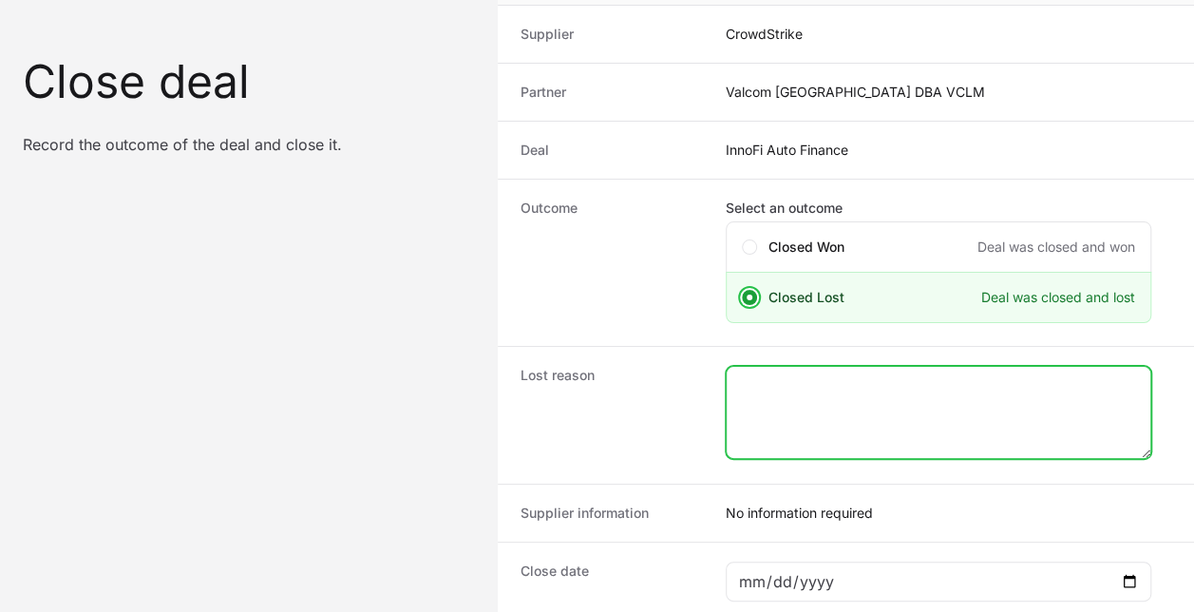
click at [804, 398] on textarea "Close deal form" at bounding box center [939, 412] width 424 height 91
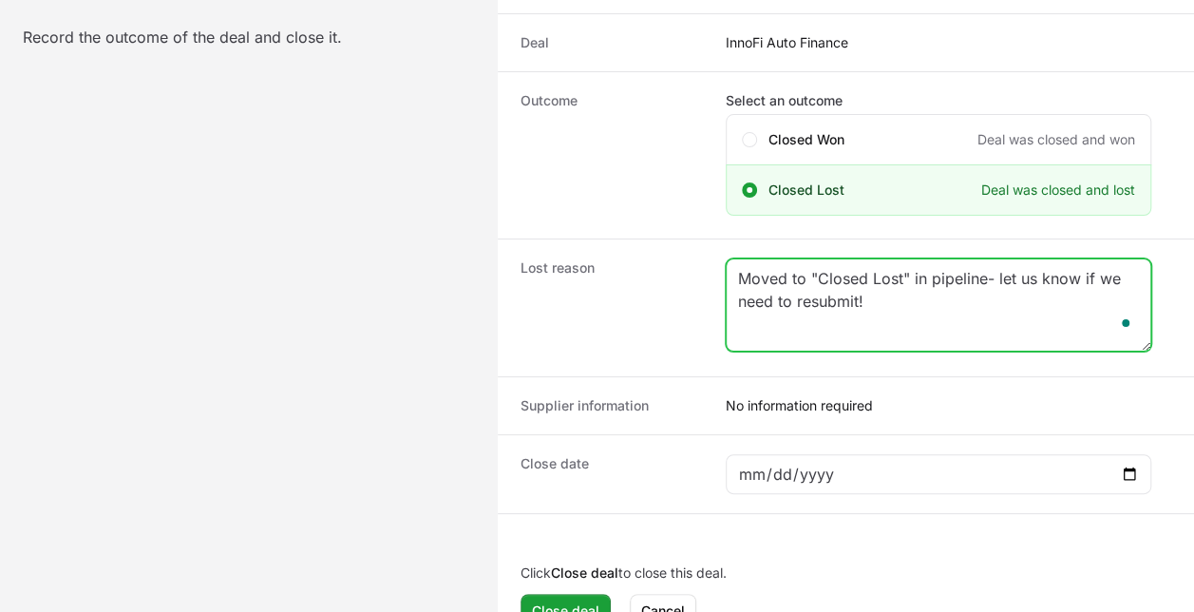
scroll to position [231, 0]
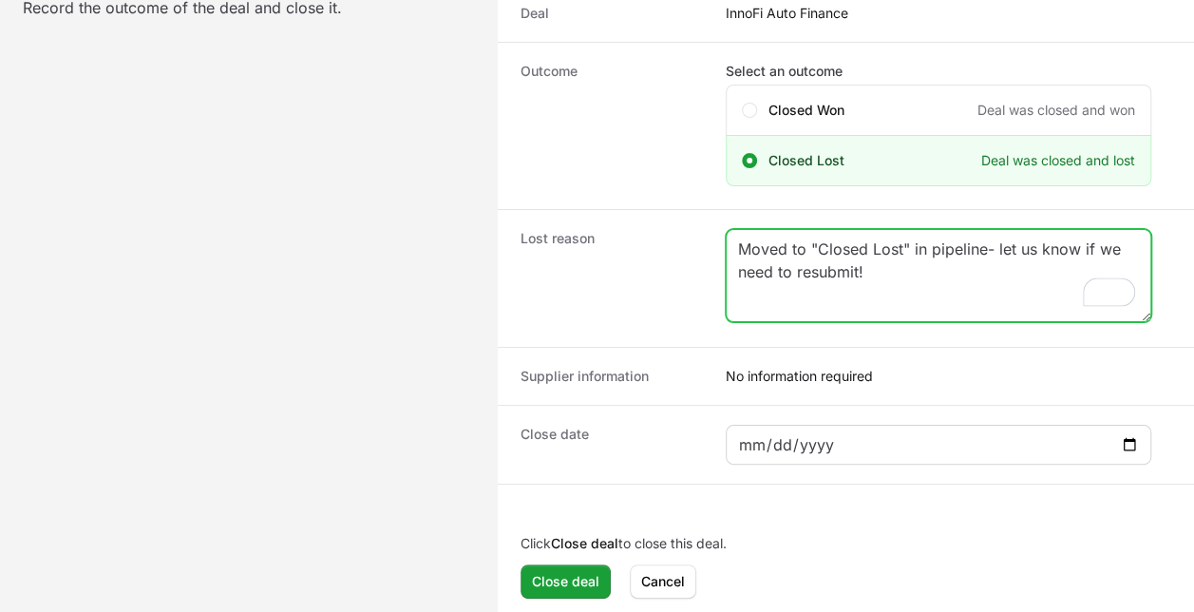
type textarea "Moved to "Closed Lost" in pipeline- let us know if we need to resubmit!"
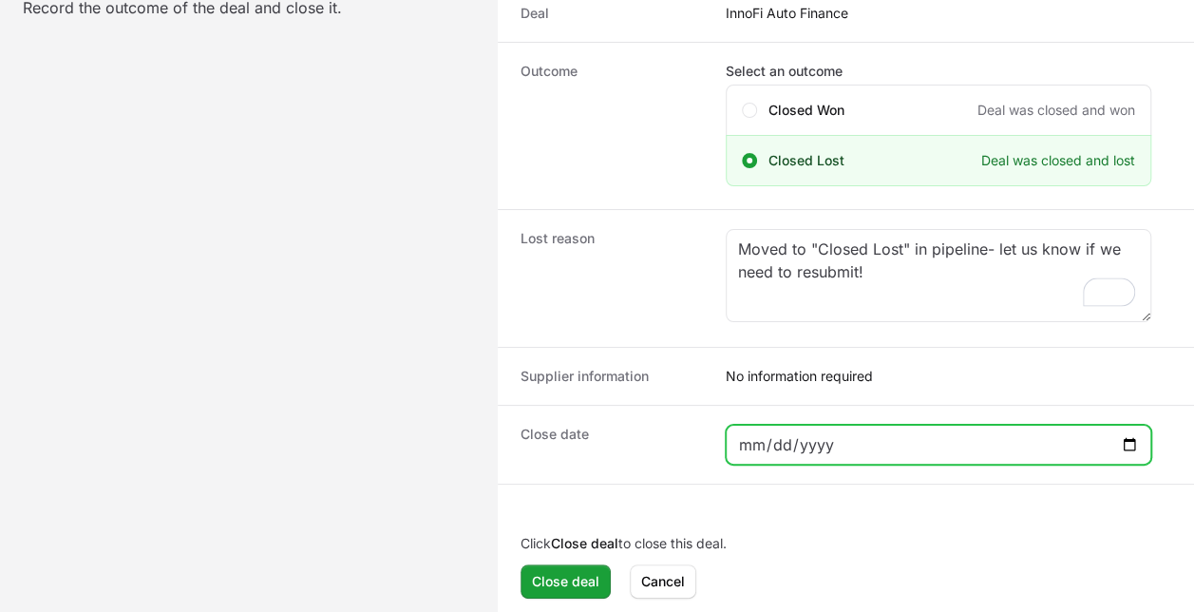
click at [1123, 437] on input "Close deal form" at bounding box center [938, 444] width 401 height 23
type input "[DATE]"
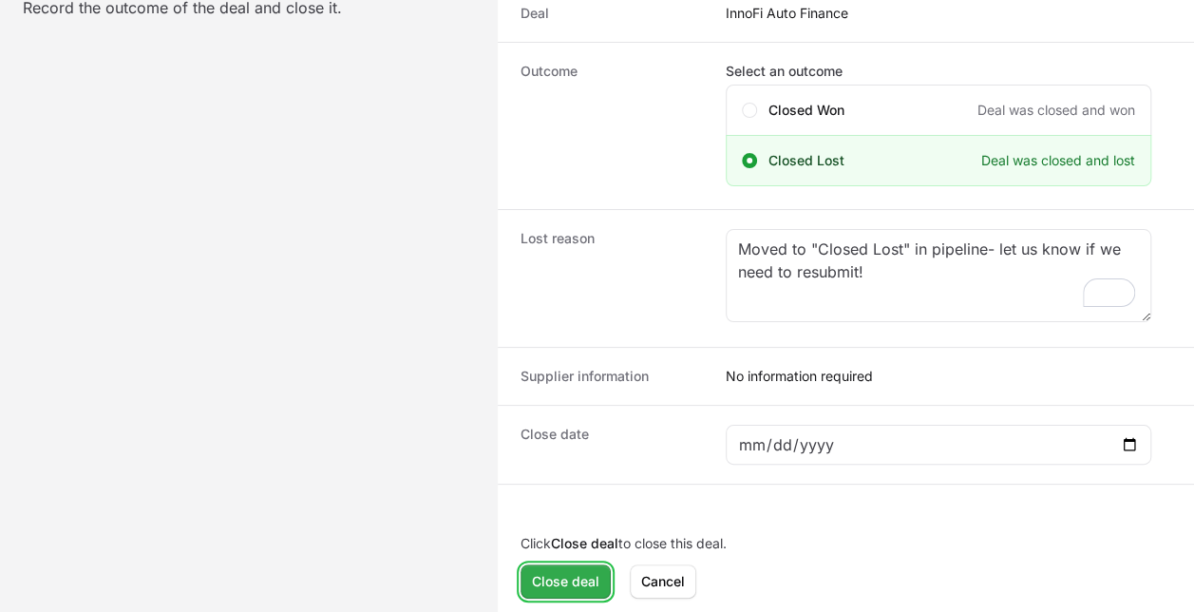
click at [568, 576] on span "Close deal" at bounding box center [565, 581] width 67 height 23
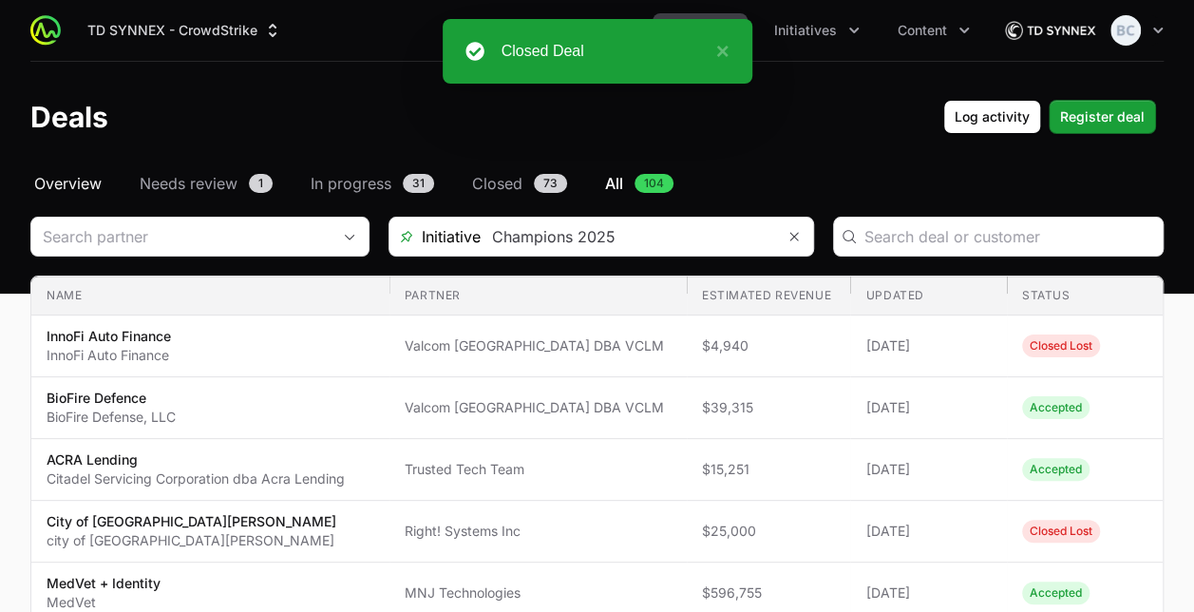
click at [80, 186] on span "Overview" at bounding box center [67, 183] width 67 height 23
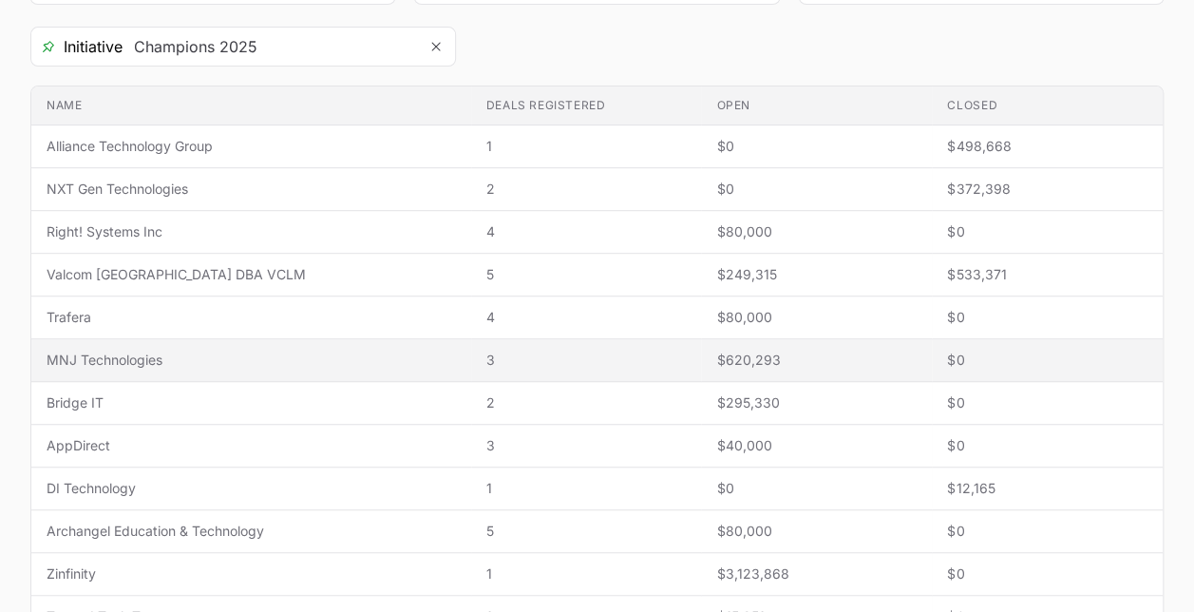
scroll to position [380, 0]
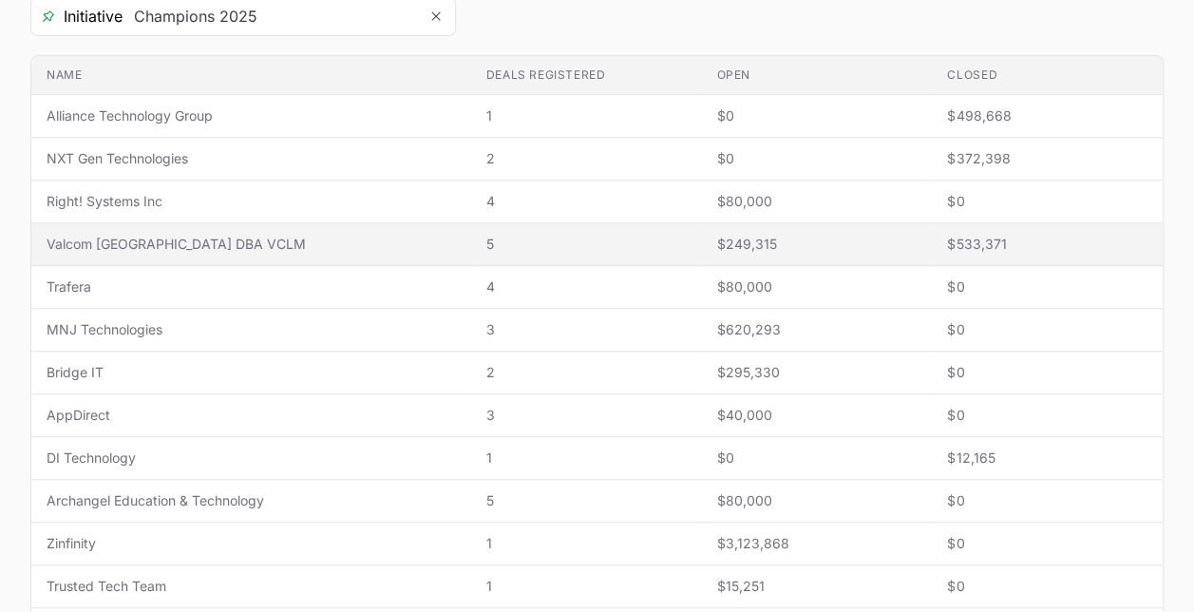
click at [338, 243] on span "Valcom [GEOGRAPHIC_DATA] DBA VCLM" at bounding box center [251, 244] width 409 height 19
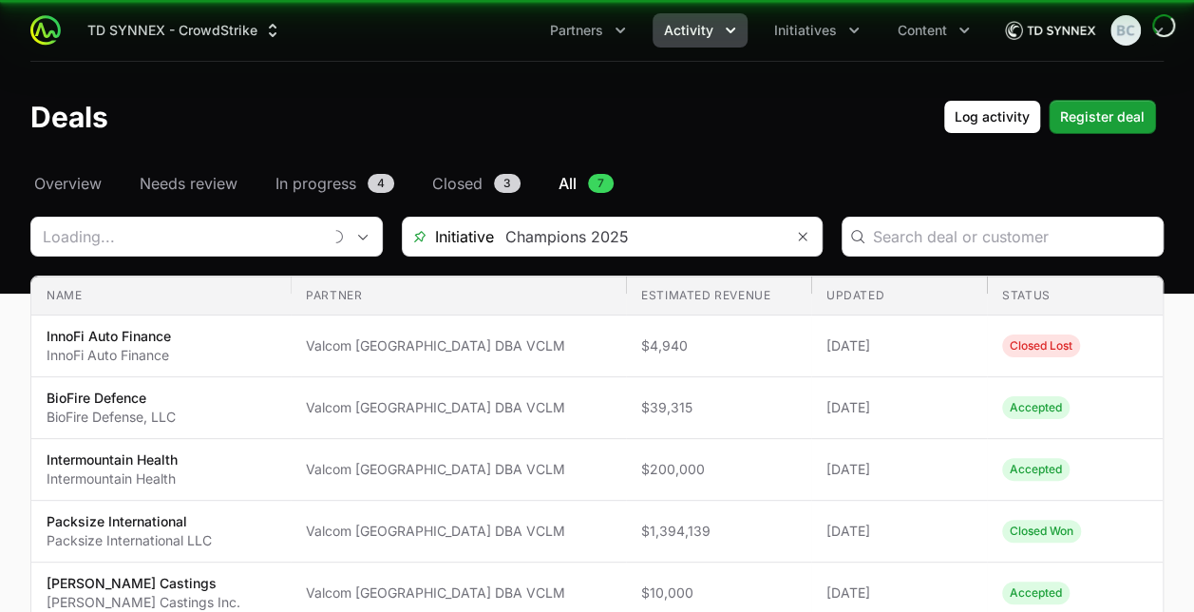
type input "Valcom [GEOGRAPHIC_DATA] DBA VCLM"
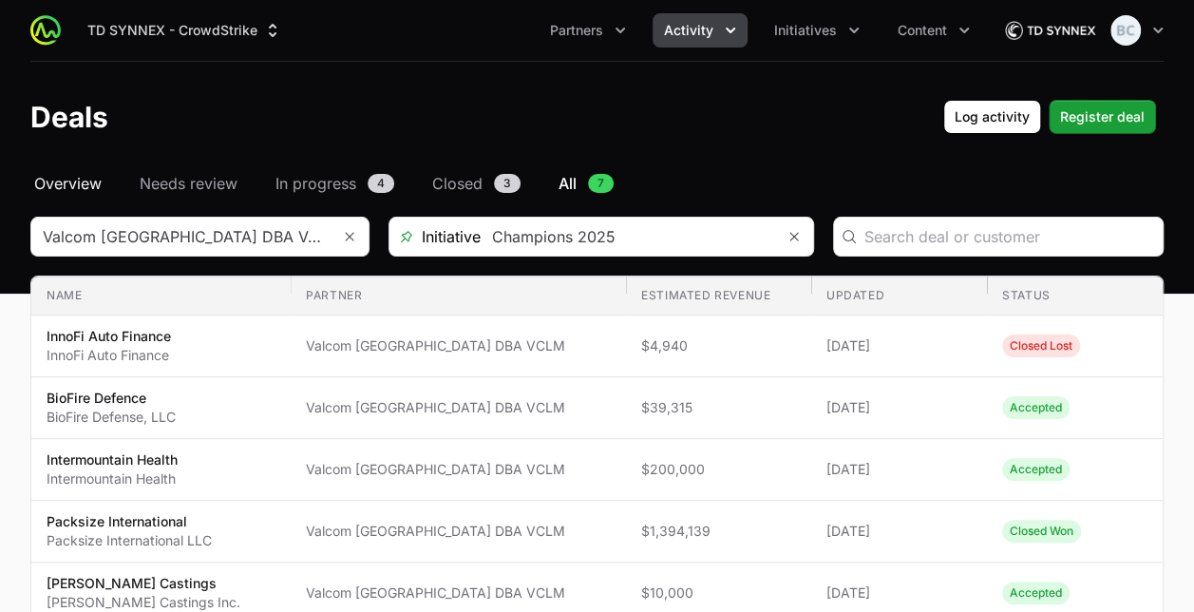
click at [60, 184] on span "Overview" at bounding box center [67, 183] width 67 height 23
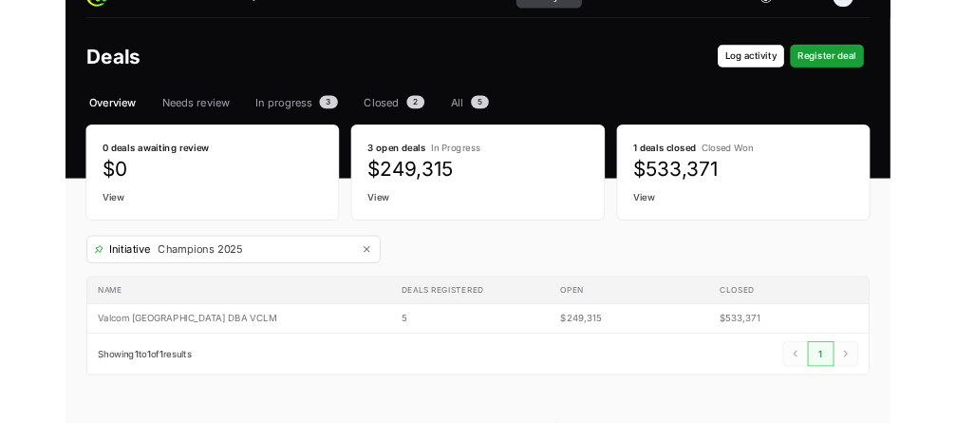
scroll to position [73, 0]
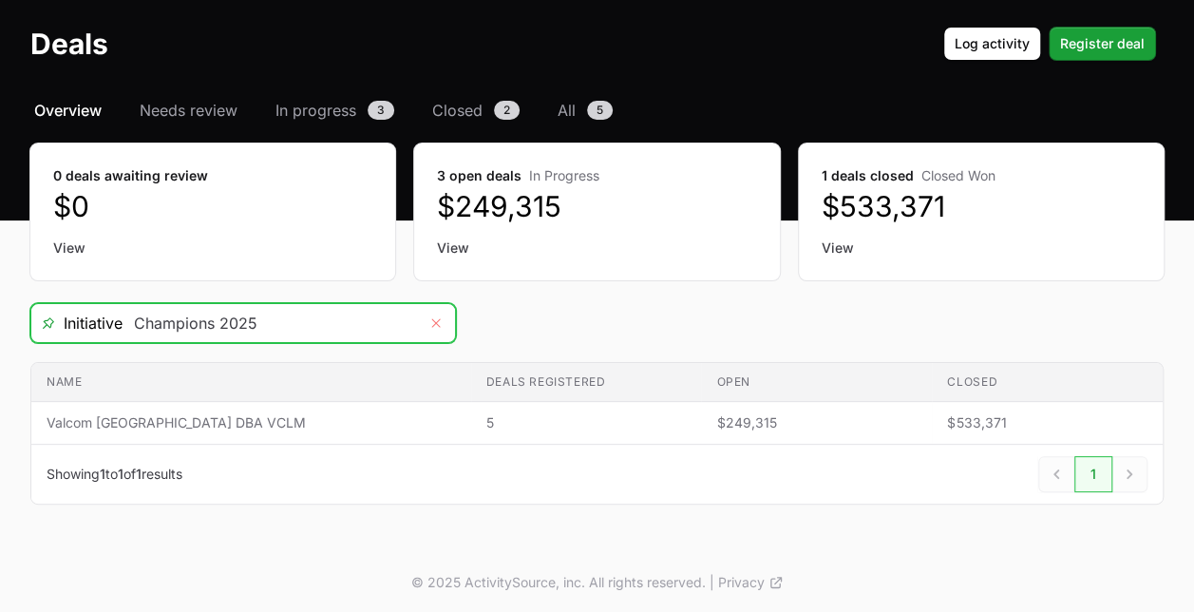
click at [441, 332] on button "Remove" at bounding box center [436, 323] width 38 height 38
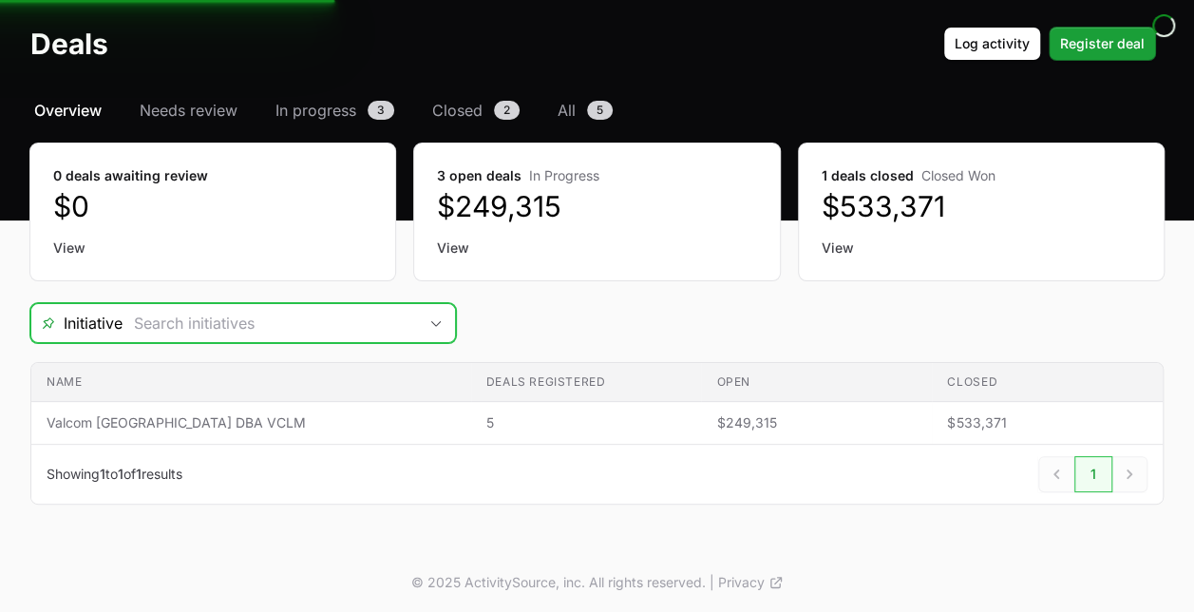
click at [439, 328] on div "Open" at bounding box center [436, 323] width 38 height 38
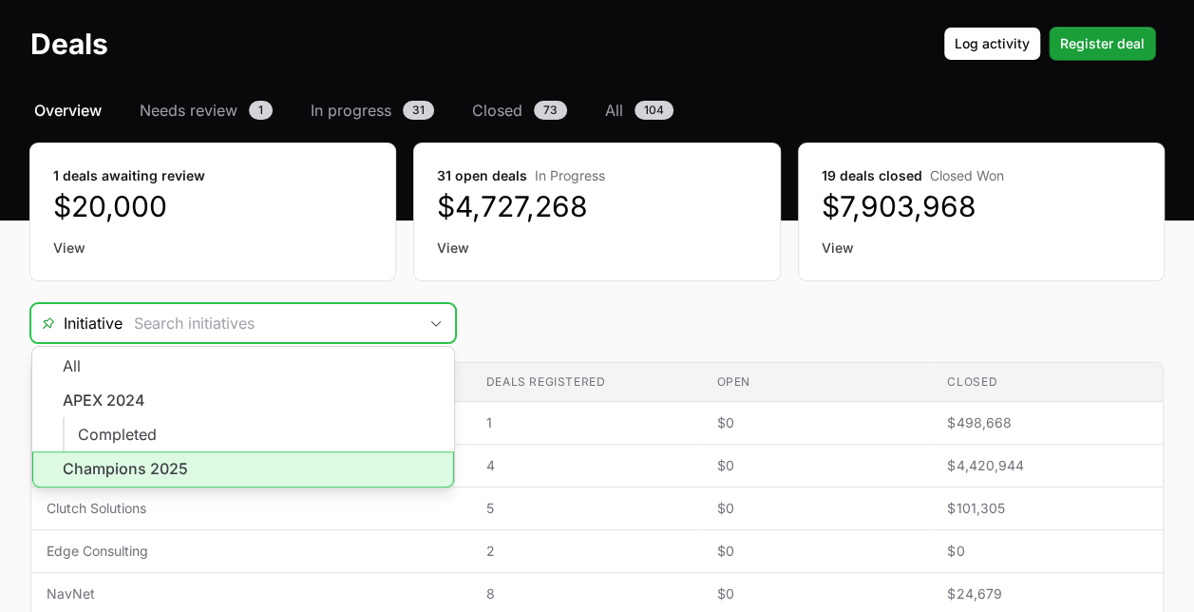
click at [256, 460] on li "Champions 2025" at bounding box center [243, 469] width 422 height 36
type input "Champions 2025"
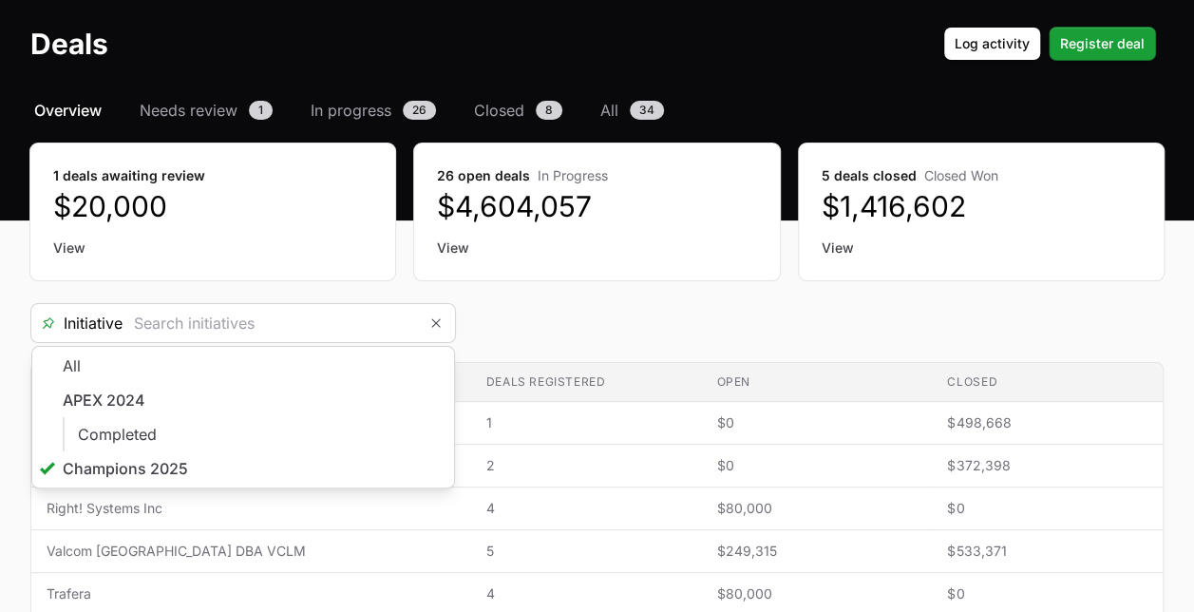
type input "Champions 2025"
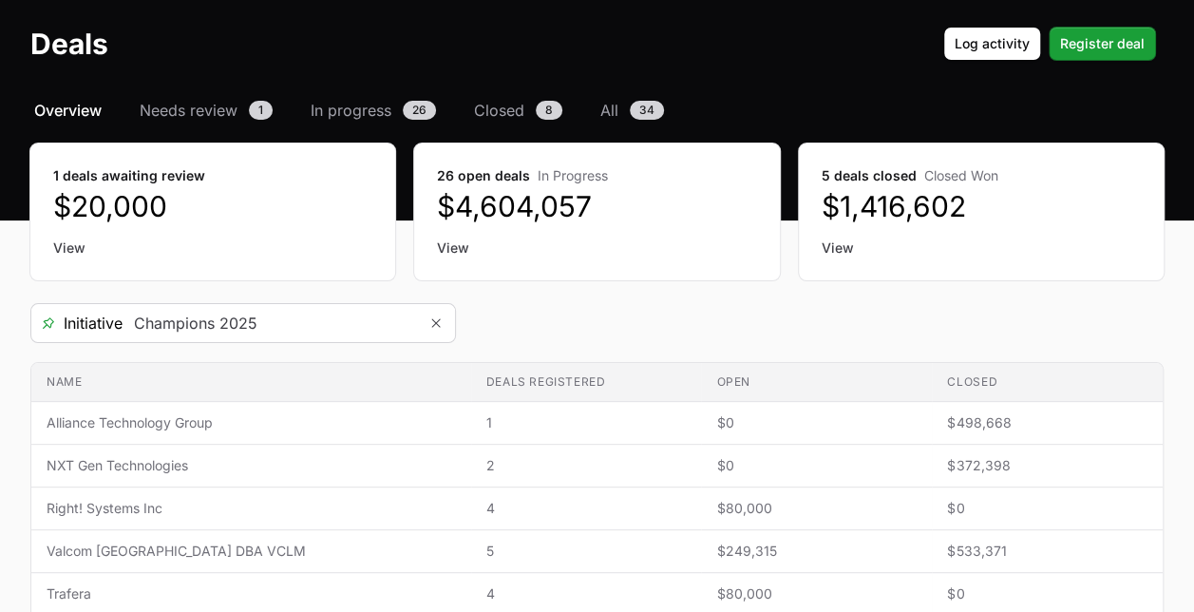
click at [758, 340] on div "Initiative Champions 2025" at bounding box center [596, 323] width 1133 height 40
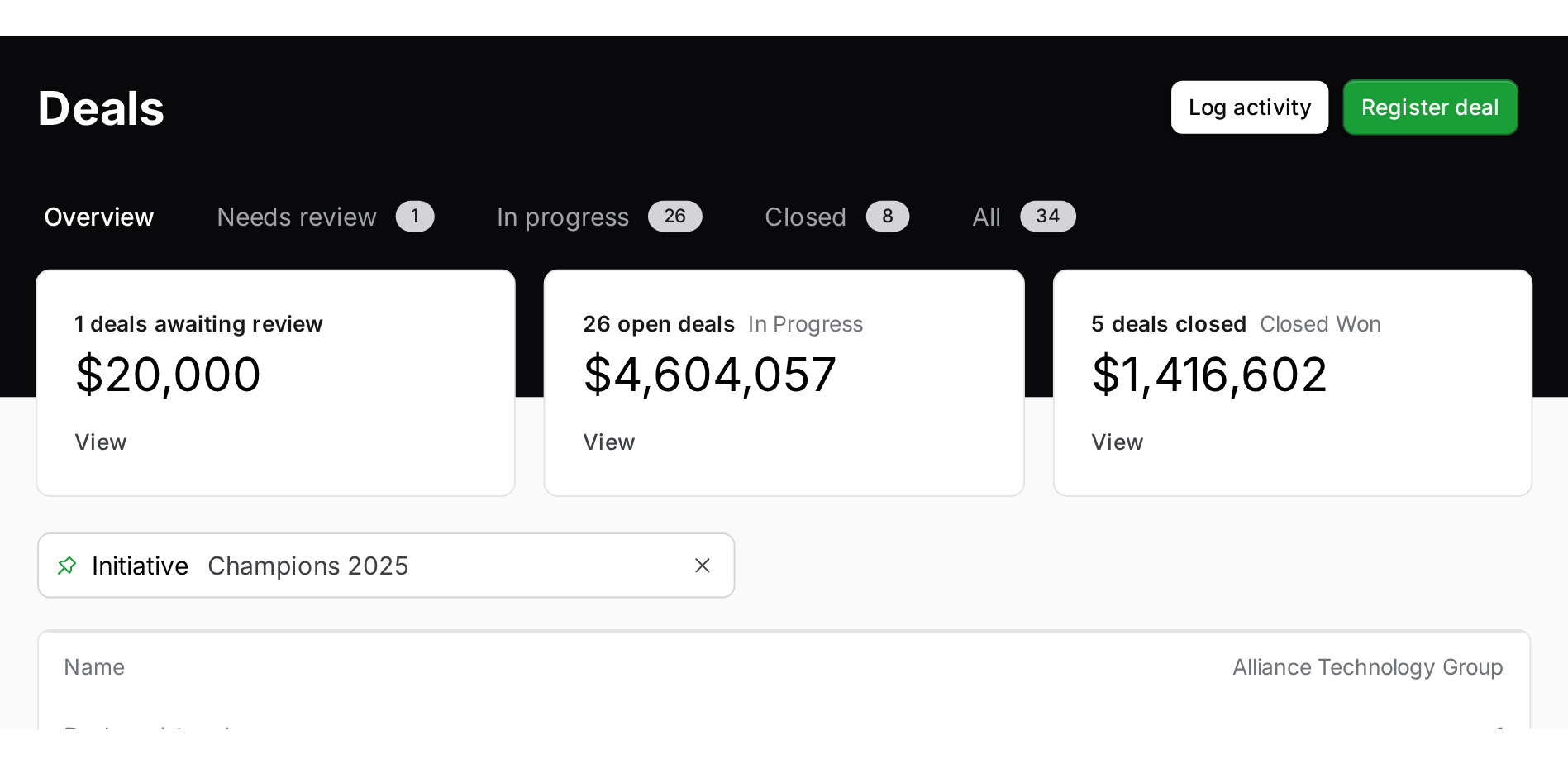
scroll to position [64, 0]
